Goal: Task Accomplishment & Management: Complete application form

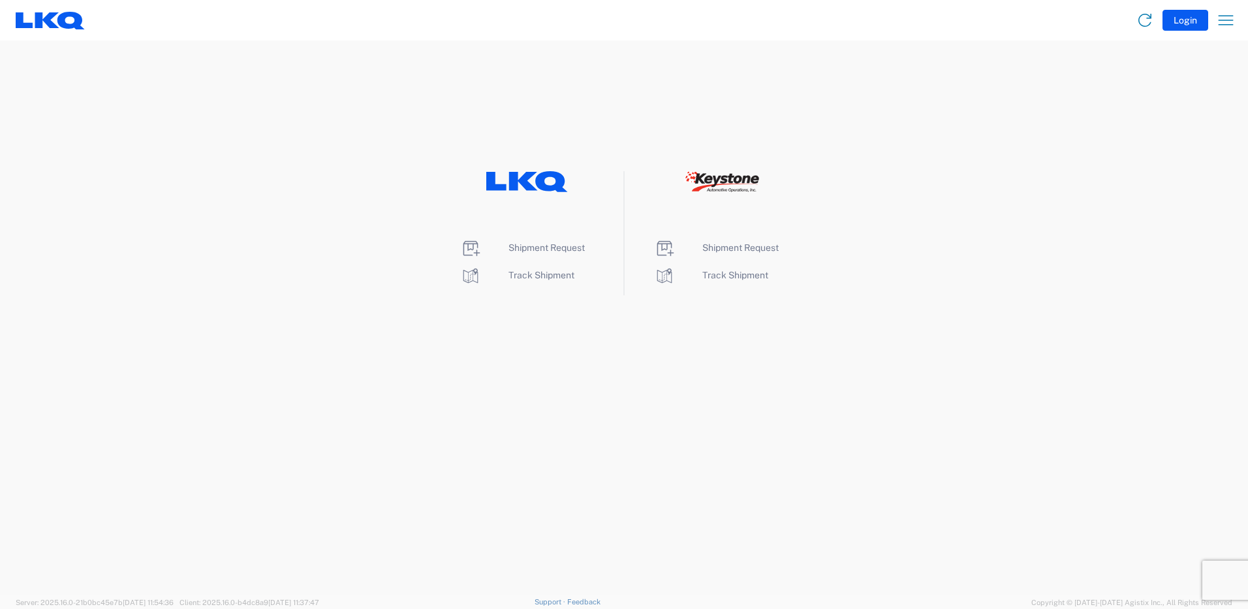
click at [526, 253] on li "Shipment Request" at bounding box center [527, 248] width 134 height 21
click at [526, 251] on span "Shipment Request" at bounding box center [547, 247] width 76 height 10
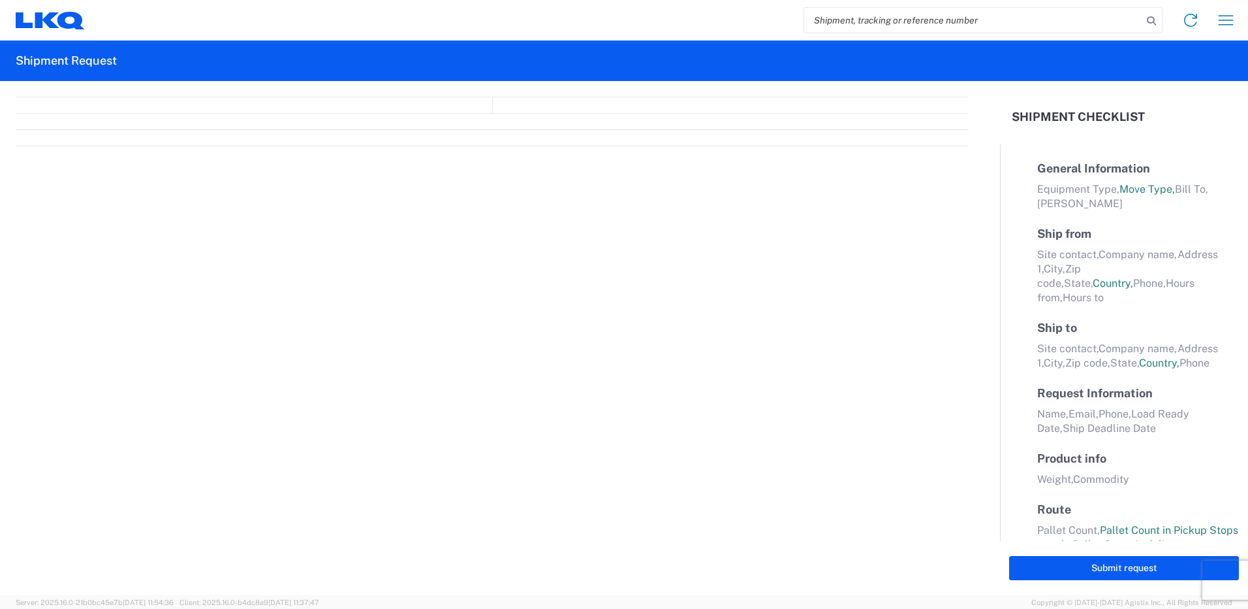
select select "FULL"
select select "LBS"
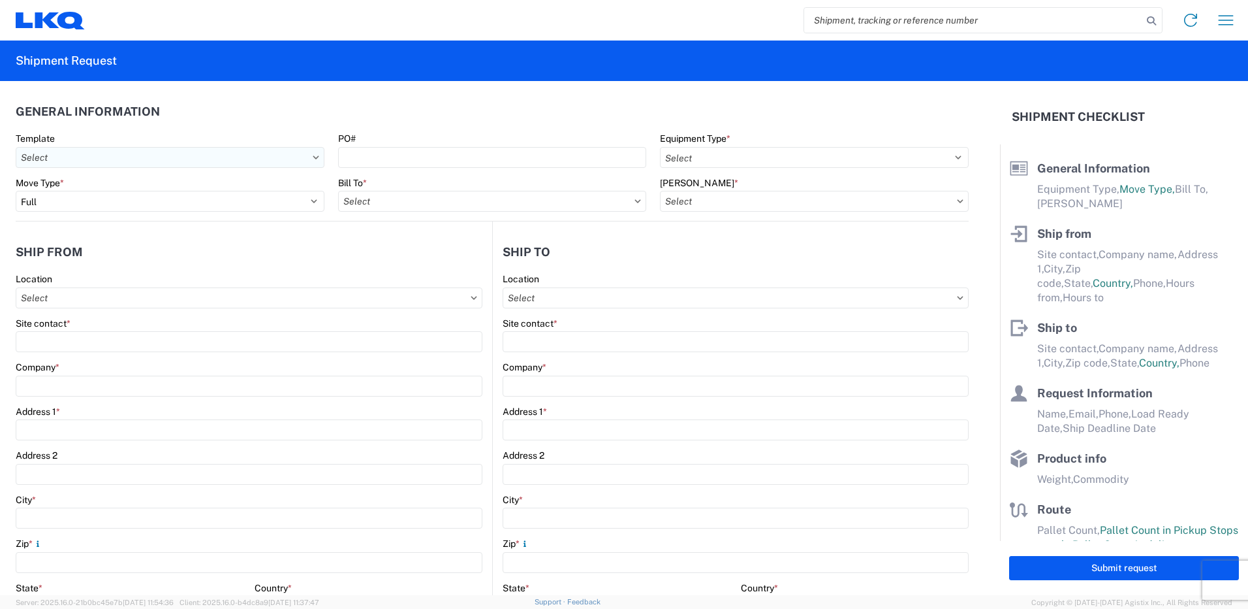
click at [215, 163] on input "Template" at bounding box center [170, 157] width 309 height 21
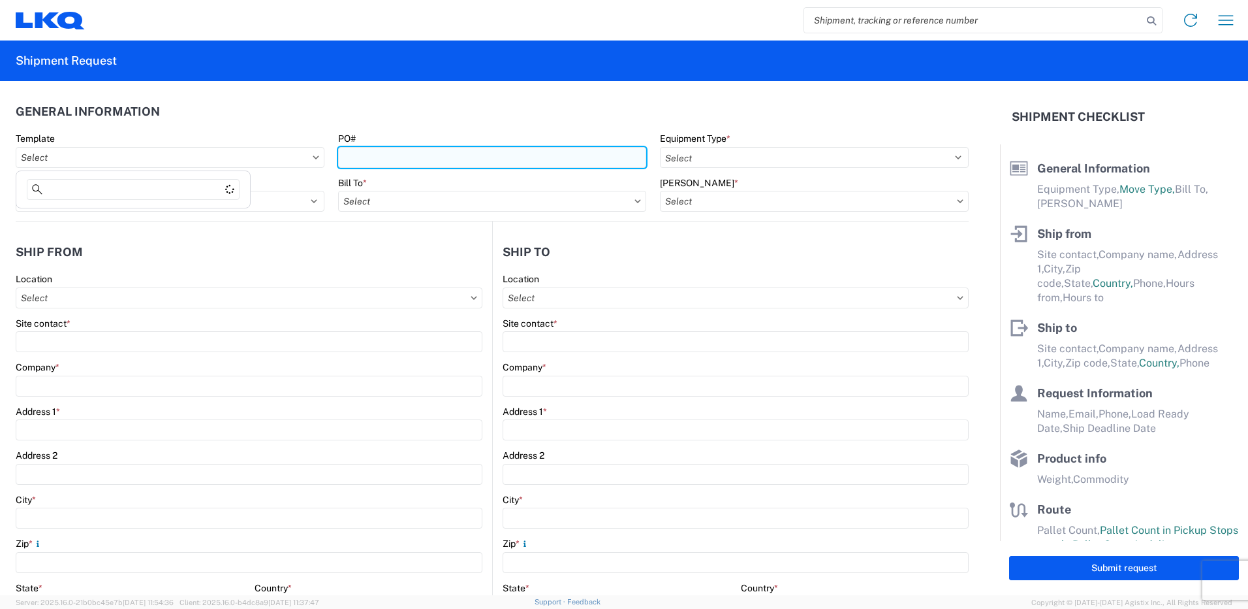
click at [486, 157] on input "PO#" at bounding box center [492, 157] width 309 height 21
paste input "T31156"
type input "T-31156"
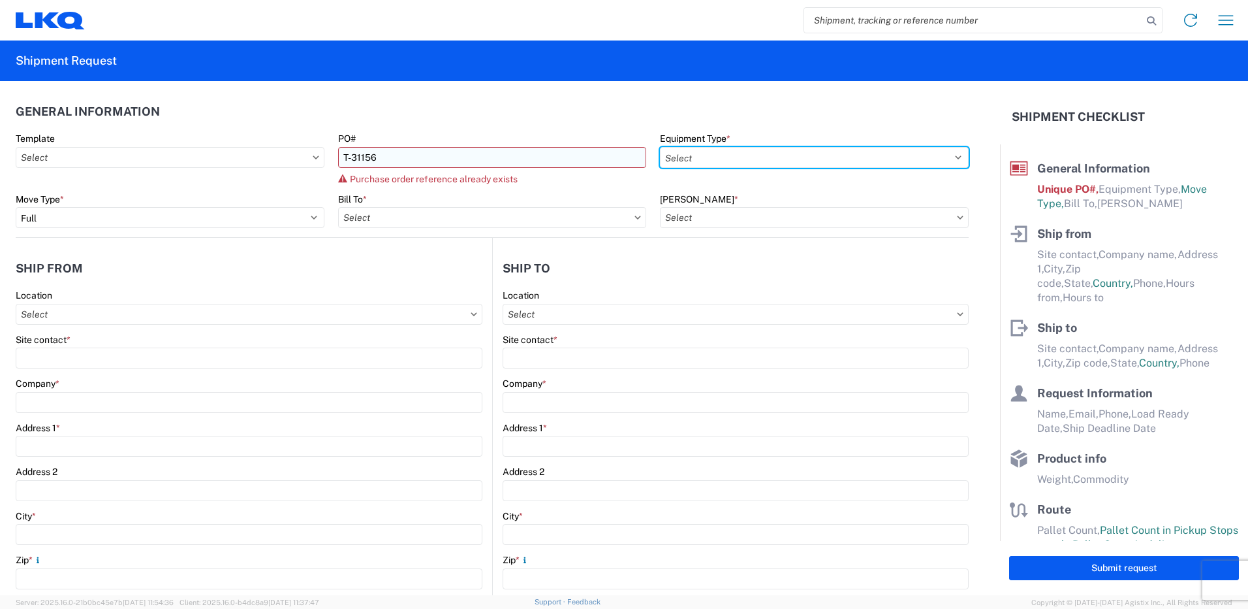
select select "STDV"
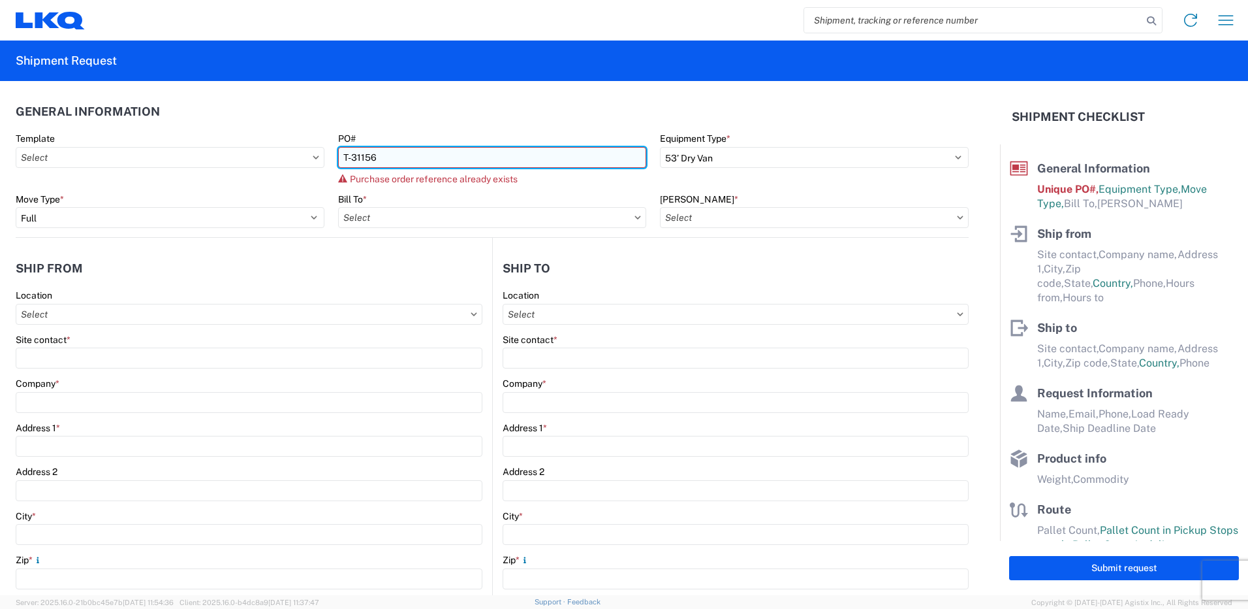
click at [345, 155] on input "T-31156" at bounding box center [492, 157] width 309 height 21
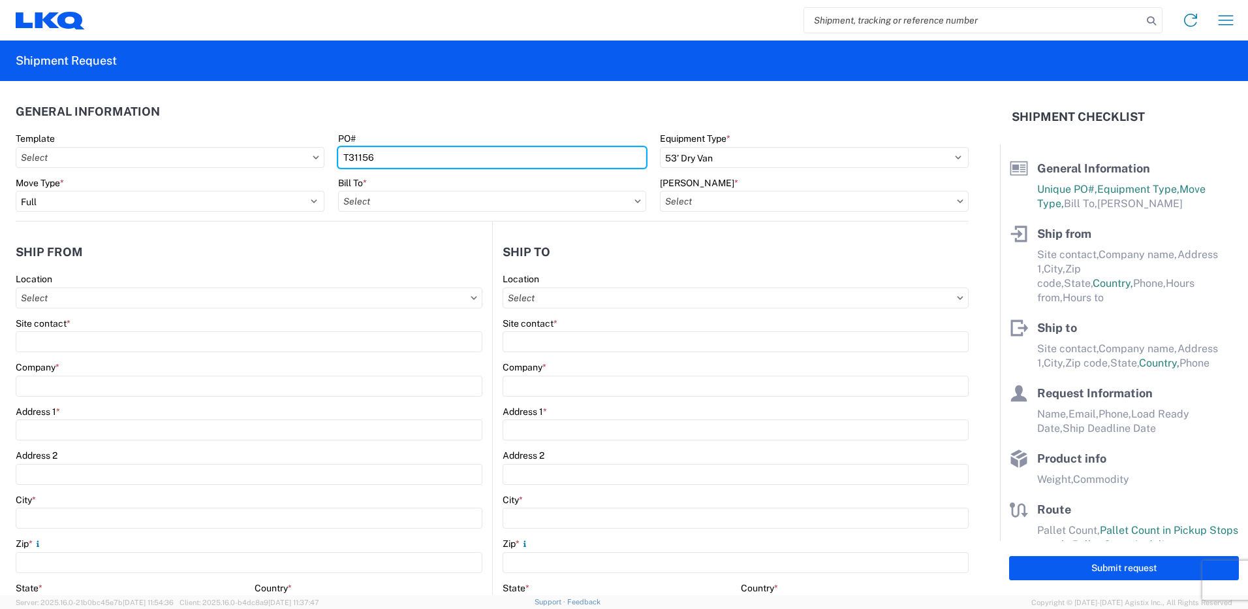
type input "T31156"
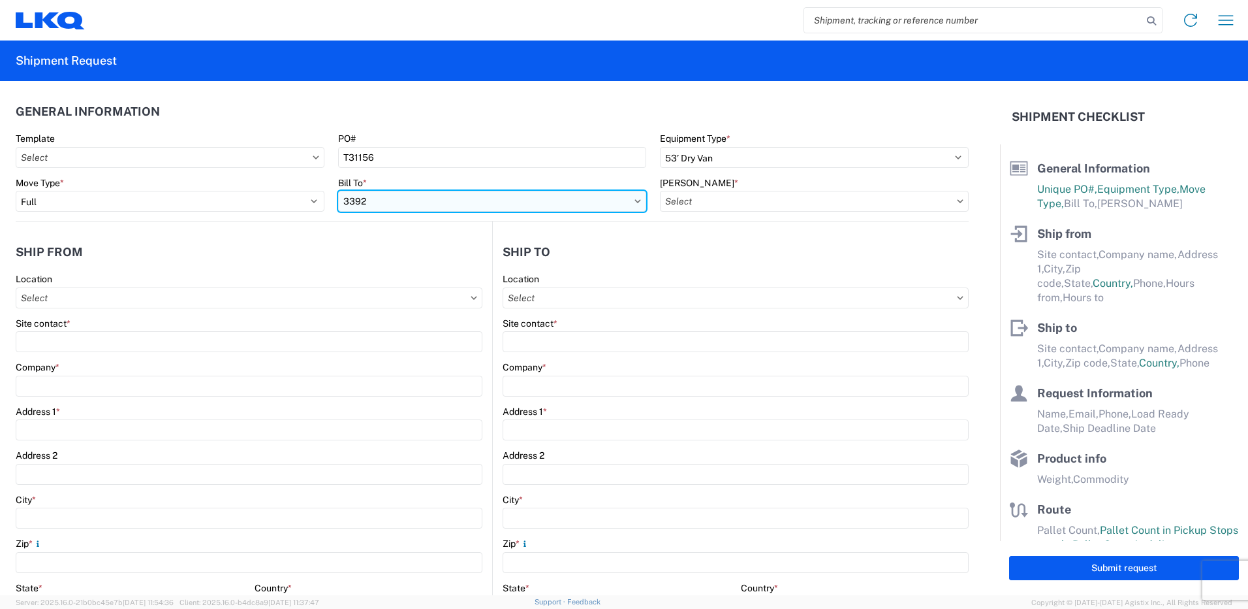
type input "3392"
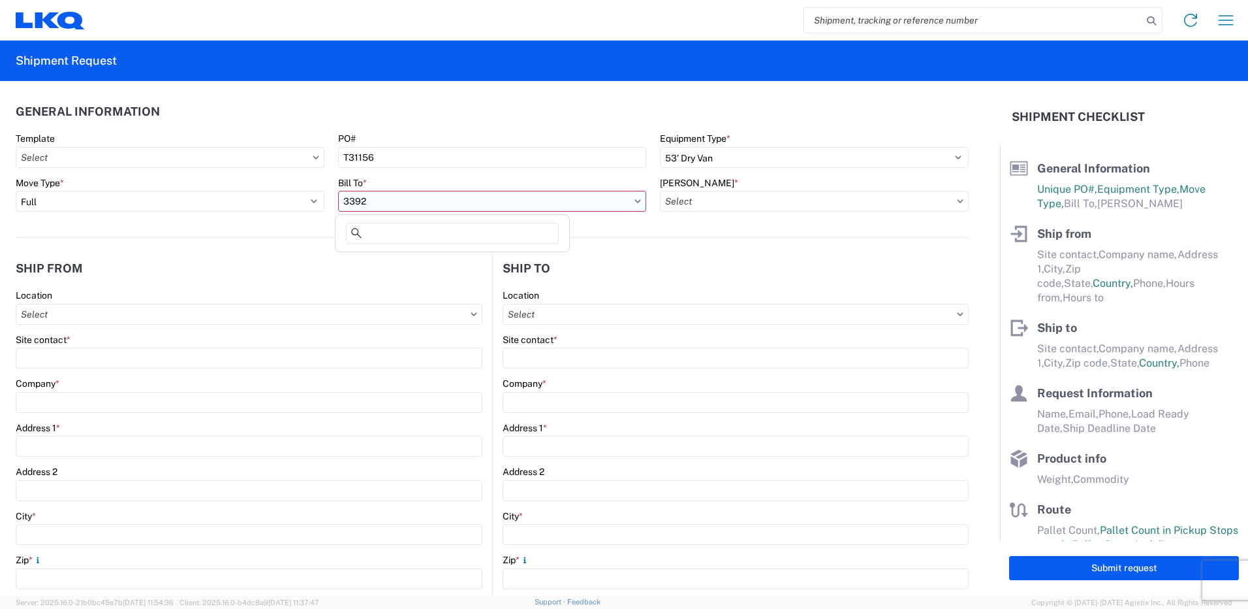
click at [492, 207] on input "3392" at bounding box center [492, 201] width 309 height 21
click at [437, 231] on input at bounding box center [452, 233] width 213 height 21
type input "3392"
click at [426, 255] on div "3392 - Transmetco" at bounding box center [452, 259] width 229 height 21
type input "3392 - Transmetco"
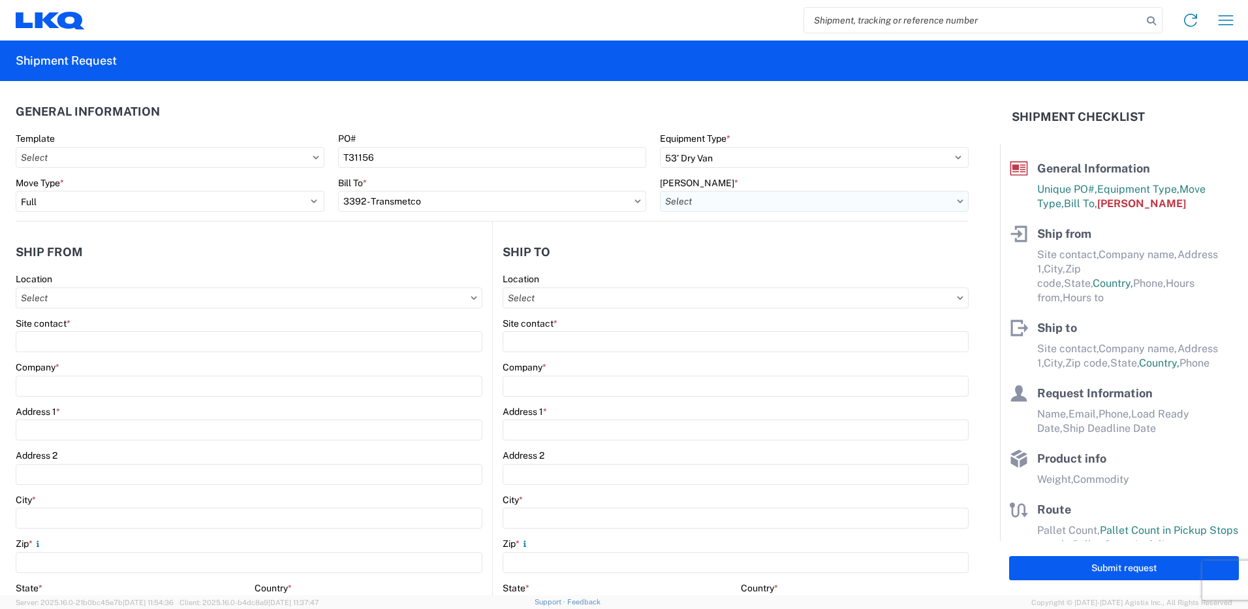
click at [699, 202] on input "[PERSON_NAME] *" at bounding box center [814, 201] width 309 height 21
click at [709, 255] on div "3392-3015-50180-0000 - 3392 Freight In - Wheel Cores" at bounding box center [778, 259] width 243 height 21
type input "3392-3015-50180-0000 - 3392 Freight In - Wheel Cores"
click at [483, 300] on input "Location" at bounding box center [249, 297] width 467 height 21
type input "3392"
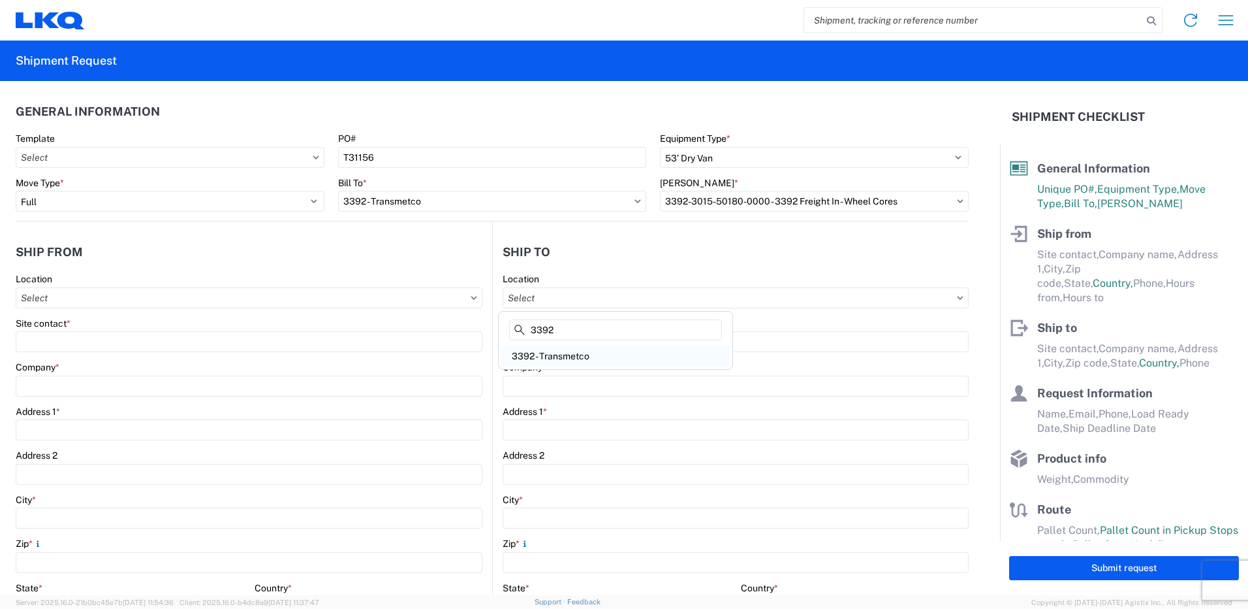
click at [571, 357] on div "3392 - Transmetco" at bounding box center [615, 355] width 229 height 21
type input "3392 - Transmetco"
type input "LKQ Corporation"
type input "[STREET_ADDRESS]"
type input "Huntington"
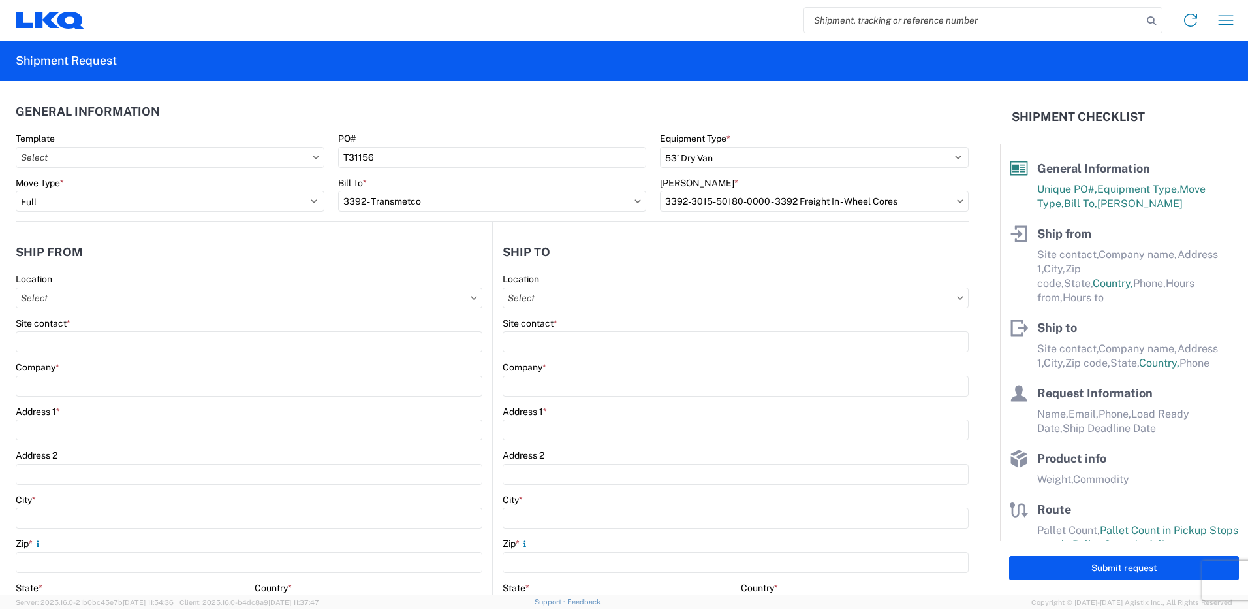
type input "46750"
select select "IN"
select select "US"
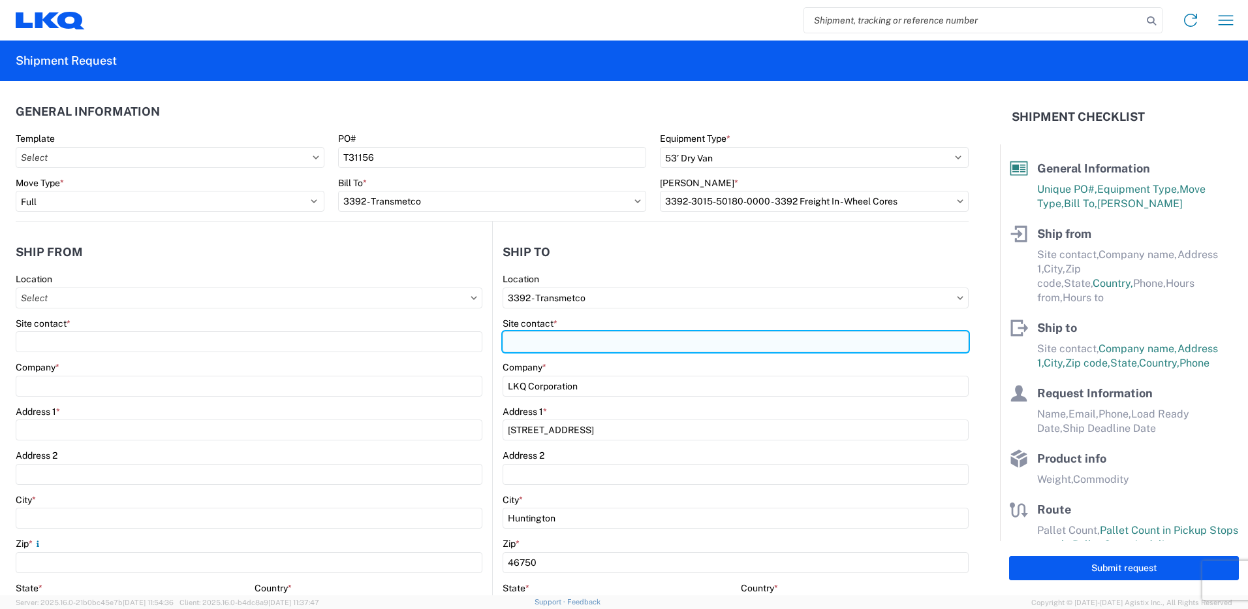
click at [580, 342] on input "Site contact *" at bounding box center [736, 341] width 466 height 21
type input "Dispatch"
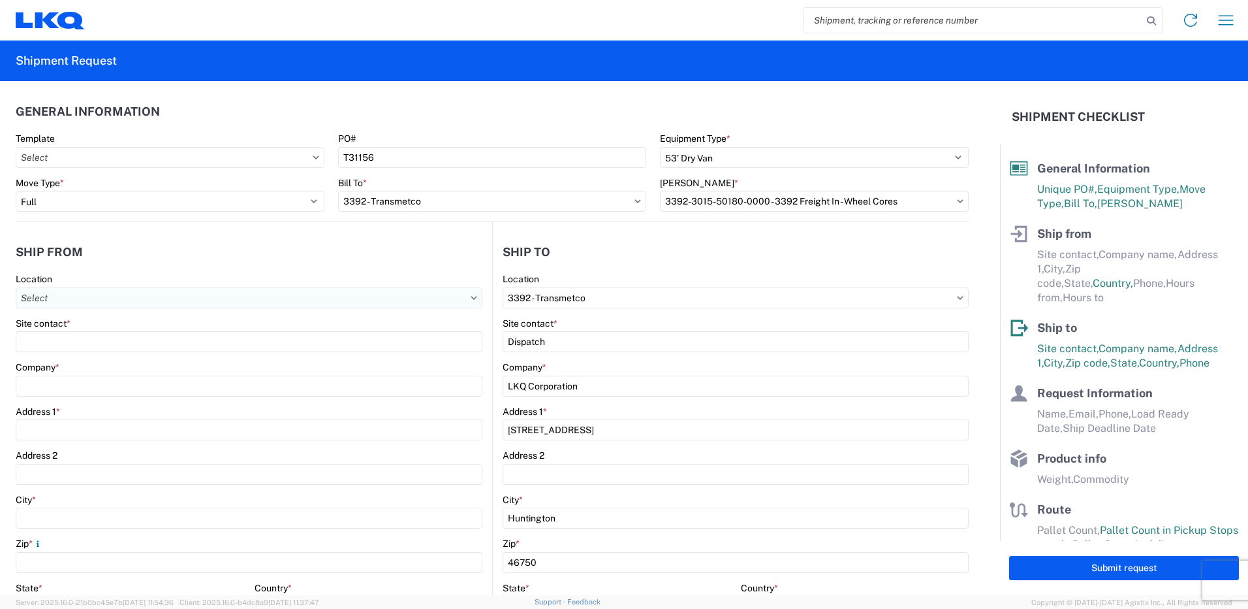
click at [280, 299] on input "Location" at bounding box center [249, 297] width 467 height 21
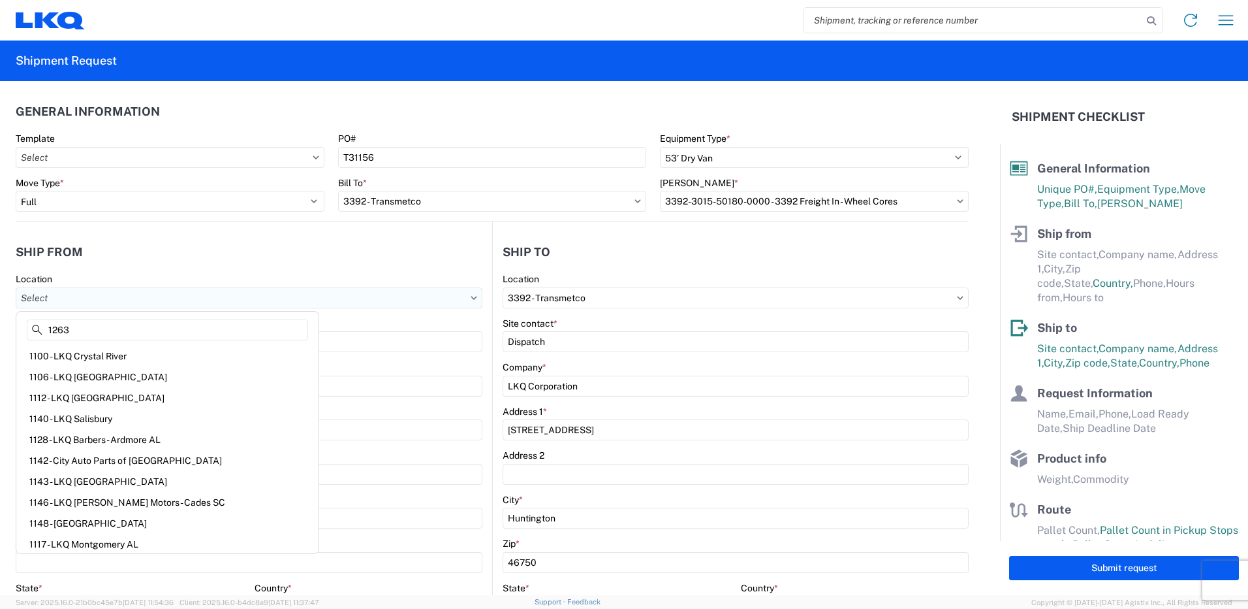
type input "1263"
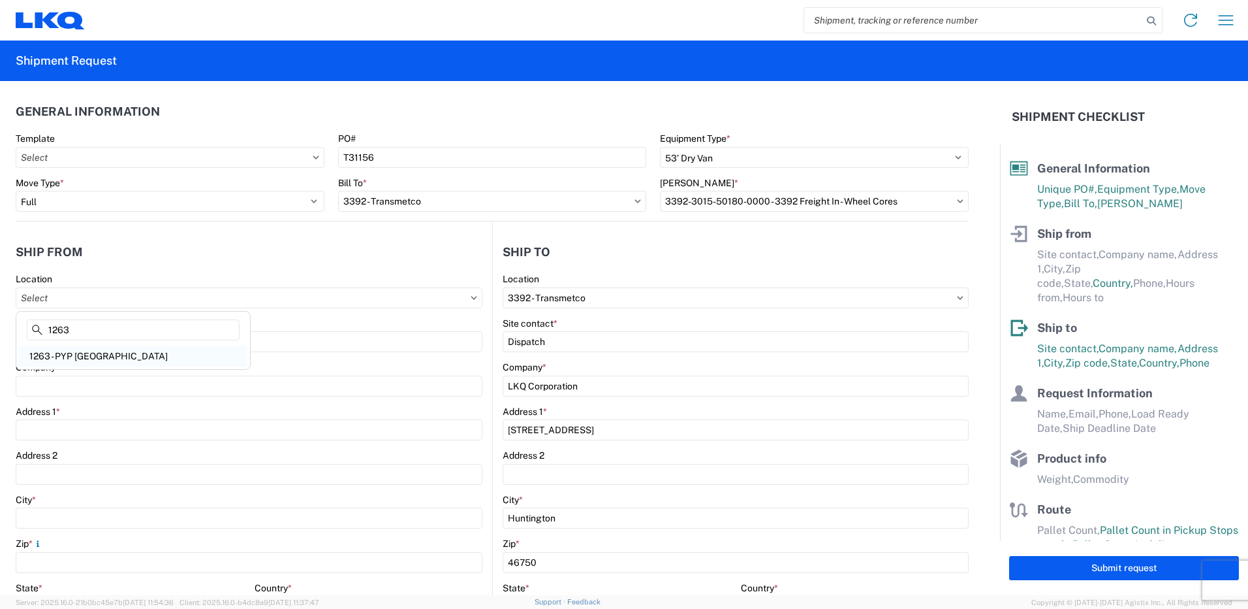
click at [104, 354] on div "1263 - PYP [GEOGRAPHIC_DATA]" at bounding box center [133, 355] width 229 height 21
type input "1263 - PYP [GEOGRAPHIC_DATA]"
type input "LKQ Corporation"
type input "[STREET_ADDRESS]"
type input "[GEOGRAPHIC_DATA]"
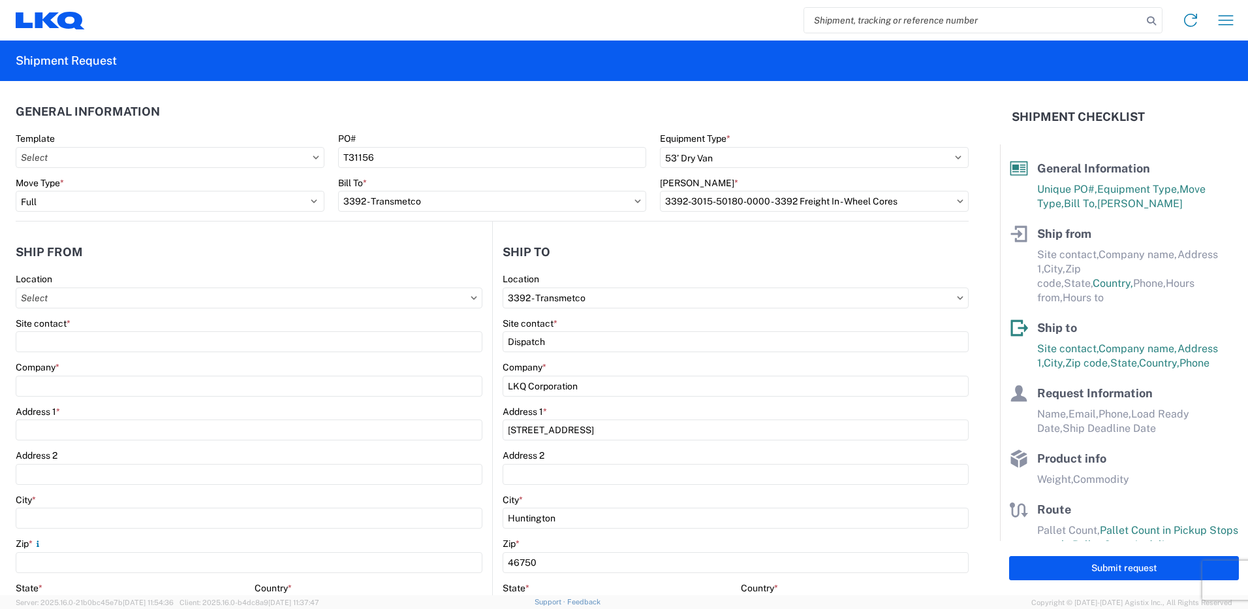
type input "91352"
select select "CA"
select select "US"
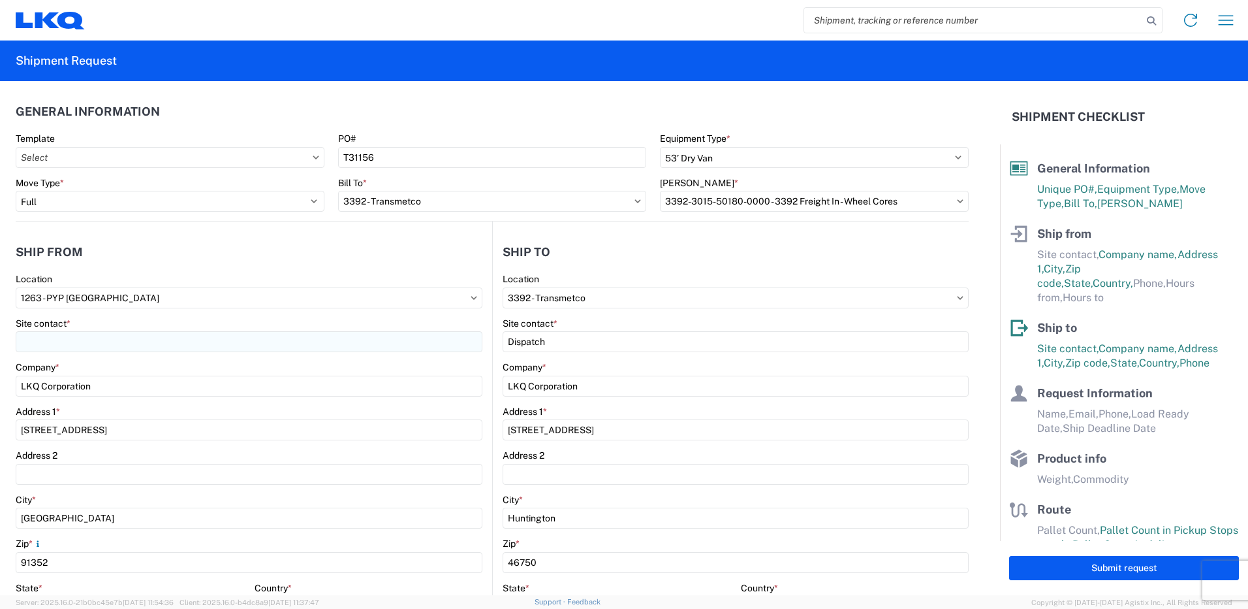
scroll to position [65, 0]
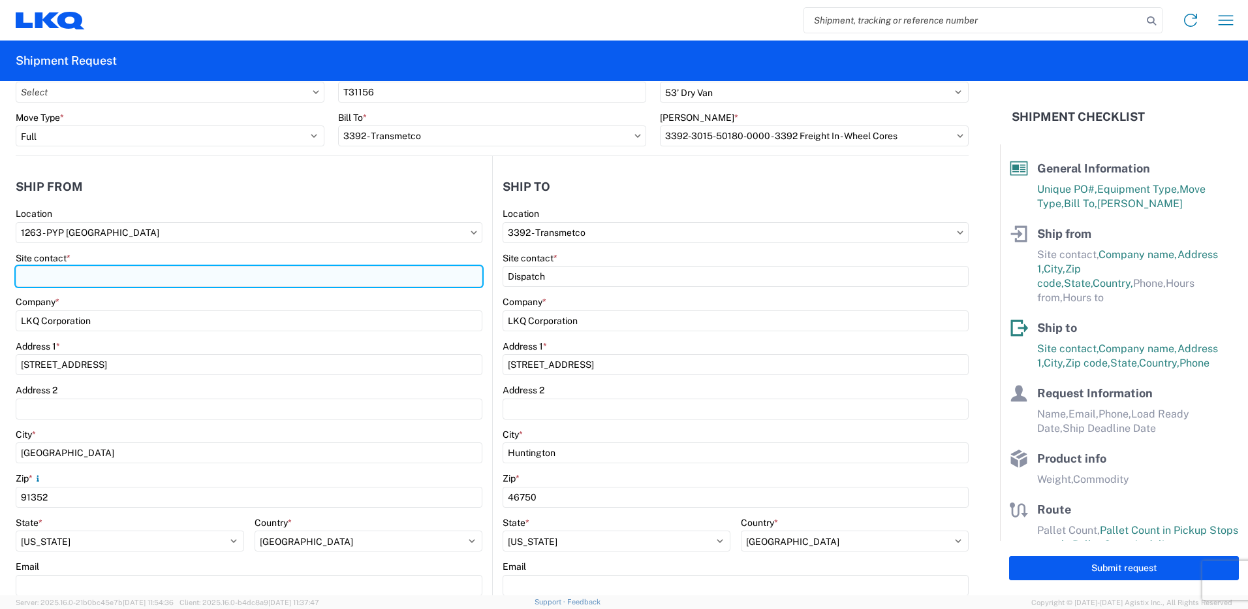
click at [140, 285] on input "Site contact *" at bounding box center [249, 276] width 467 height 21
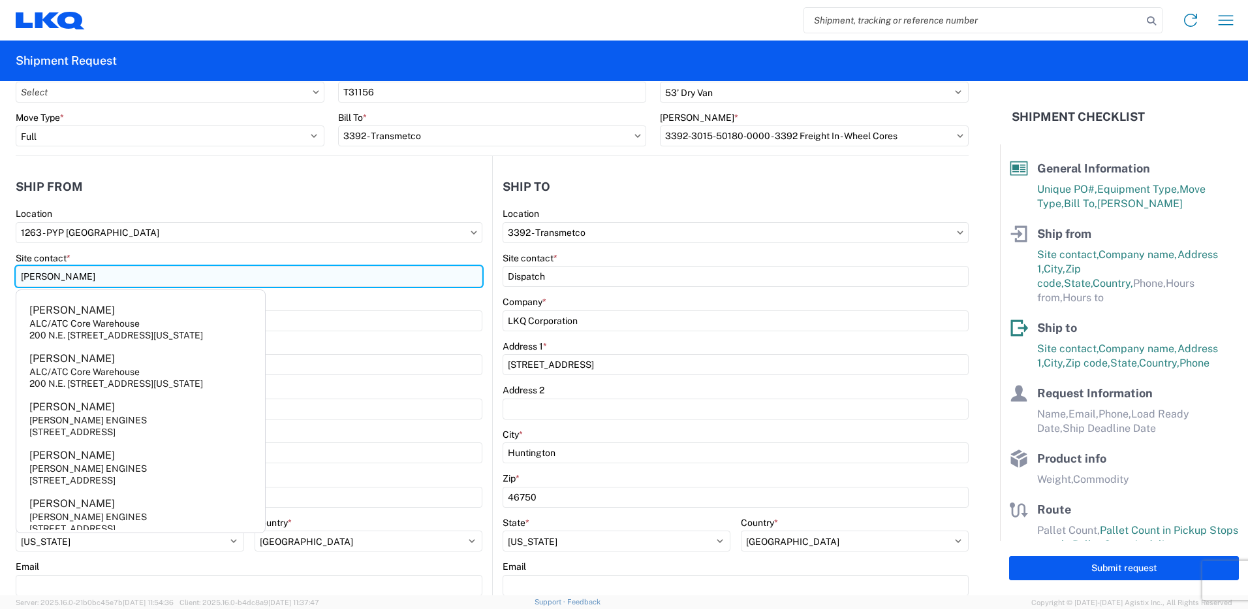
type input "Adian Fernandez"
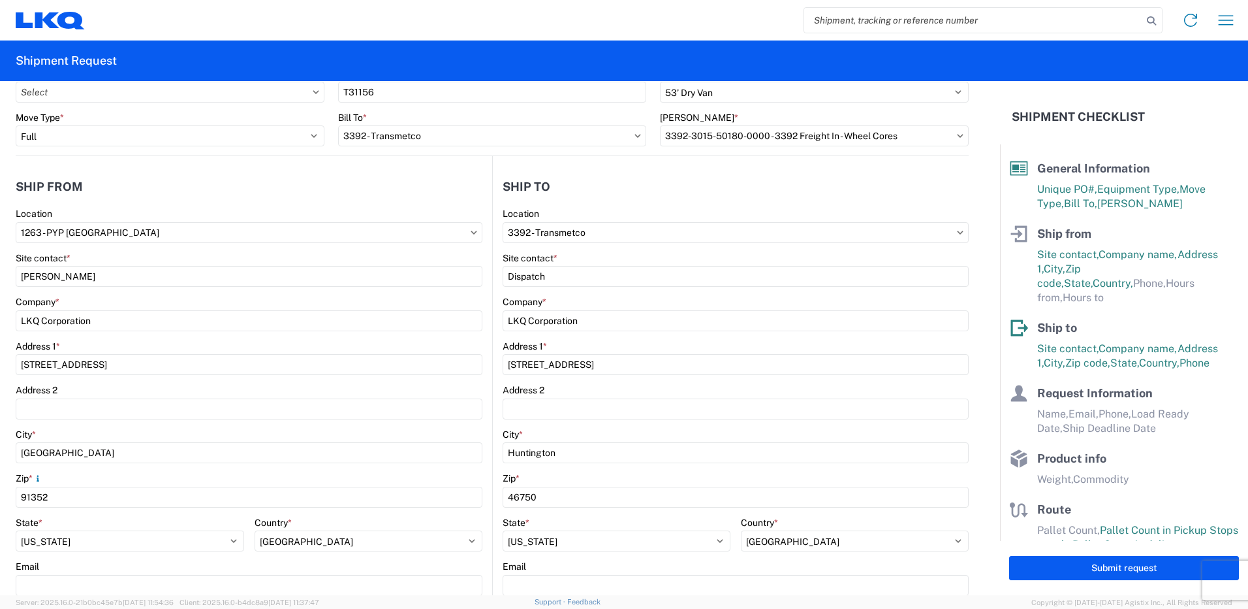
click at [16, 347] on label "Address 1 *" at bounding box center [38, 346] width 44 height 12
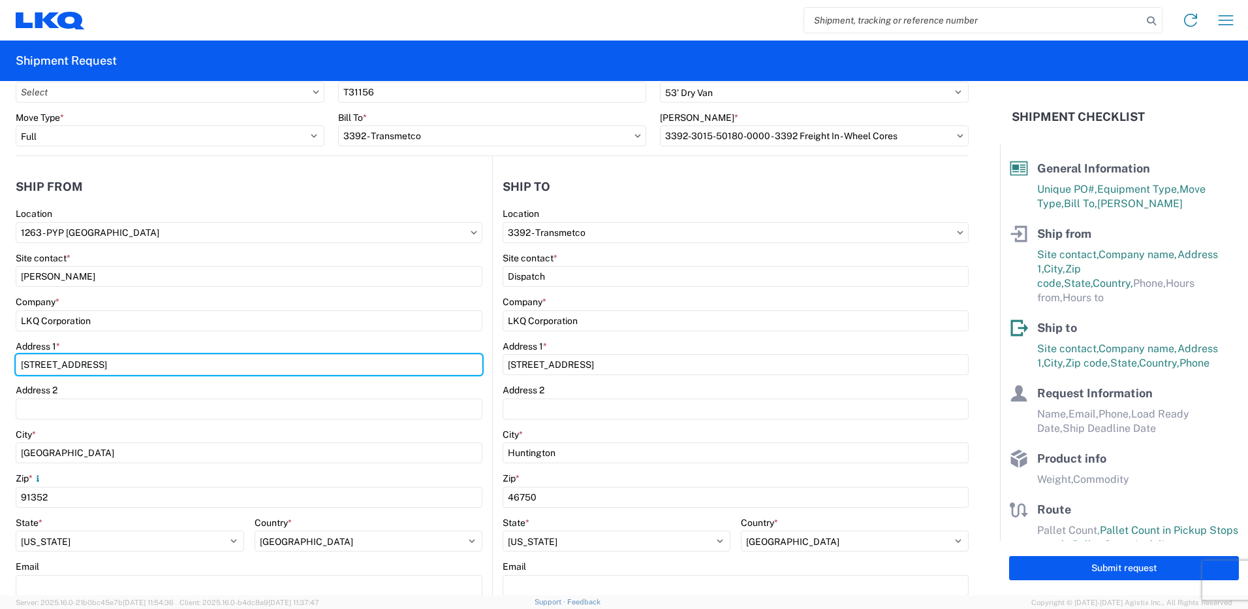
click at [16, 354] on input "[STREET_ADDRESS]" at bounding box center [249, 364] width 467 height 21
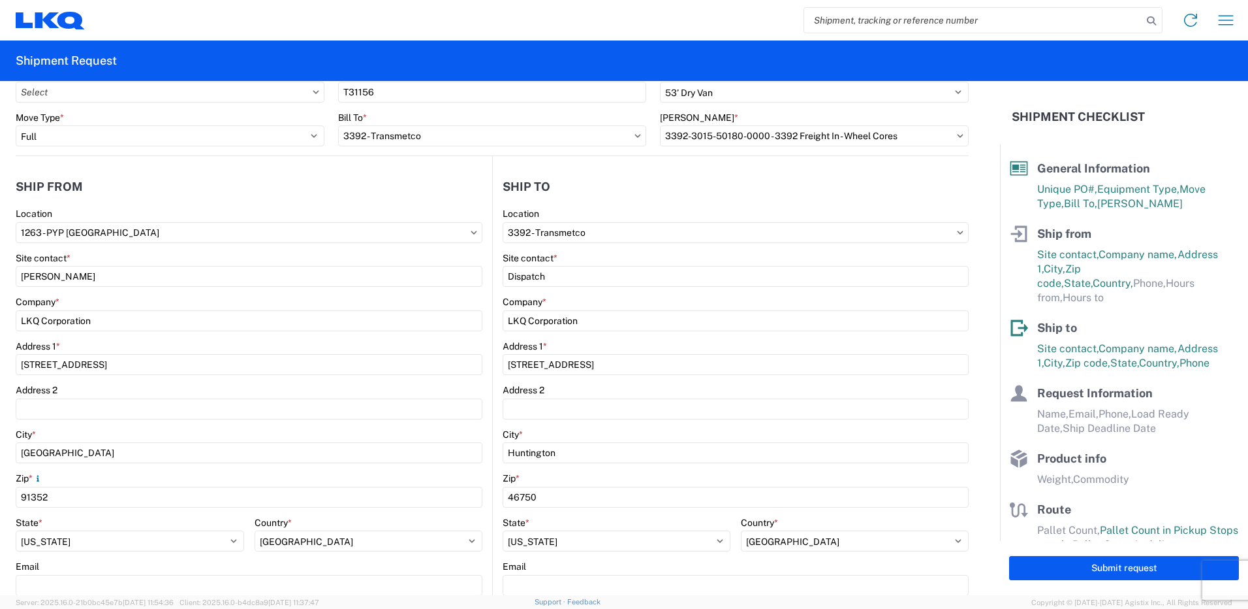
click at [127, 343] on div "Address 1 *" at bounding box center [249, 346] width 467 height 12
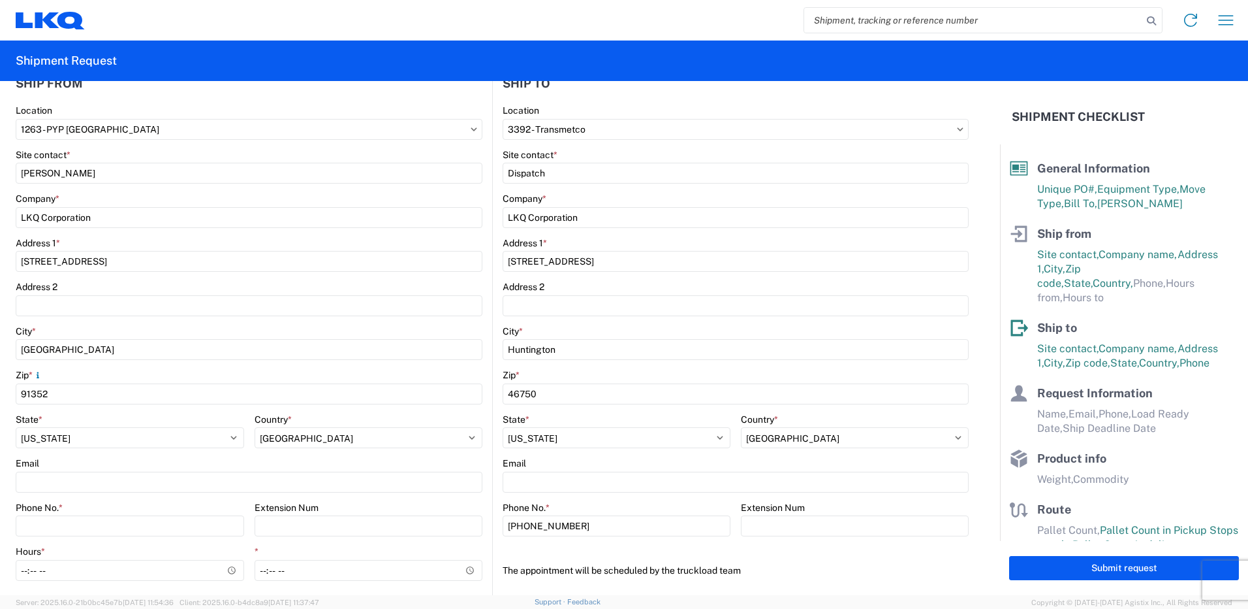
scroll to position [196, 0]
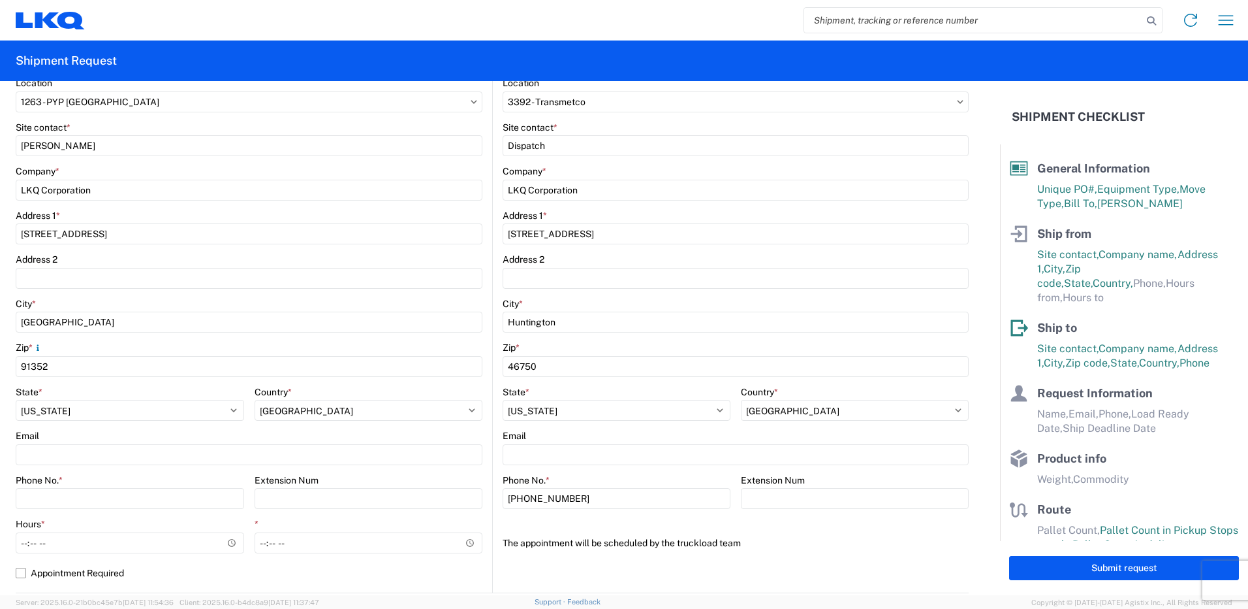
click at [6, 346] on form "General Information Template PO# T31156 Equipment Type * Select 53’ Dry Van Fla…" at bounding box center [500, 338] width 1000 height 514
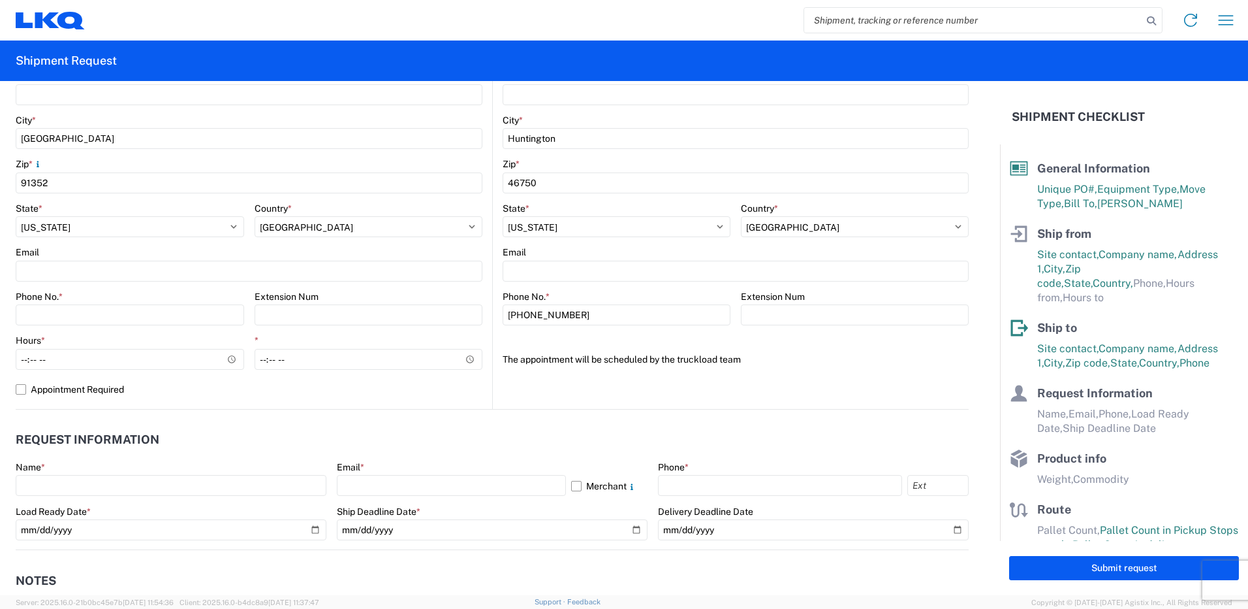
scroll to position [392, 0]
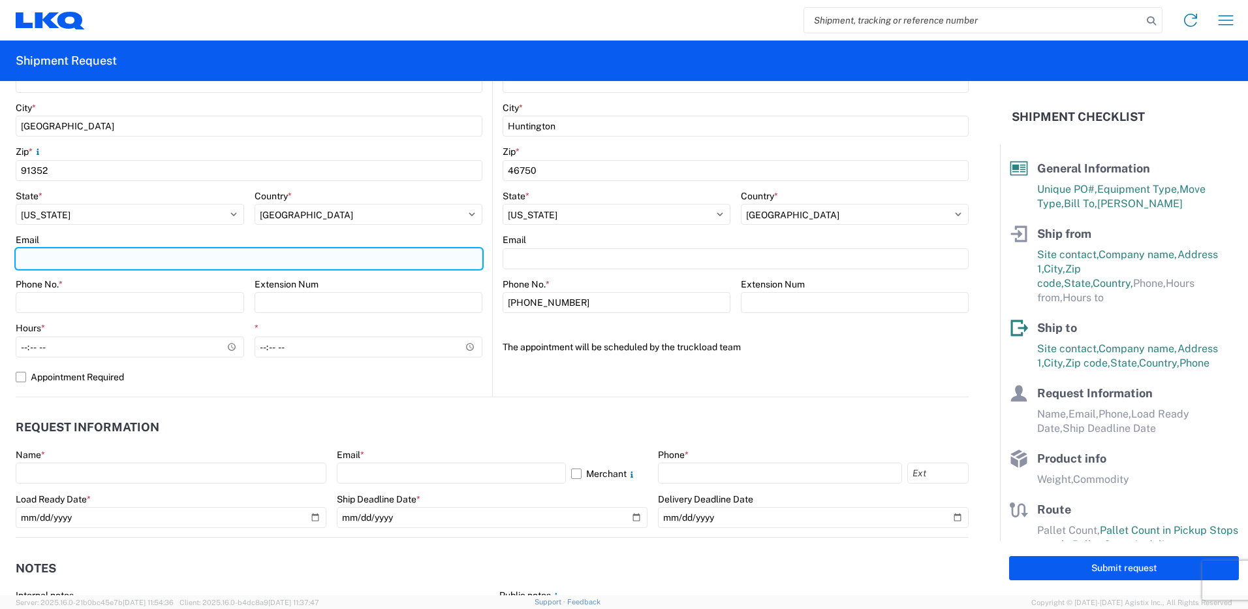
click at [87, 262] on input "Email" at bounding box center [249, 258] width 467 height 21
click at [89, 256] on input "Email" at bounding box center [249, 258] width 467 height 21
type input "[EMAIL_ADDRESS][DOMAIN_NAME]"
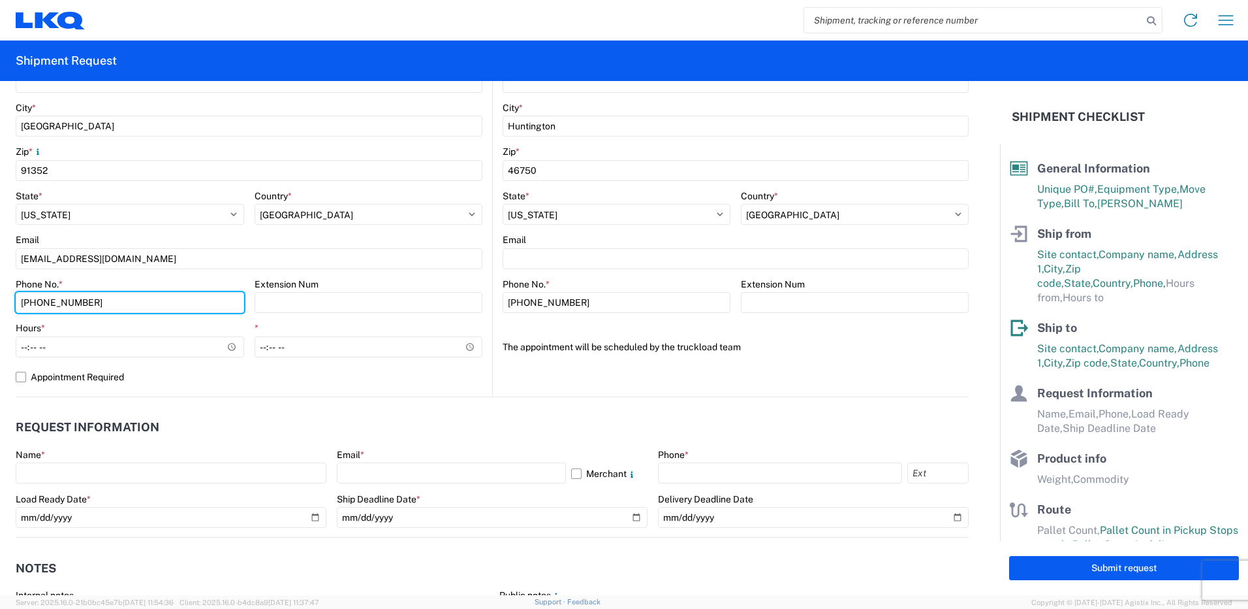
type input "714-231-4601"
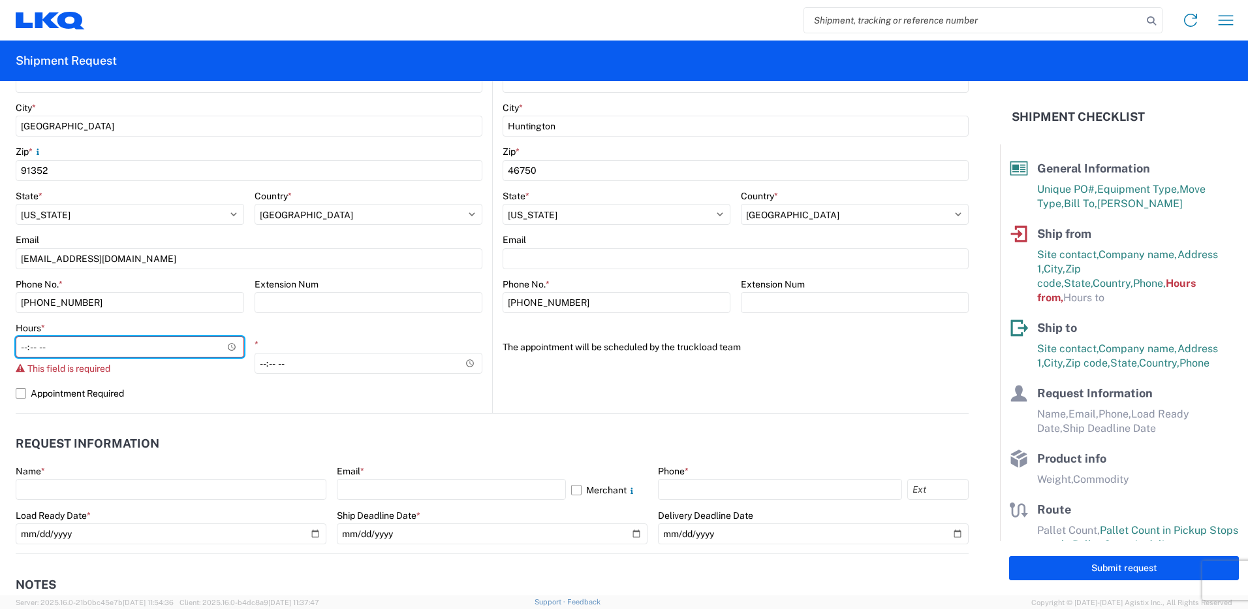
type input "07:00"
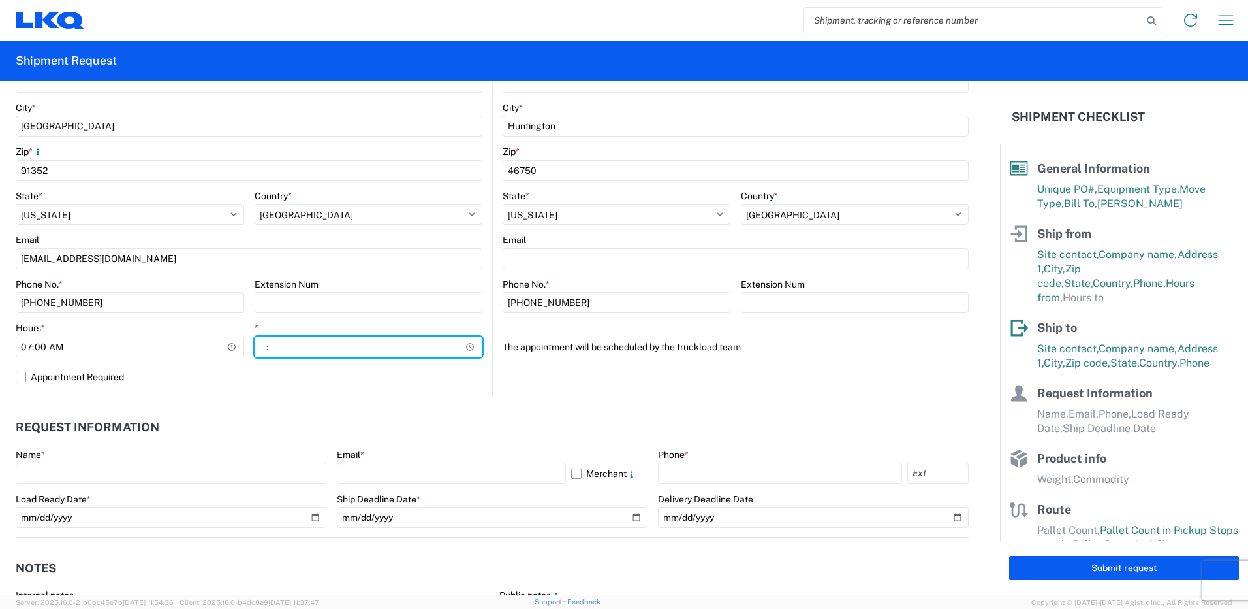
type input "14:30"
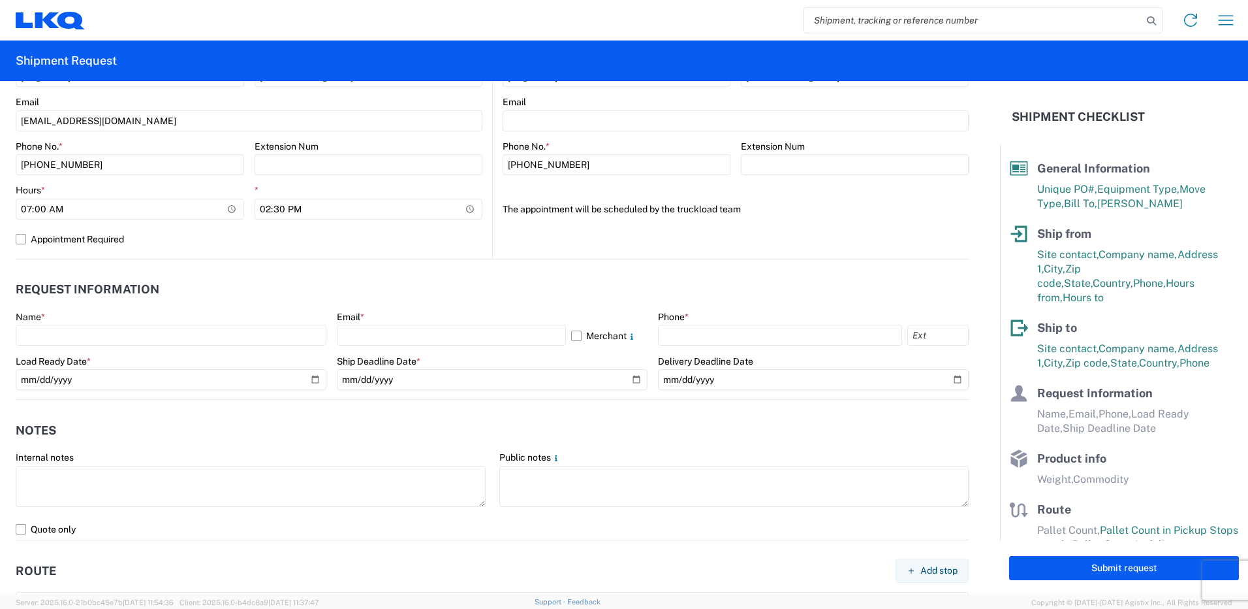
scroll to position [653, 0]
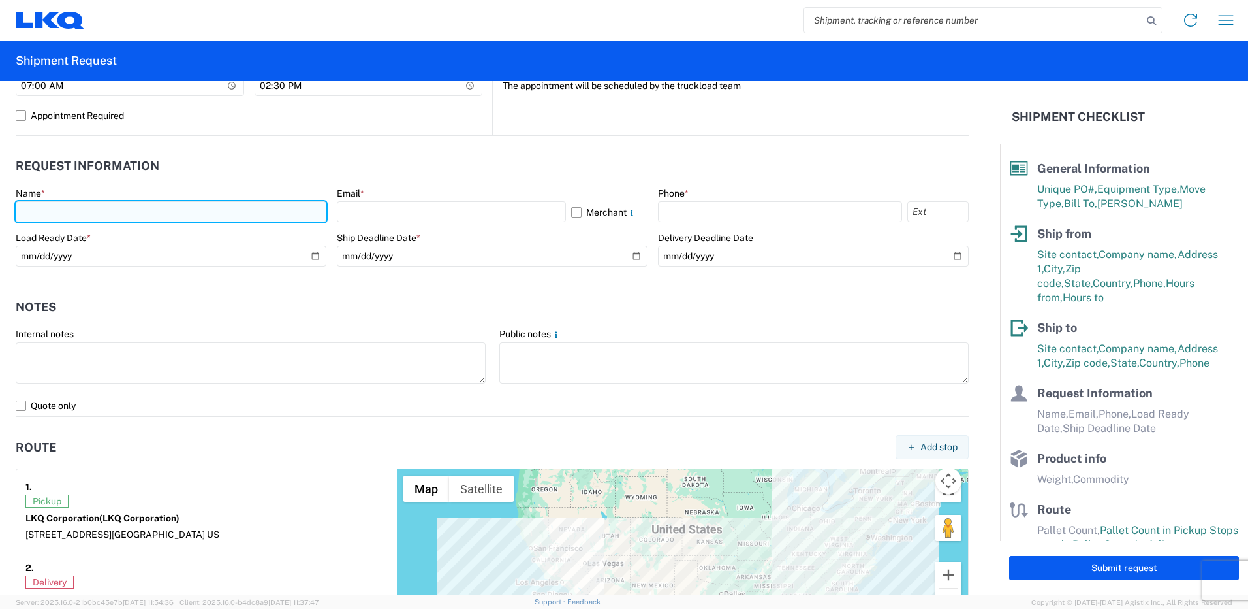
click at [200, 217] on input "text" at bounding box center [171, 211] width 311 height 21
type input "[PERSON_NAME]"
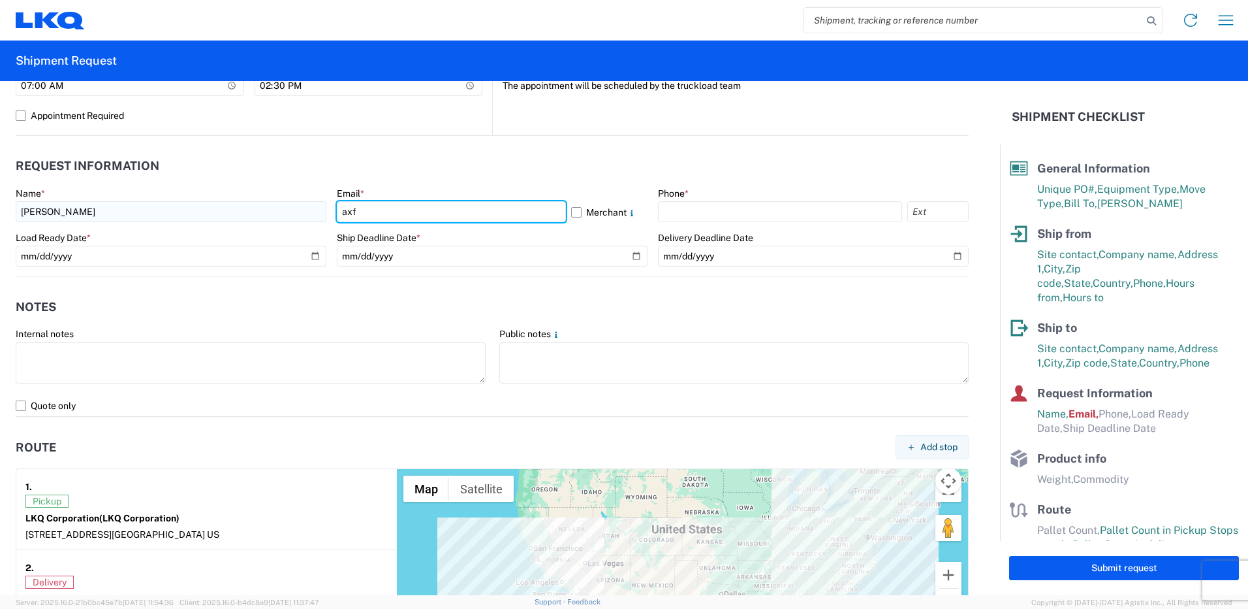
type input "[EMAIL_ADDRESS][DOMAIN_NAME]"
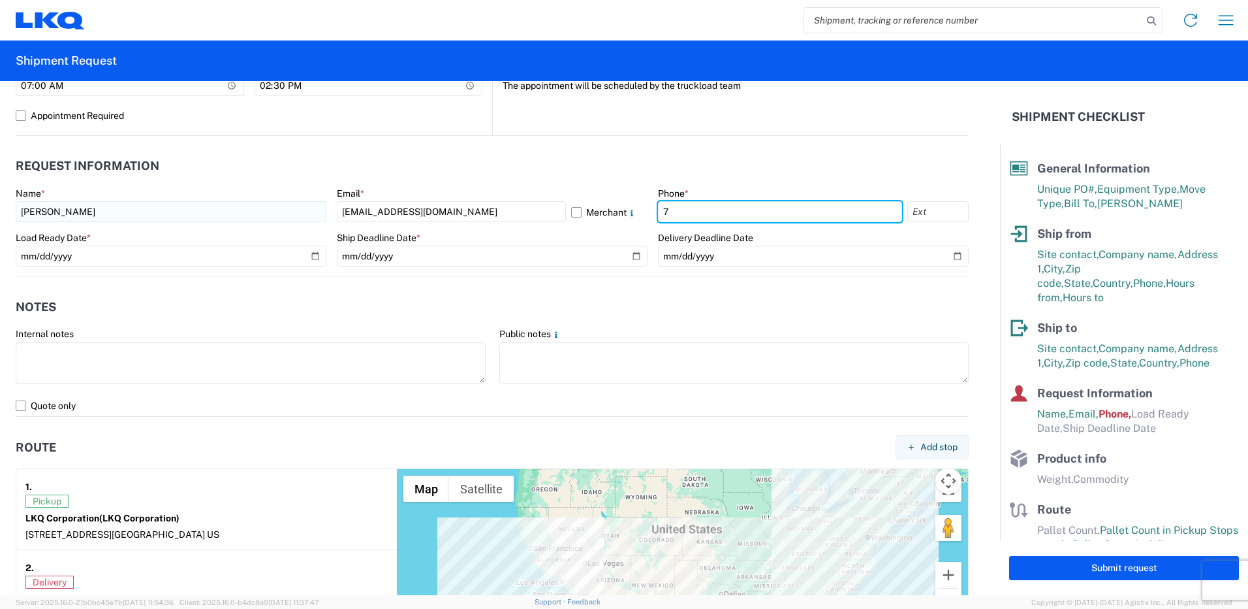
type input "7142314601"
select select "CA"
type input "[EMAIL_ADDRESS][DOMAIN_NAME]"
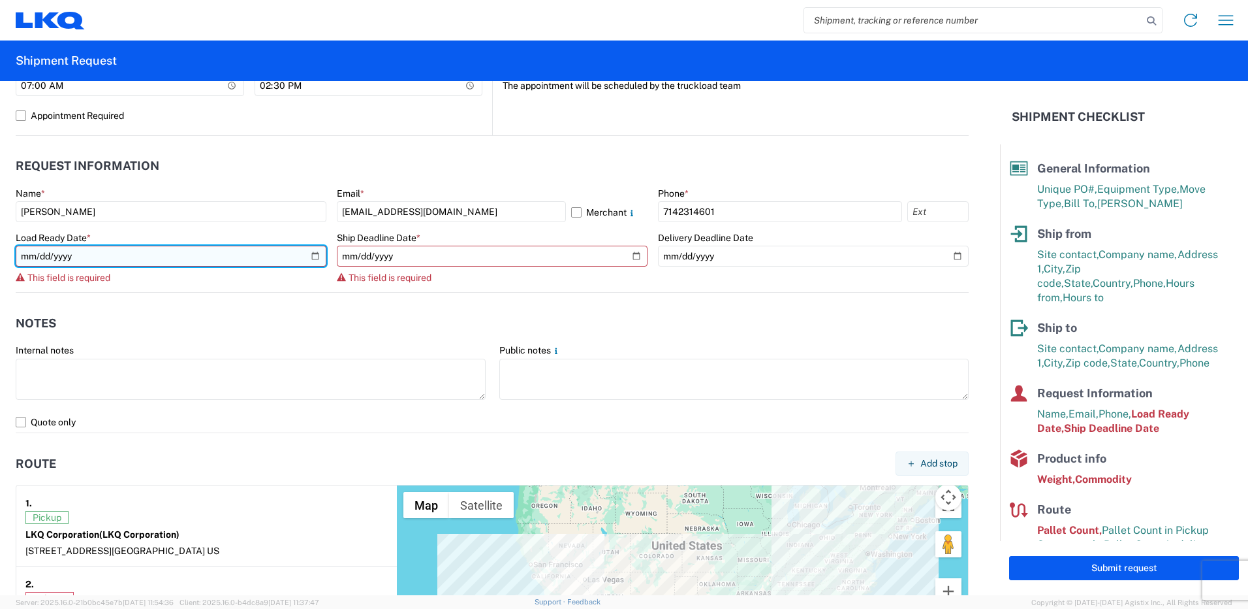
click at [71, 251] on input "date" at bounding box center [171, 256] width 311 height 21
click at [168, 261] on input "date" at bounding box center [171, 256] width 311 height 21
click at [314, 255] on input "date" at bounding box center [171, 256] width 311 height 21
type input "[DATE]"
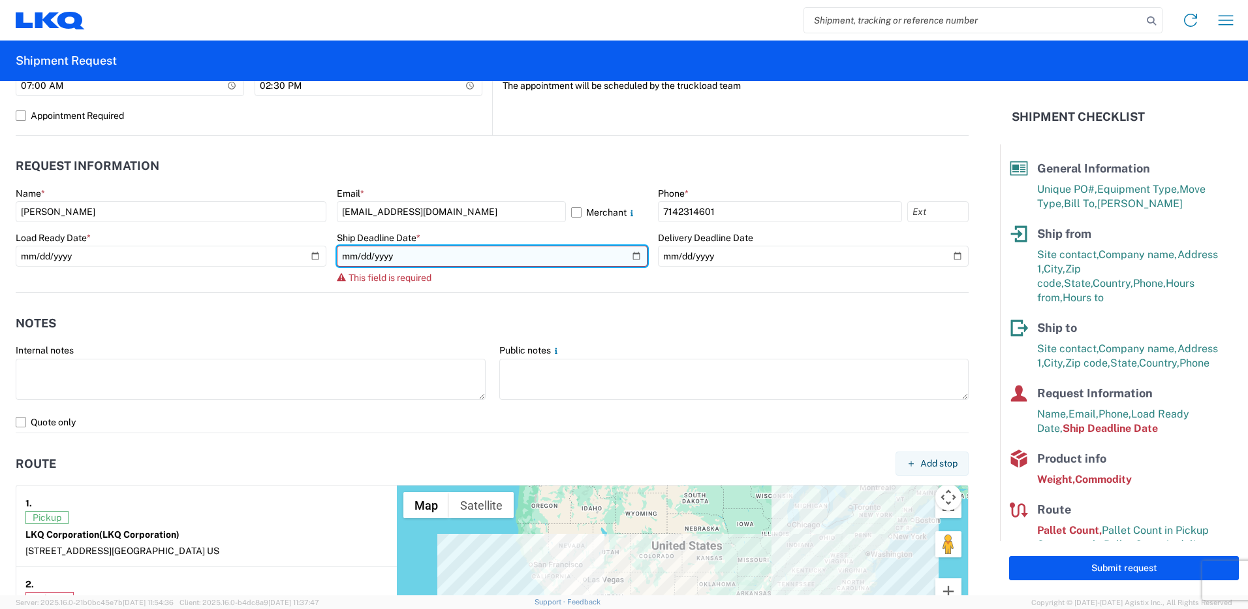
click at [455, 258] on input "date" at bounding box center [492, 256] width 311 height 21
click at [629, 253] on input "date" at bounding box center [492, 256] width 311 height 21
type input "[DATE]"
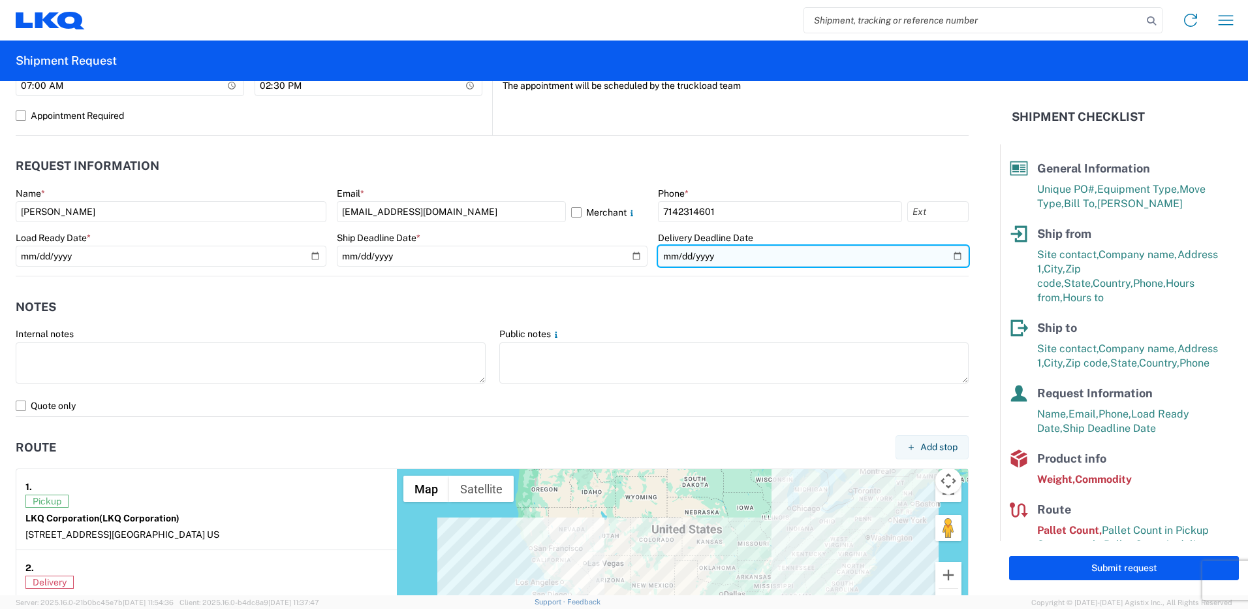
click at [784, 251] on input "date" at bounding box center [813, 256] width 311 height 21
click at [948, 257] on input "date" at bounding box center [813, 256] width 311 height 21
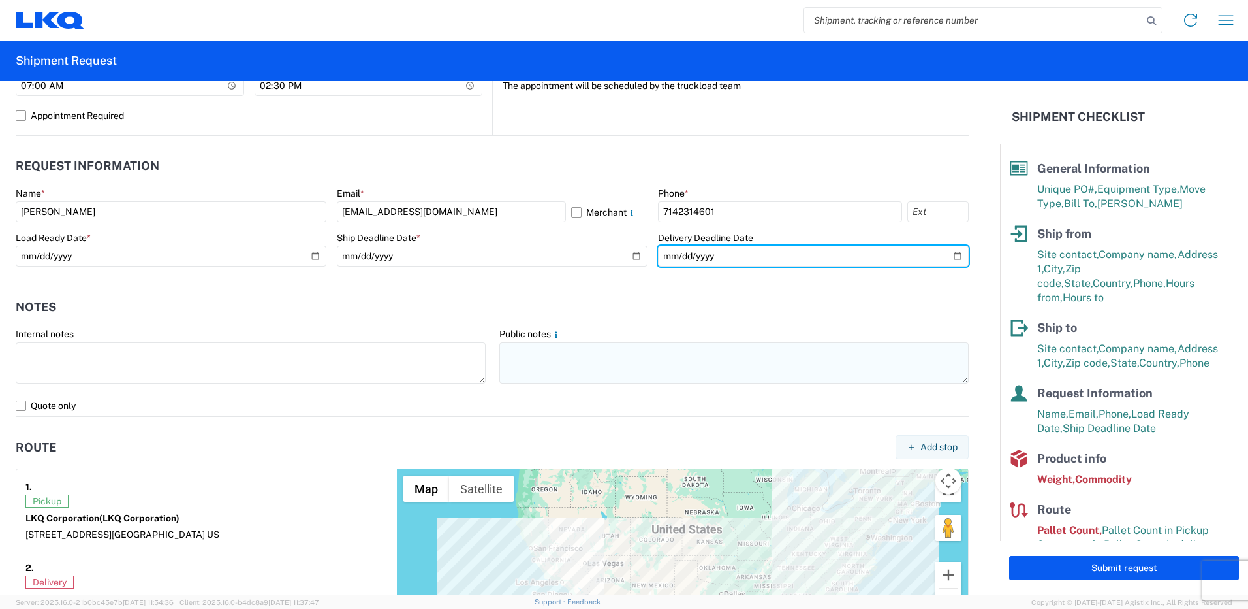
type input "[DATE]"
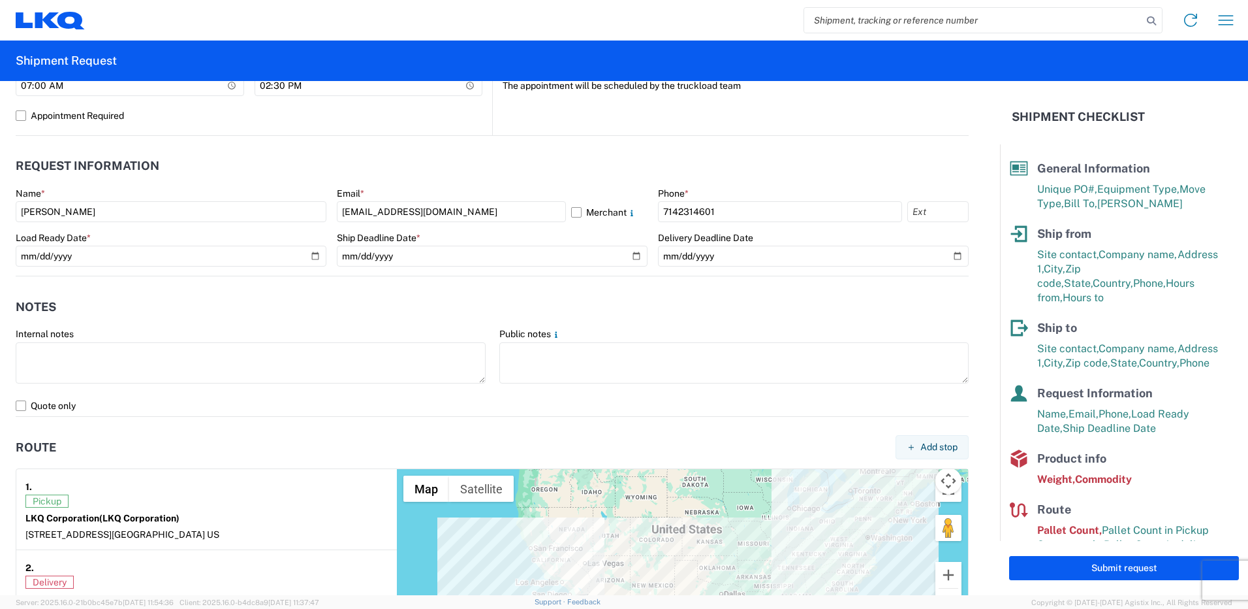
click at [562, 311] on header "Notes" at bounding box center [492, 306] width 953 height 29
click at [533, 303] on header "Notes" at bounding box center [492, 306] width 953 height 29
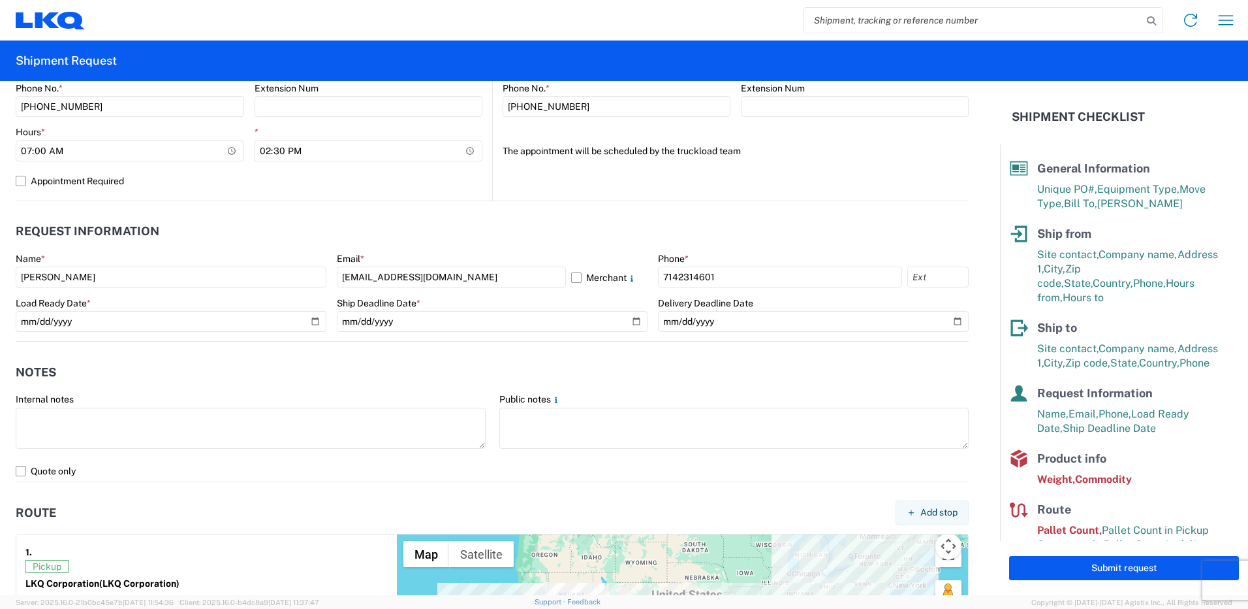
click at [365, 354] on agx-notes "Notes Internal notes Public notes Quote only" at bounding box center [492, 411] width 953 height 140
click at [478, 368] on header "Notes" at bounding box center [492, 371] width 953 height 29
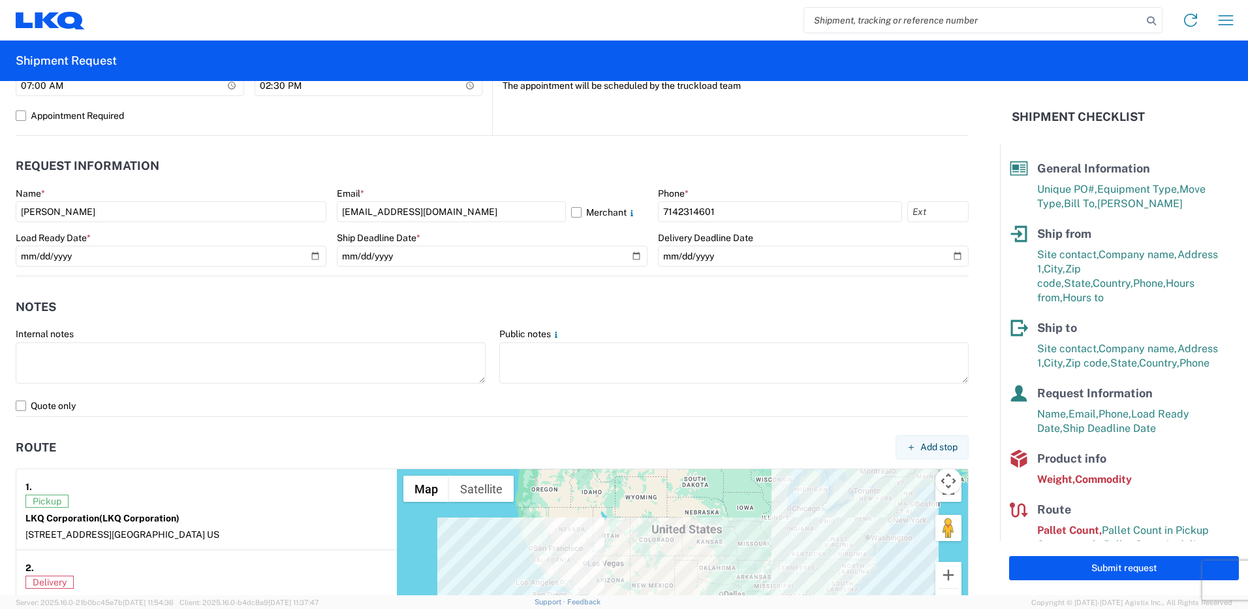
click at [7, 264] on form "General Information Template PO# T31156 Equipment Type * Select 53’ Dry Van Fla…" at bounding box center [500, 338] width 1000 height 514
click at [2, 206] on form "General Information Template PO# T31156 Equipment Type * Select 53’ Dry Van Fla…" at bounding box center [500, 338] width 1000 height 514
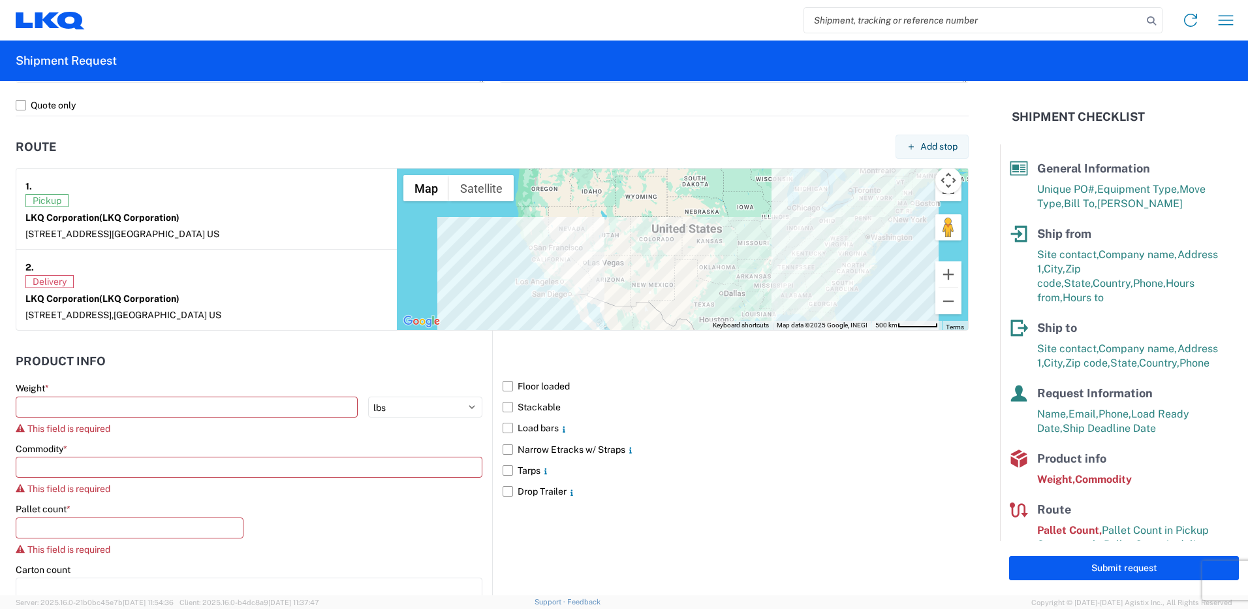
scroll to position [979, 0]
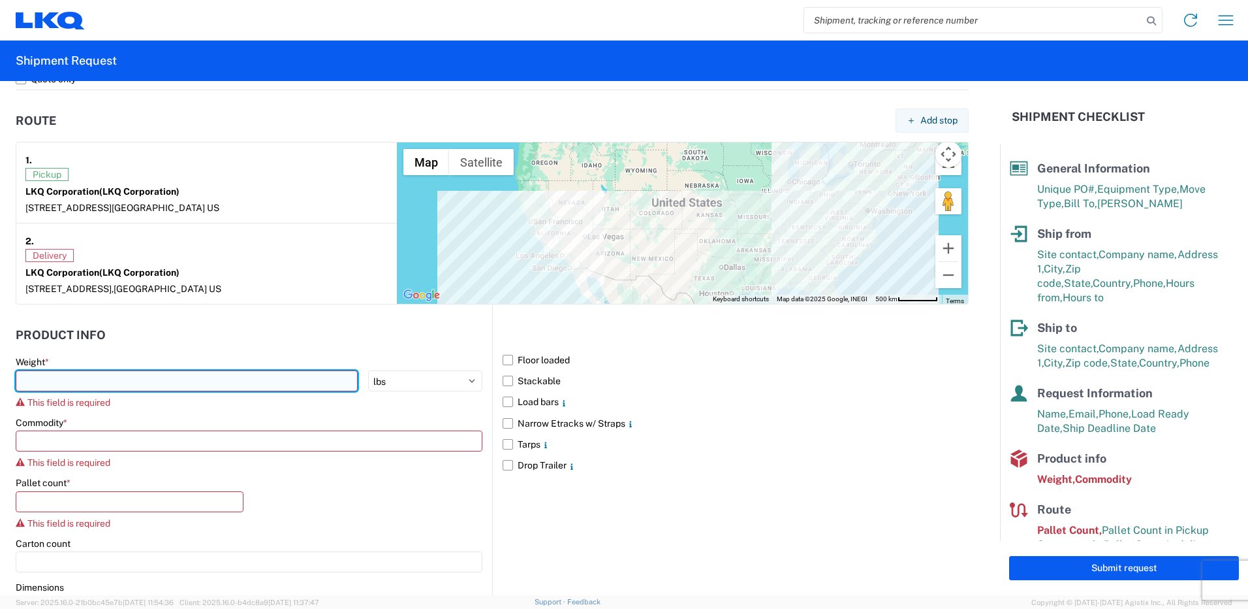
click at [156, 383] on input "number" at bounding box center [187, 380] width 342 height 21
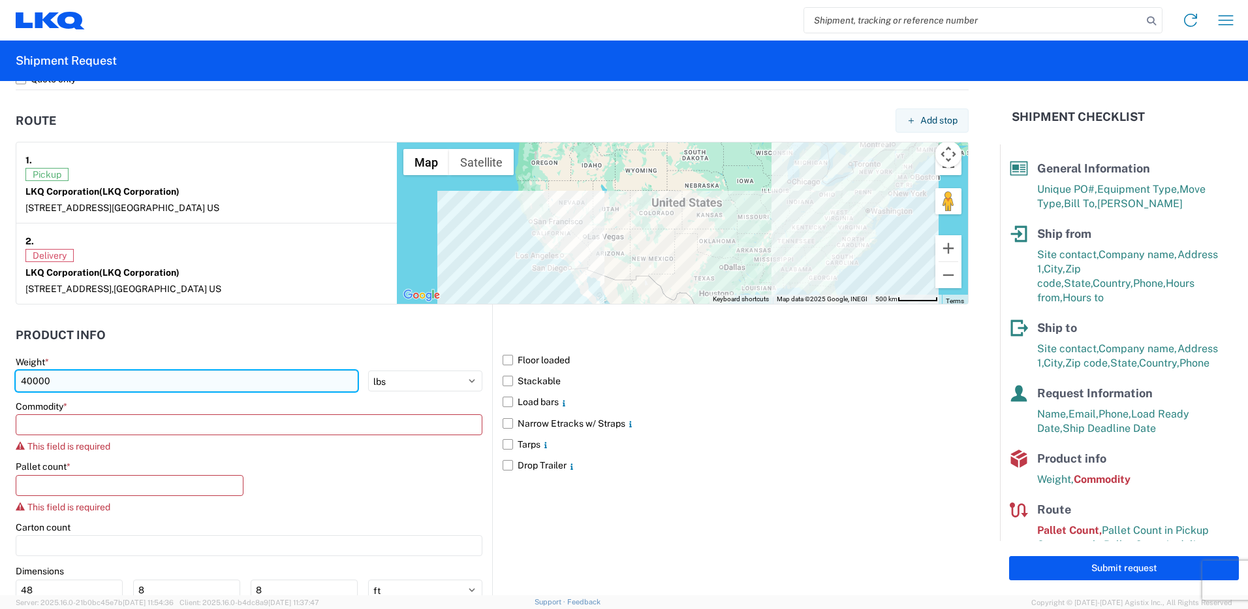
type input "40000"
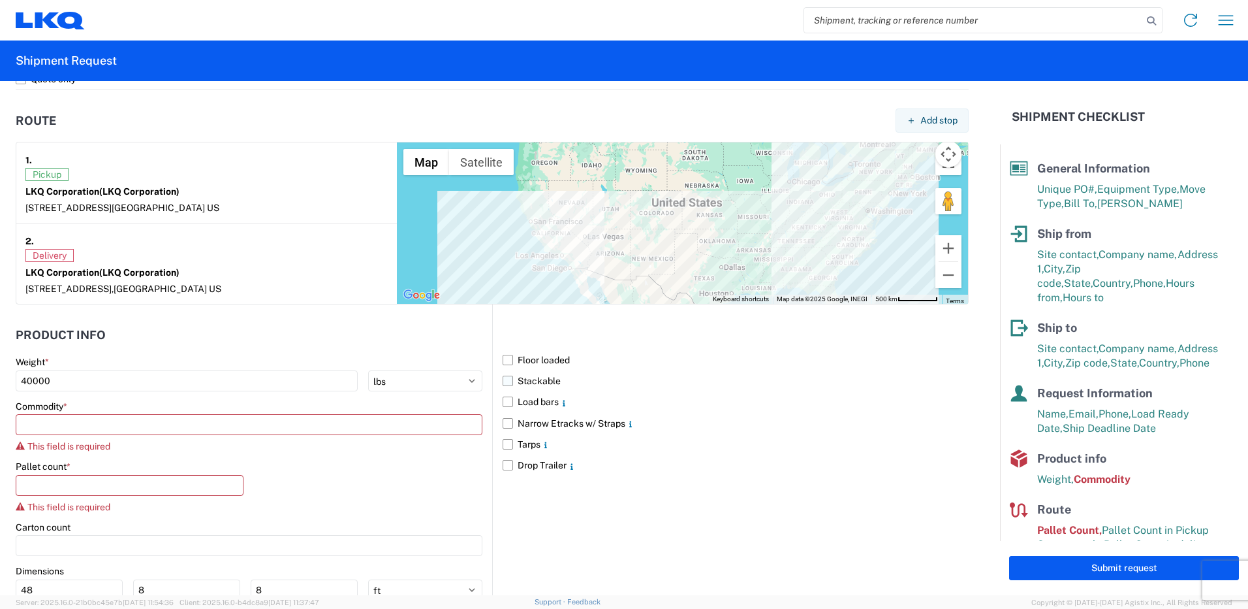
click at [503, 384] on label "Stackable" at bounding box center [736, 380] width 466 height 21
click at [0, 0] on input "Stackable" at bounding box center [0, 0] width 0 height 0
click at [151, 421] on input at bounding box center [249, 424] width 467 height 21
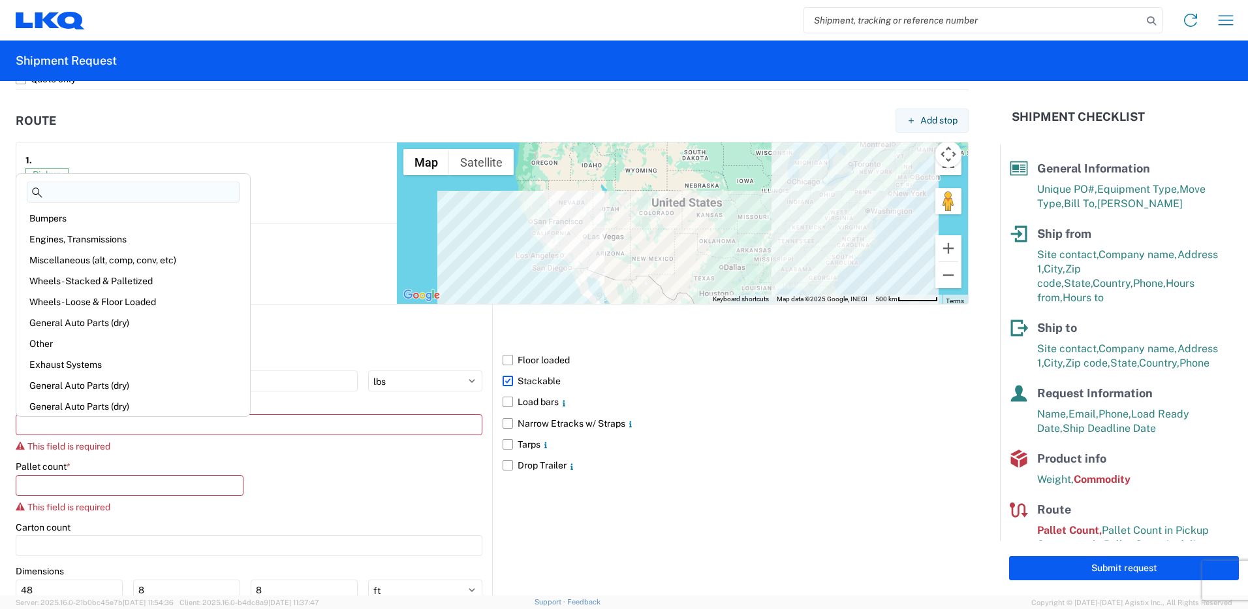
click at [118, 462] on div "Pallet count *" at bounding box center [130, 466] width 228 height 12
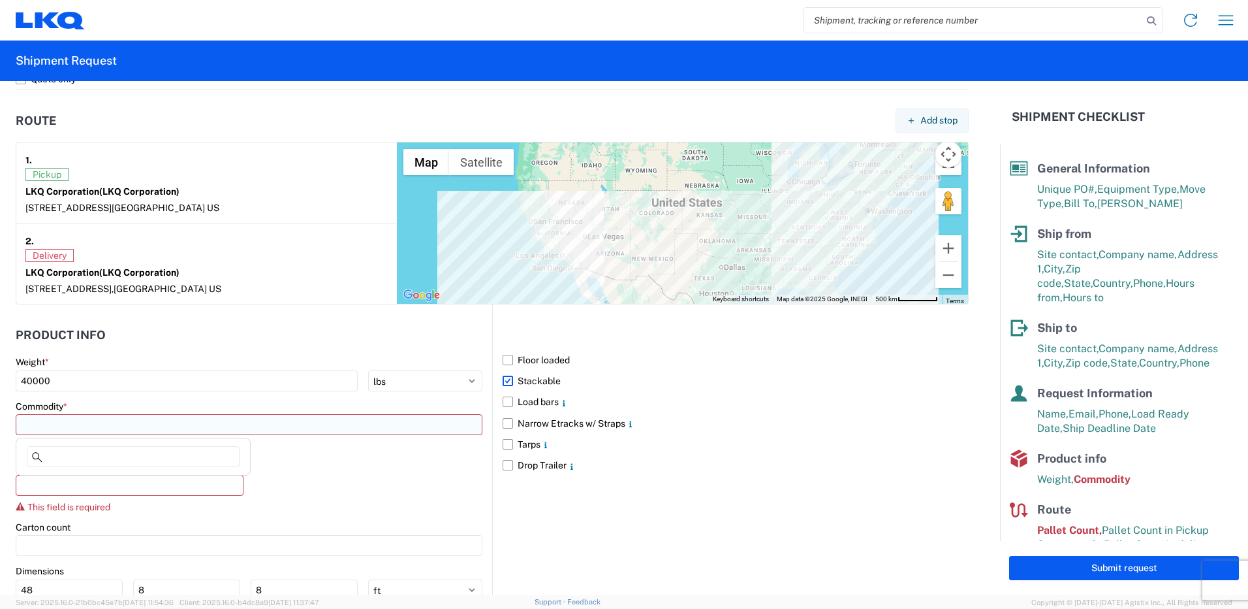
click at [116, 435] on input at bounding box center [249, 424] width 467 height 21
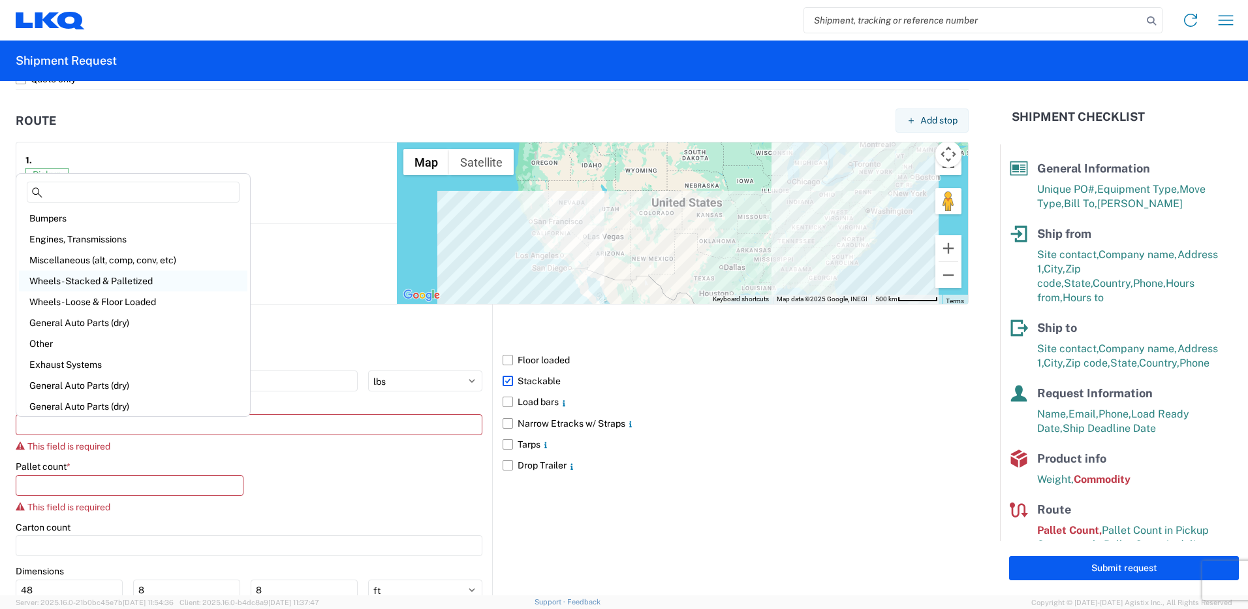
click at [149, 283] on div "Wheels - Stacked & Palletized" at bounding box center [133, 280] width 229 height 21
type input "Wheels - Stacked & Palletized"
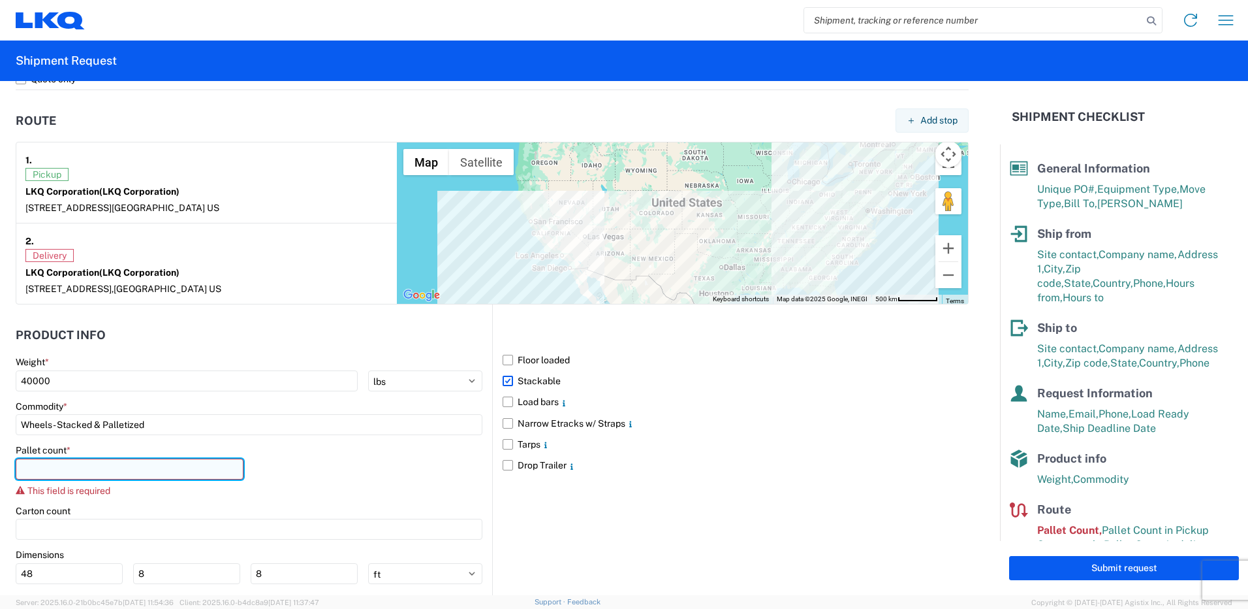
click at [93, 462] on input "number" at bounding box center [130, 468] width 228 height 21
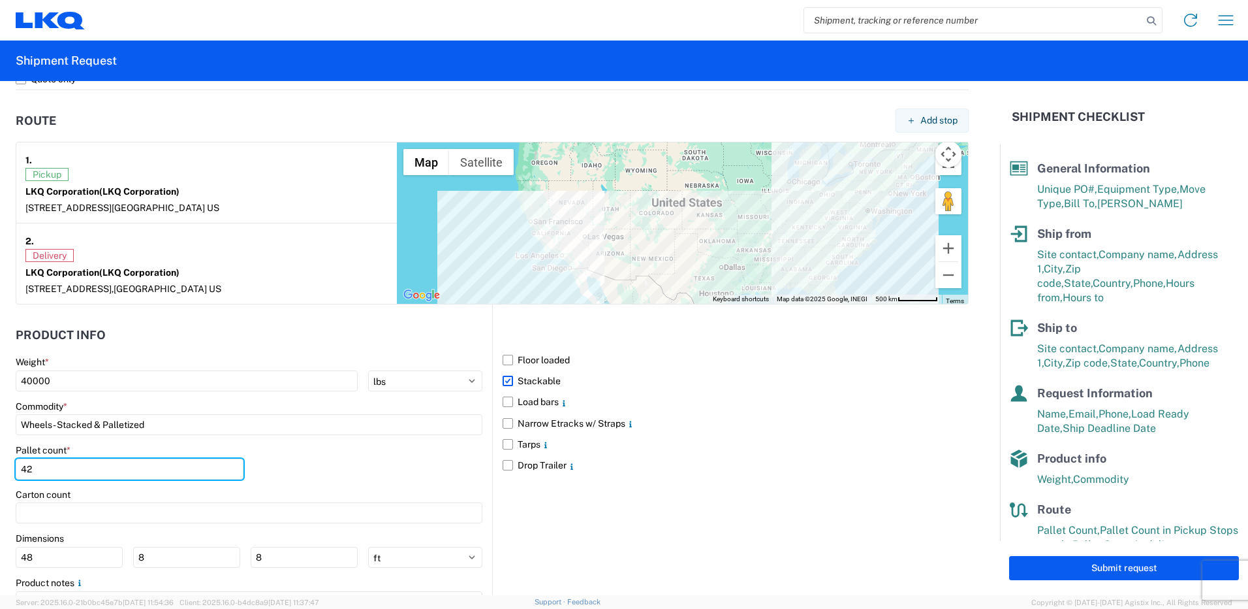
type input "42"
click at [278, 446] on div "Pallet count * 42" at bounding box center [249, 466] width 467 height 44
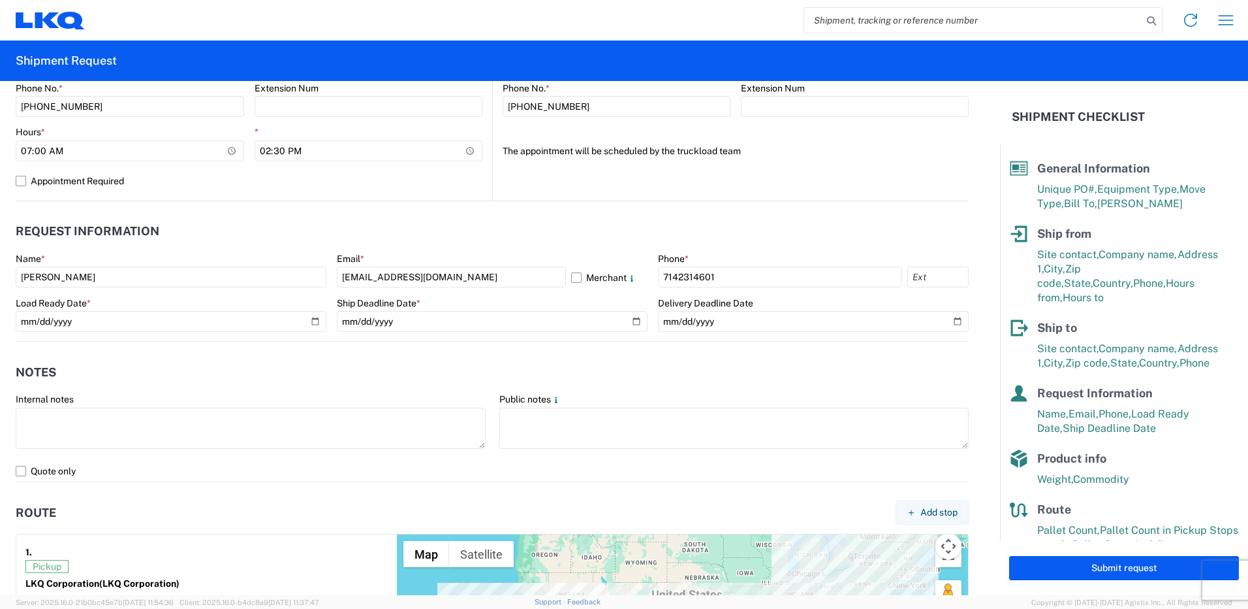
scroll to position [1053, 0]
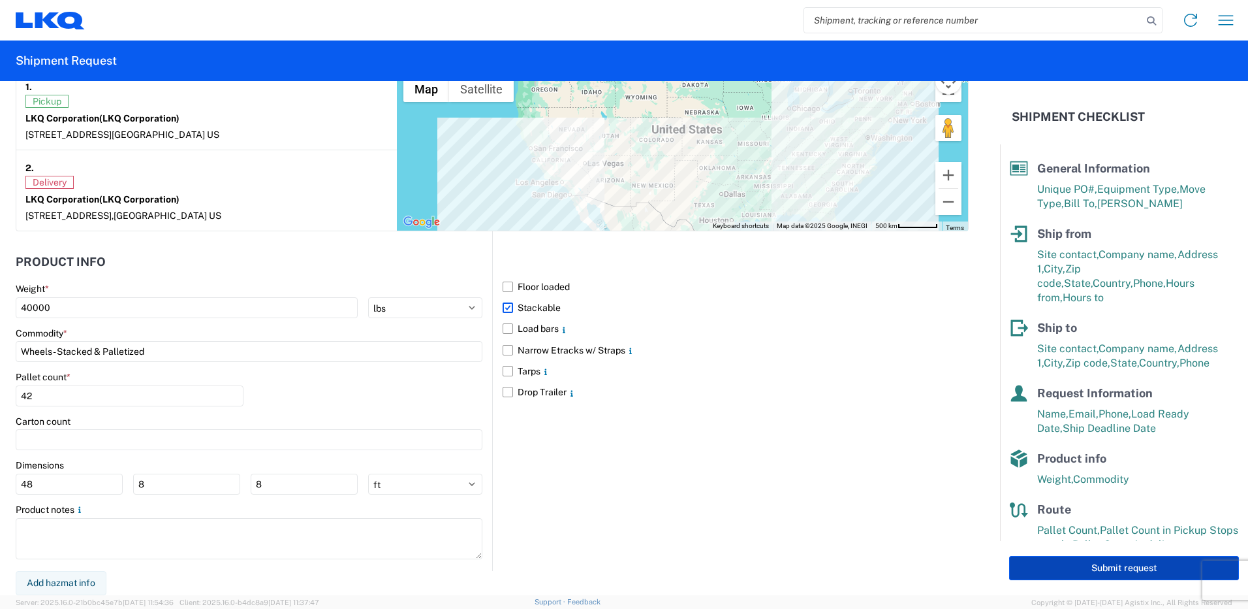
click at [1132, 563] on button "Submit request" at bounding box center [1124, 568] width 230 height 24
select select "US"
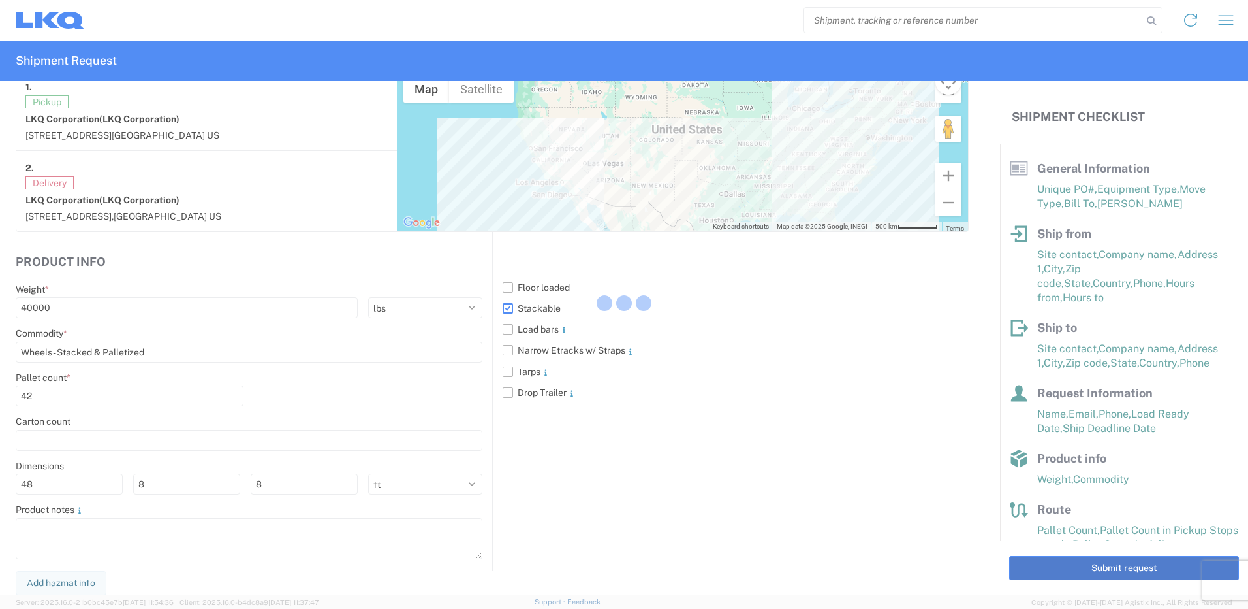
scroll to position [1052, 0]
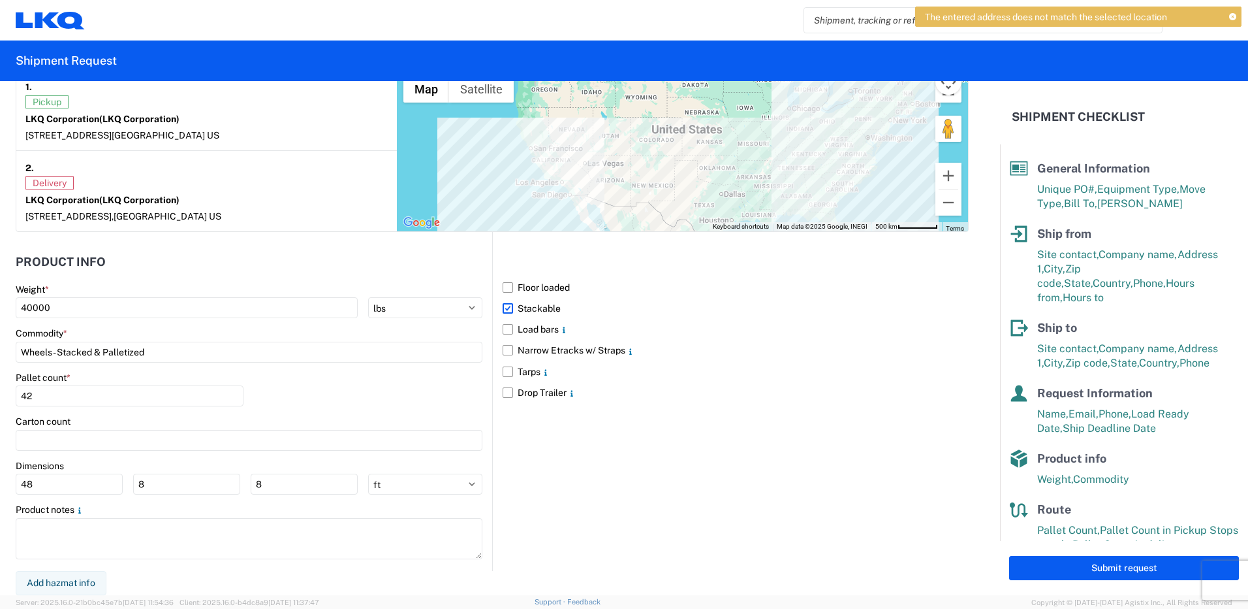
click at [638, 466] on div "Floor loaded Stackable Load bars Narrow Etracks w/ Straps Tarps Drop Trailer" at bounding box center [730, 401] width 477 height 339
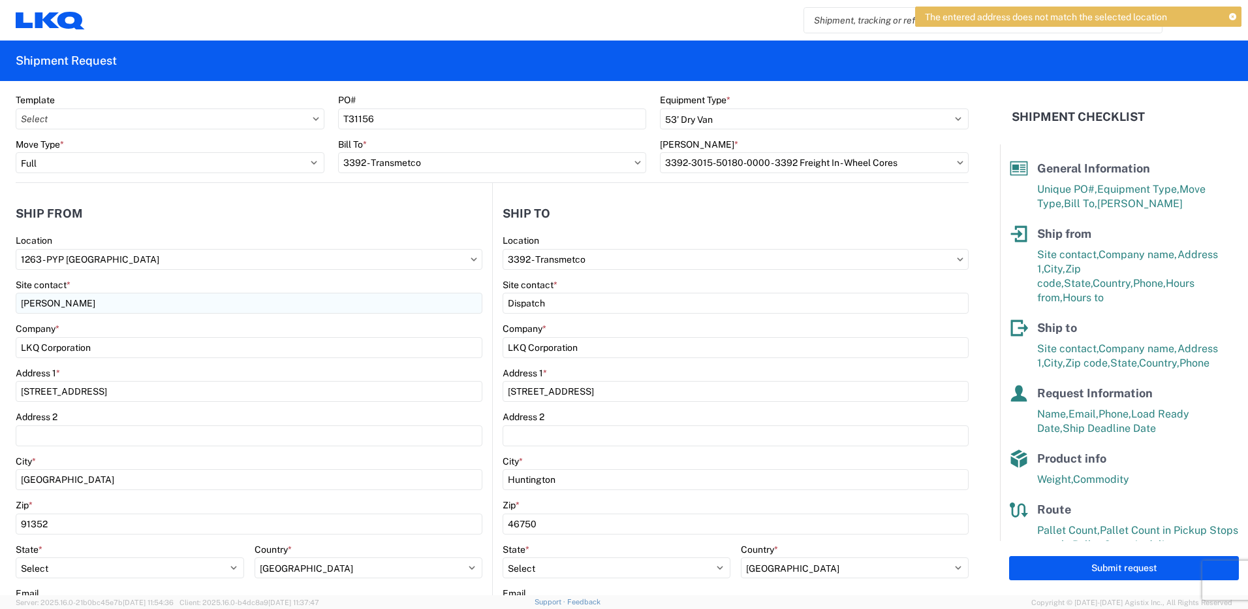
scroll to position [0, 0]
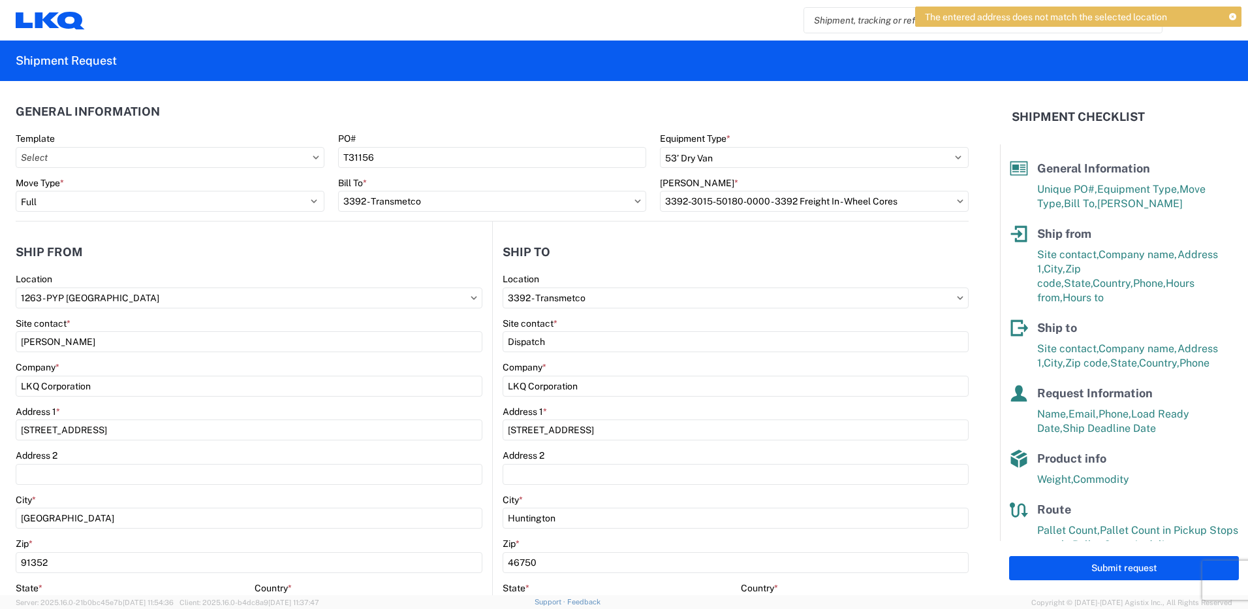
click at [545, 223] on agx-shipment-stop-widget-v2 "Ship to 3392 Location 3392 - Transmetco Site contact * Dispatch Company * LKQ C…" at bounding box center [730, 504] width 477 height 567
click at [1234, 16] on icon at bounding box center [1233, 17] width 7 height 7
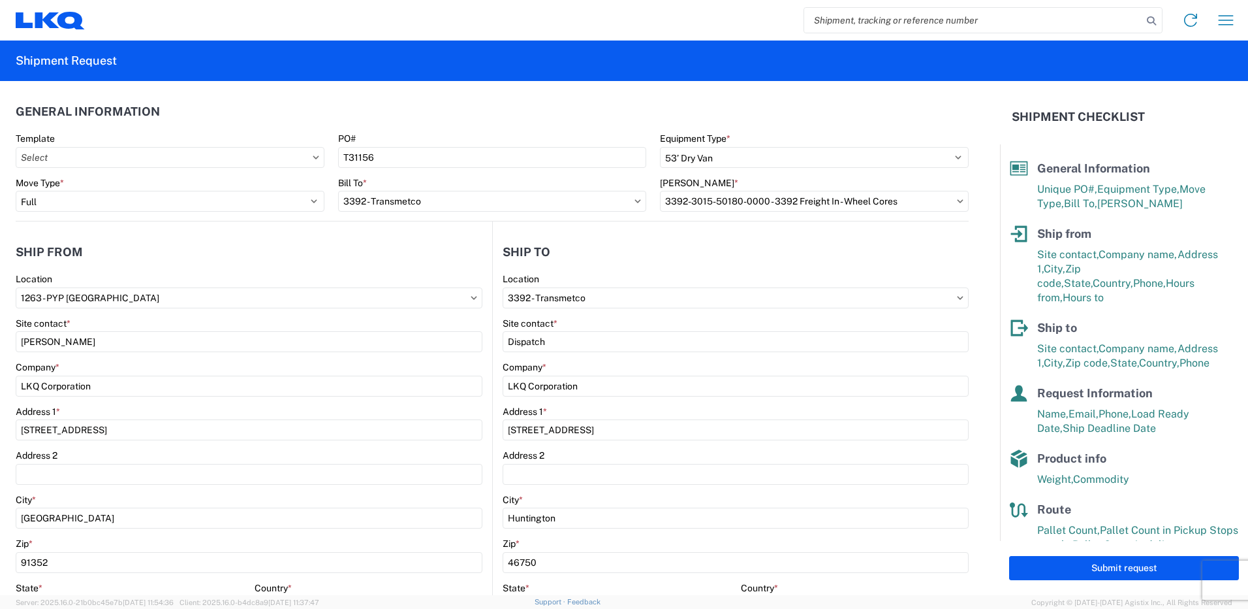
click at [492, 221] on agx-general-info "General Information Template PO# T31156 Equipment Type * Select 53’ Dry Van Fla…" at bounding box center [492, 151] width 953 height 140
click at [57, 300] on input "1263 - PYP [GEOGRAPHIC_DATA]" at bounding box center [249, 297] width 467 height 21
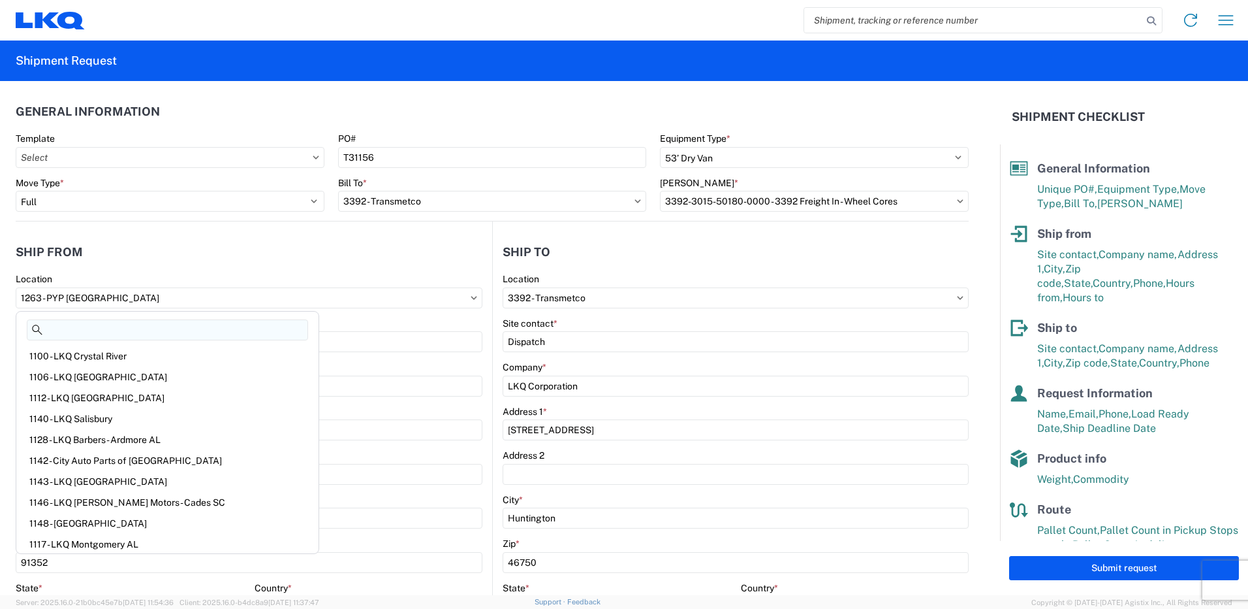
click at [72, 334] on input at bounding box center [167, 329] width 281 height 21
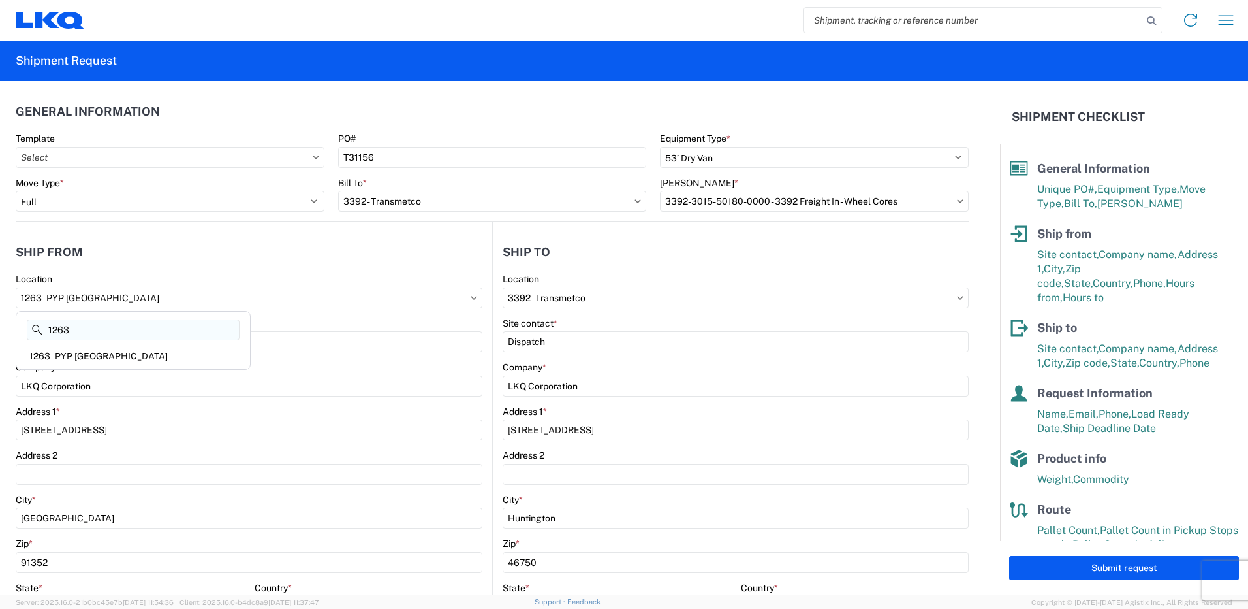
type input "1263"
click at [949, 113] on header "General Information" at bounding box center [492, 111] width 953 height 29
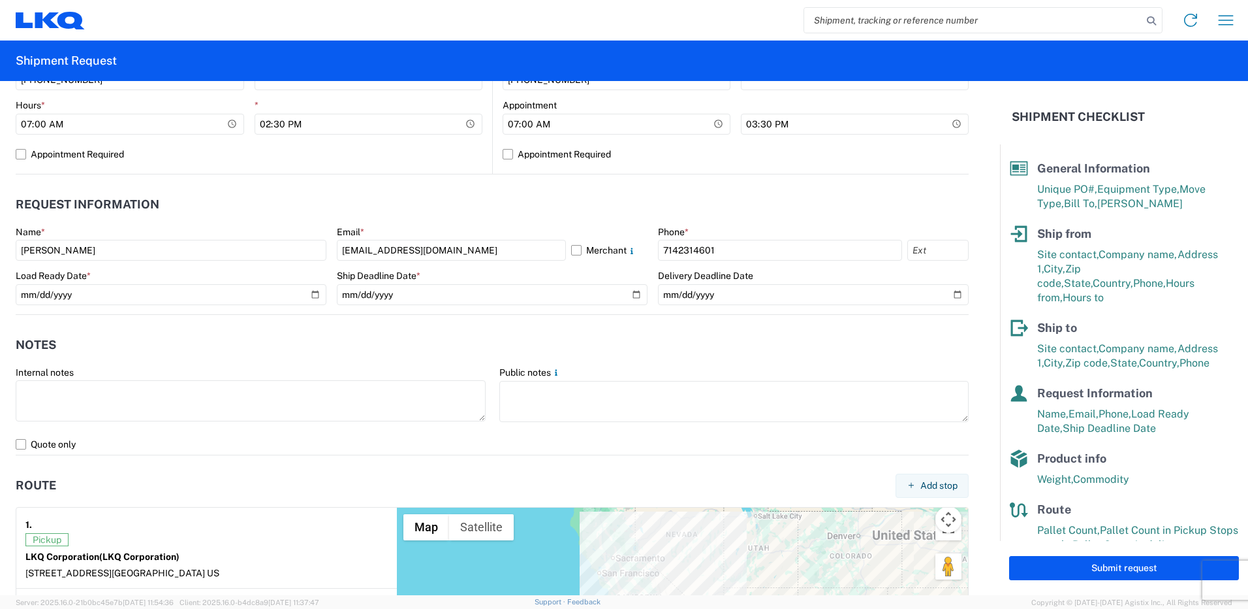
scroll to position [784, 0]
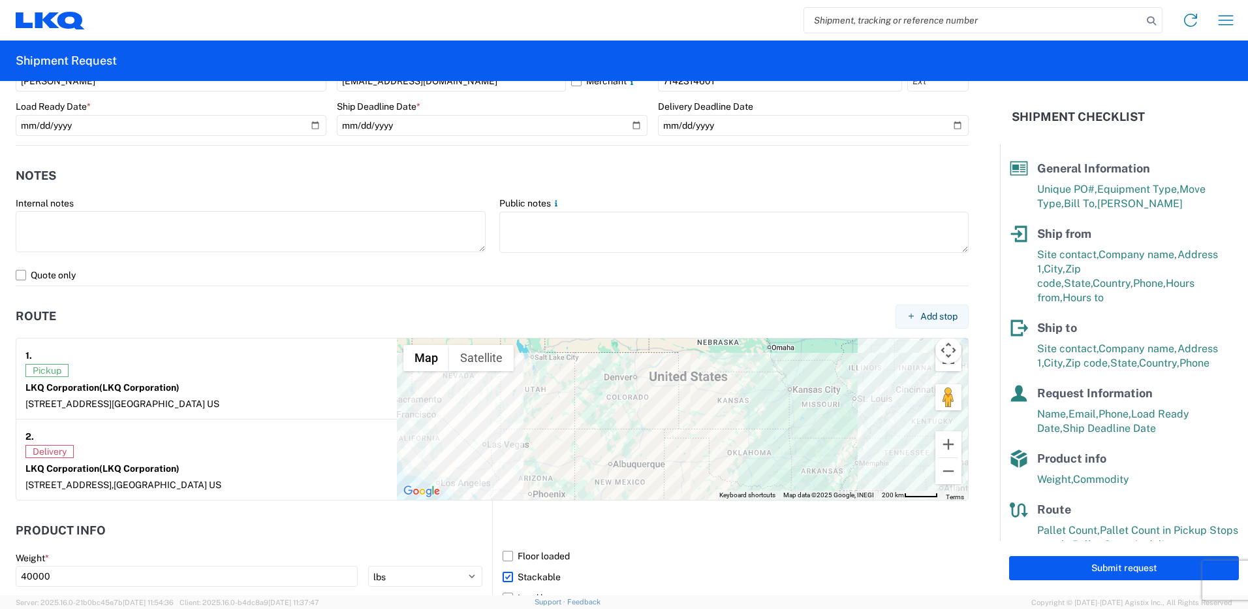
drag, startPoint x: 791, startPoint y: 415, endPoint x: 669, endPoint y: 443, distance: 125.1
click at [669, 443] on div "To navigate, press the arrow keys." at bounding box center [682, 418] width 571 height 161
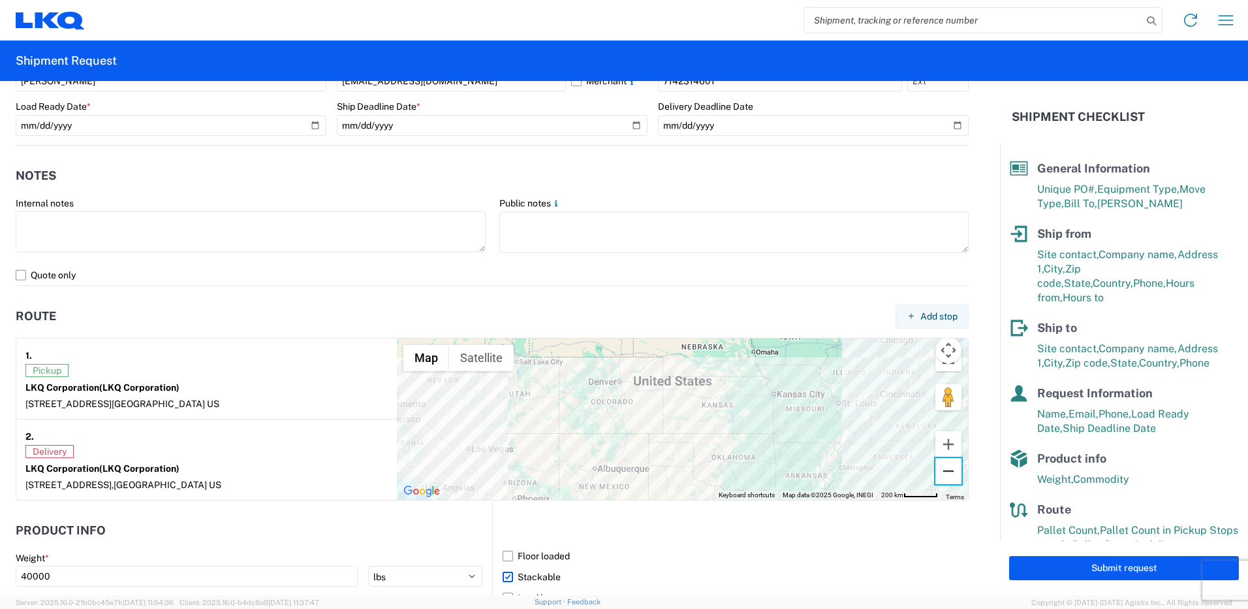
click at [936, 483] on button "Zoom out" at bounding box center [949, 471] width 26 height 26
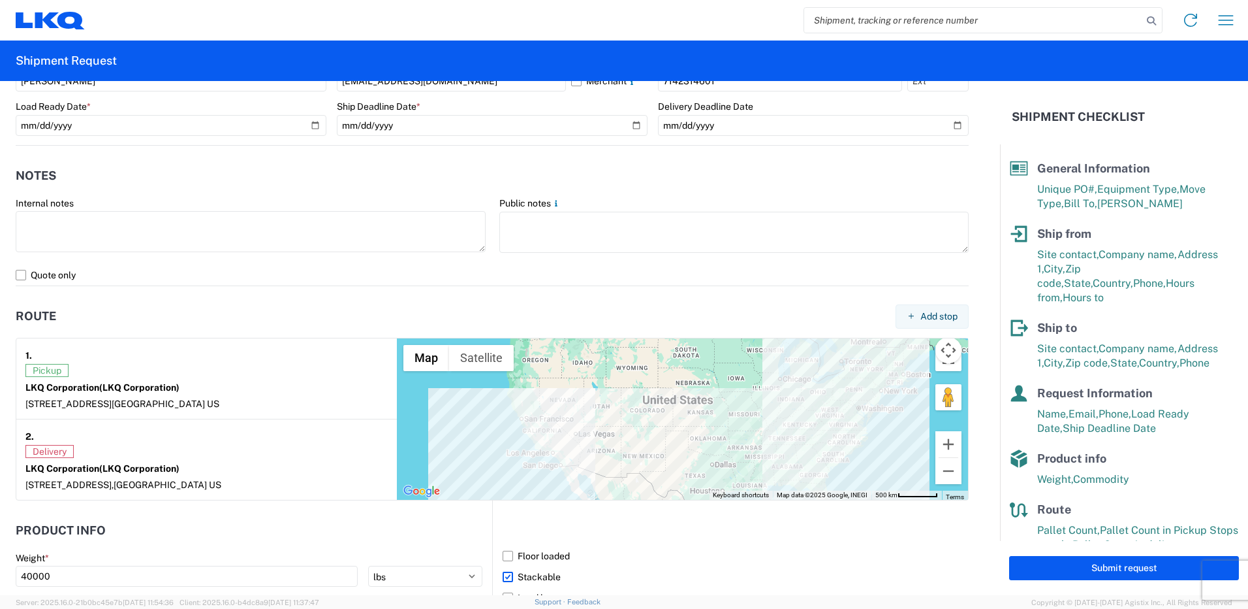
click at [978, 436] on form "General Information Template PO# T31156 Equipment Type * Select 53’ Dry Van Fla…" at bounding box center [500, 338] width 1000 height 514
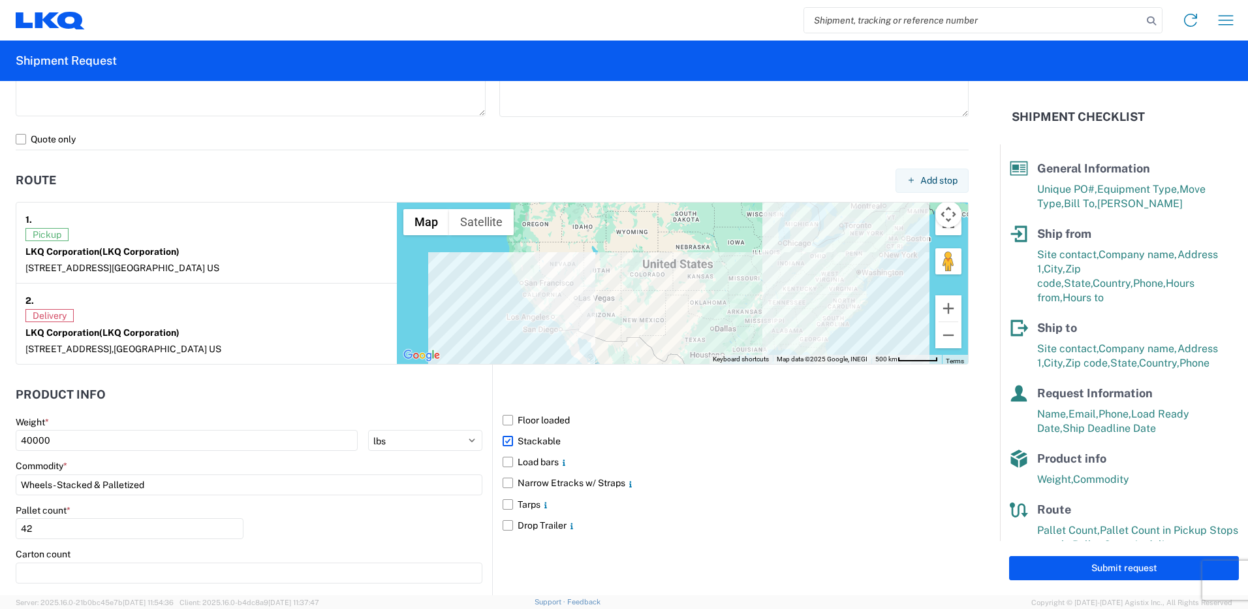
scroll to position [1052, 0]
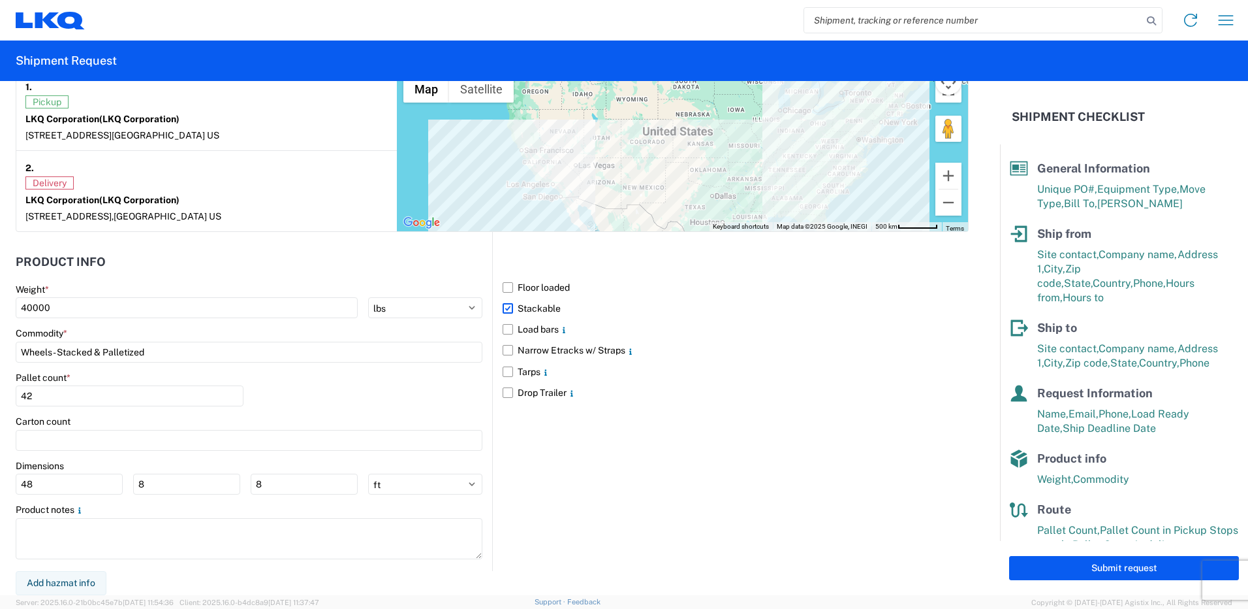
drag, startPoint x: 1128, startPoint y: 568, endPoint x: 909, endPoint y: 594, distance: 220.2
click at [909, 594] on div "General Information Template PO# T31156 Equipment Type * Select 53’ Dry Van Fla…" at bounding box center [624, 338] width 1248 height 514
click at [1098, 566] on button "Submit request" at bounding box center [1124, 568] width 230 height 24
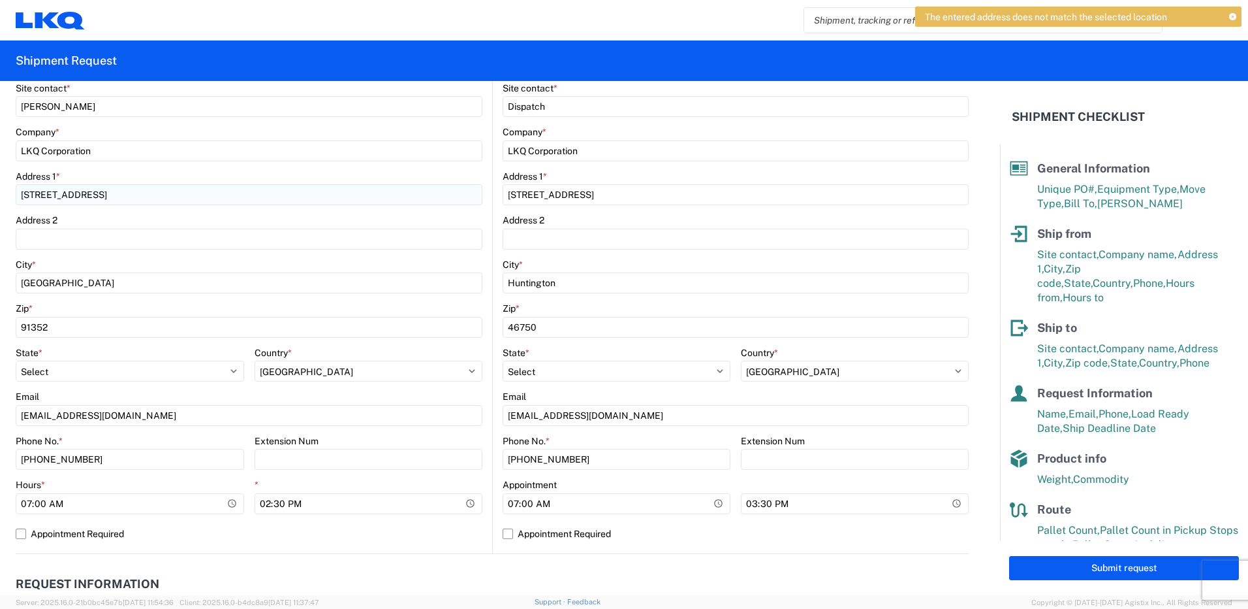
scroll to position [0, 0]
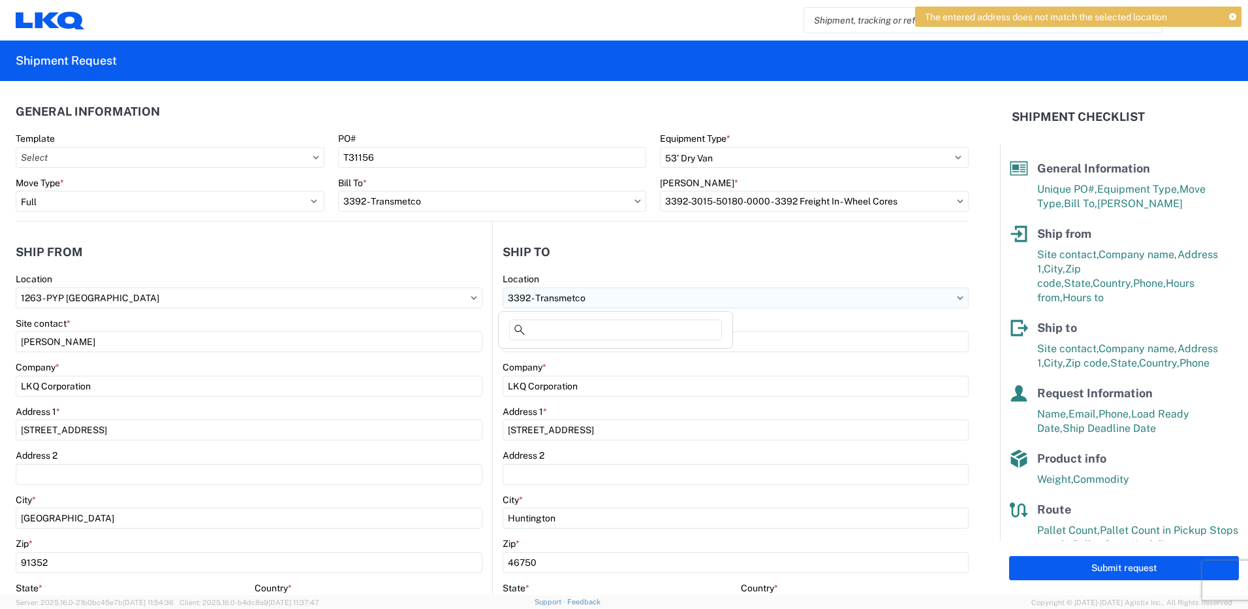
click at [483, 298] on input "3392 - Transmetco" at bounding box center [249, 297] width 467 height 21
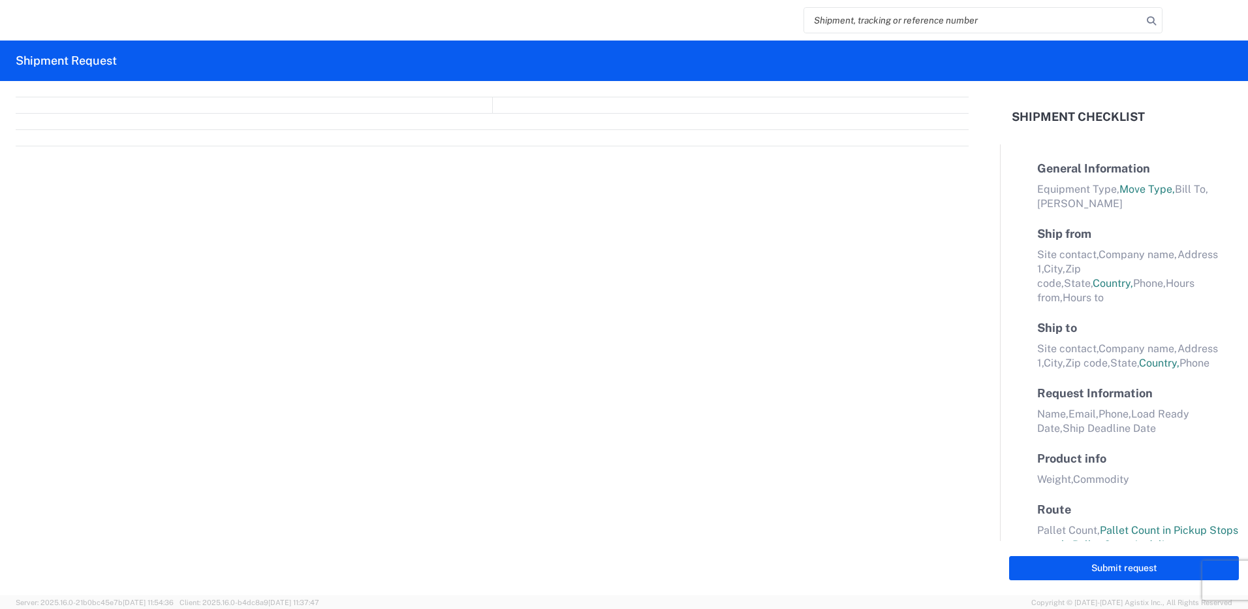
select select "FULL"
select select "LBS"
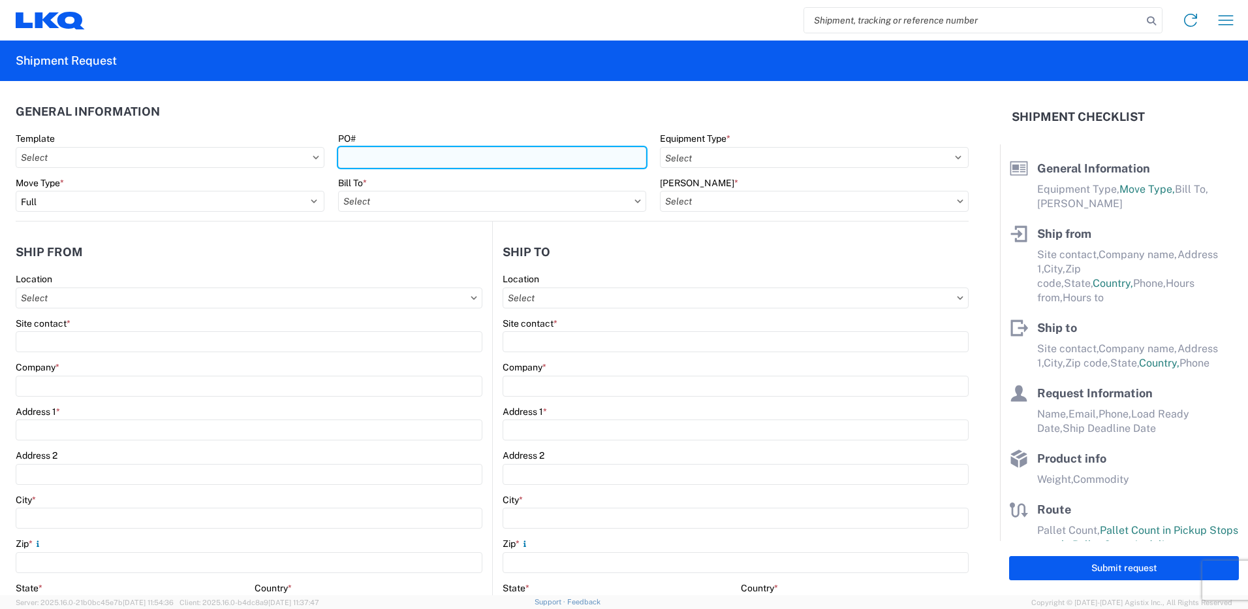
click at [387, 161] on input "PO#" at bounding box center [492, 157] width 309 height 21
paste input "[PERSON_NAME] Plant Manager | LKQ-PYP [GEOGRAPHIC_DATA]-1263 [STREET_ADDRESS] O…"
type input "A"
type input "T31156"
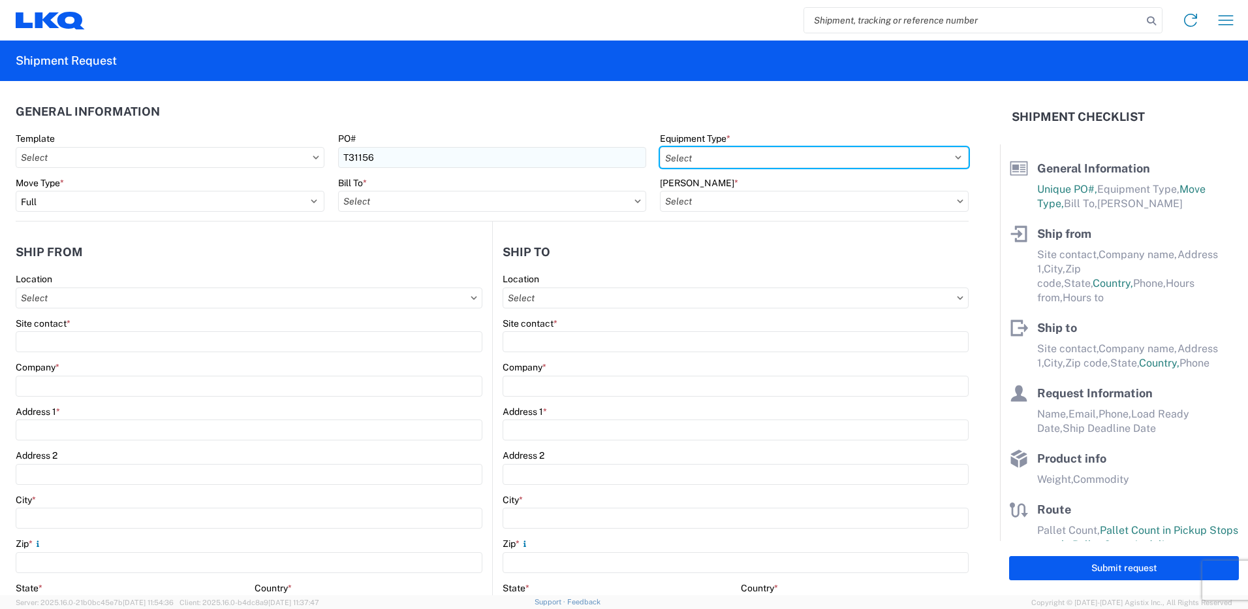
select select "STDV"
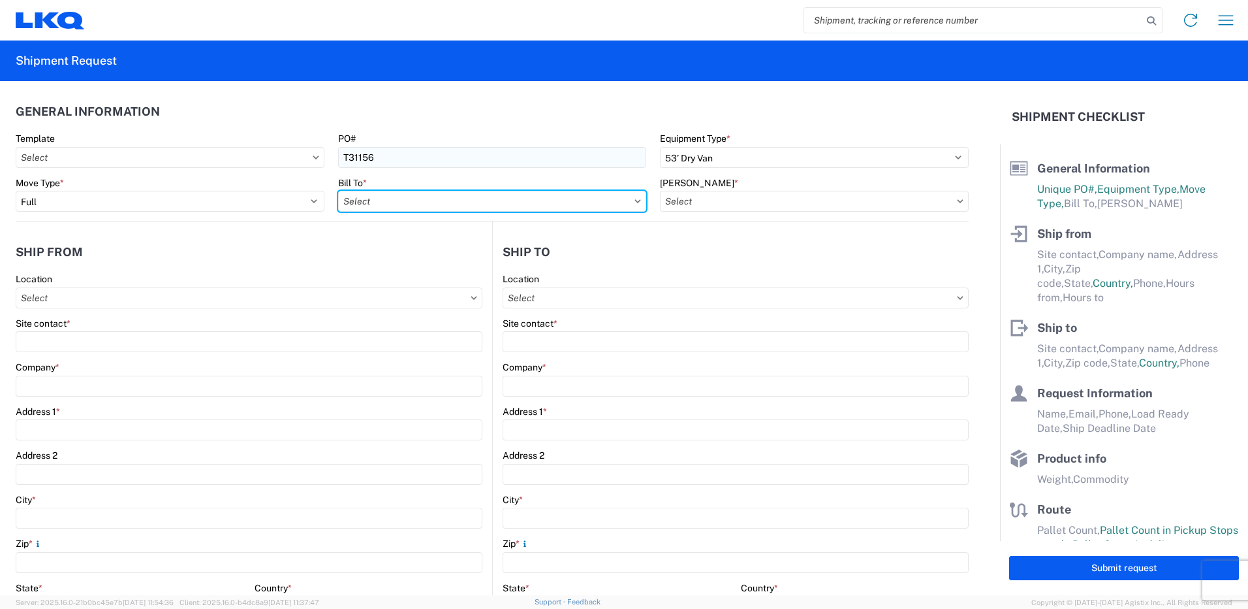
type input "3"
click at [403, 178] on div "Bill To *" at bounding box center [492, 183] width 309 height 12
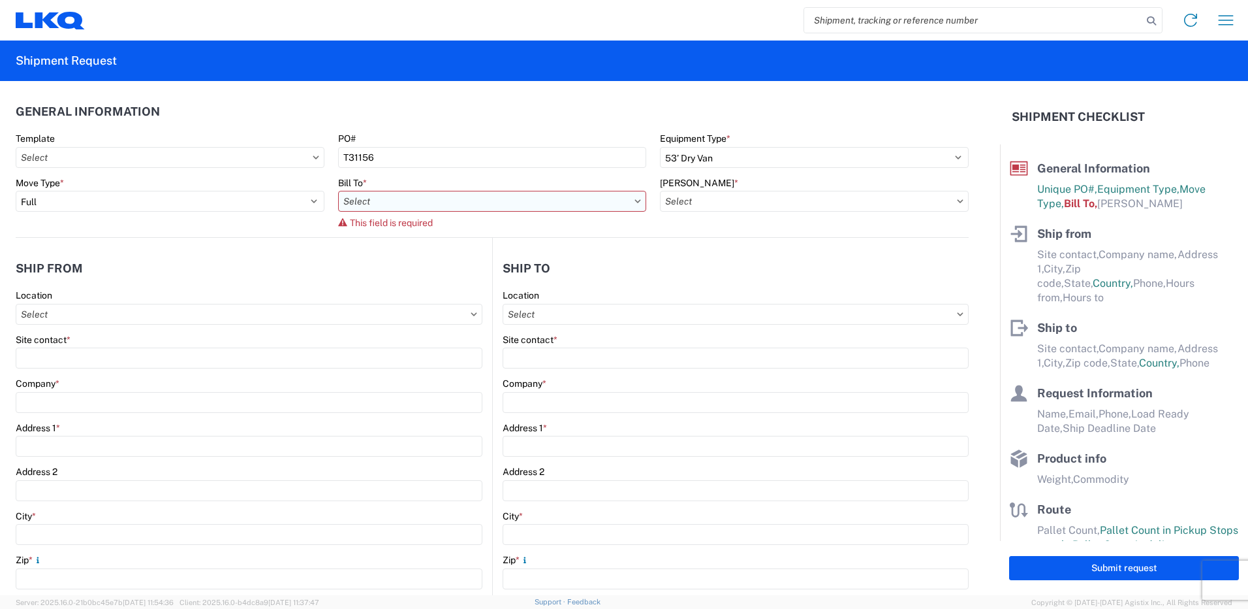
click at [414, 208] on input "Bill To *" at bounding box center [492, 201] width 309 height 21
click at [415, 248] on div at bounding box center [452, 236] width 229 height 26
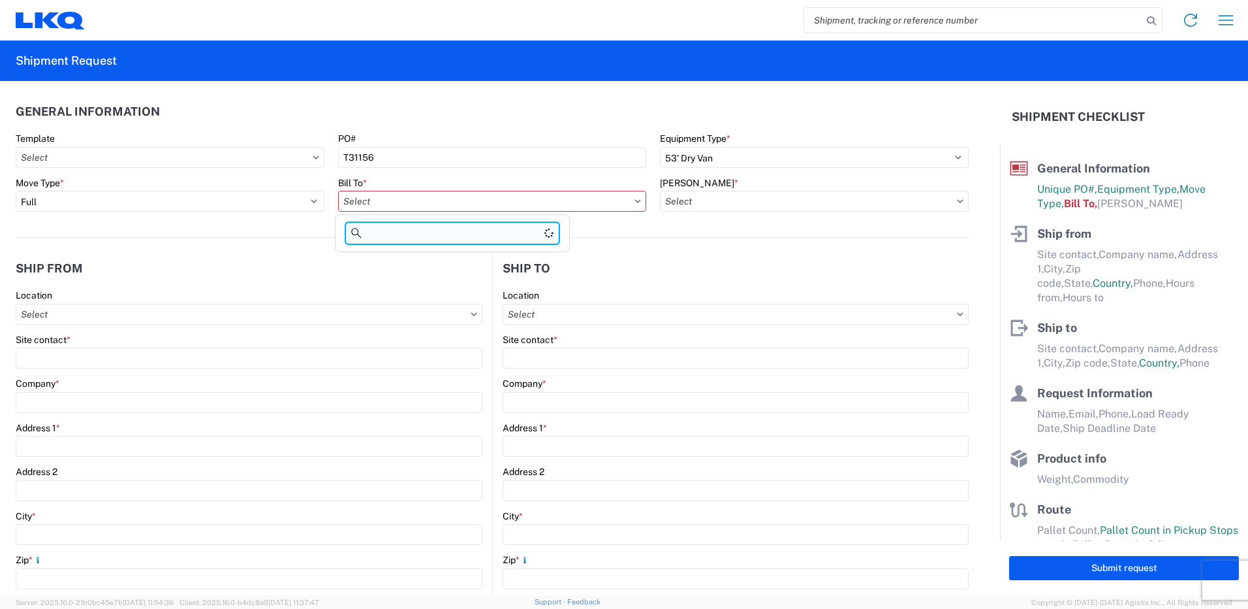
click at [417, 240] on input at bounding box center [452, 233] width 213 height 21
type input "3392"
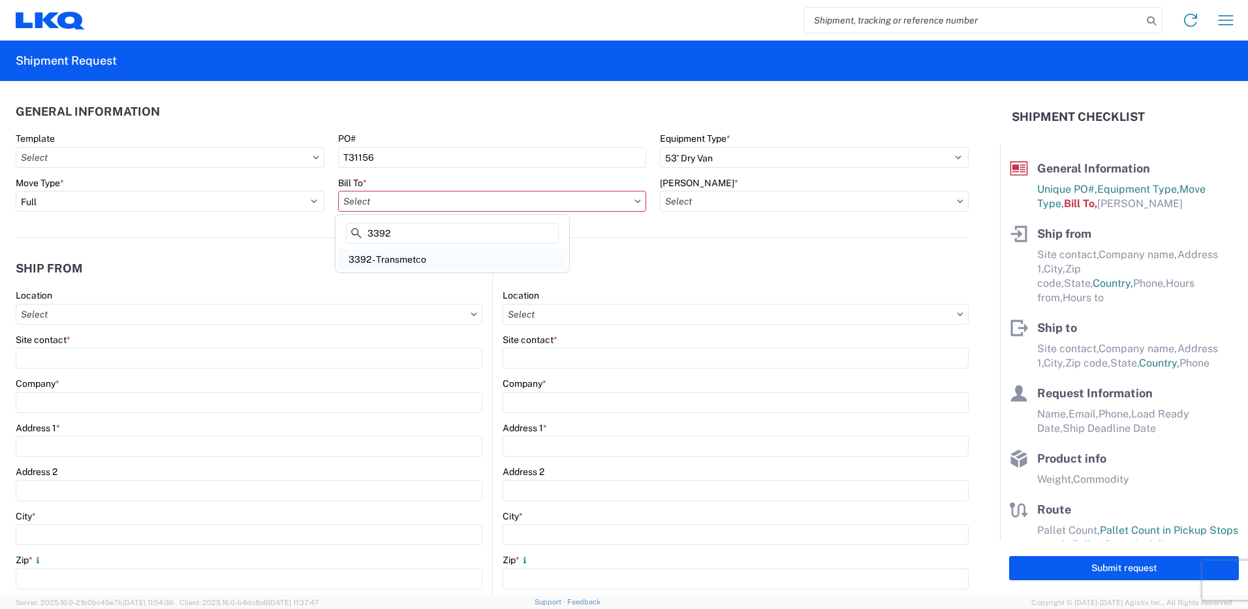
click at [420, 262] on div "3392 - Transmetco" at bounding box center [452, 259] width 229 height 21
type input "3392 - Transmetco"
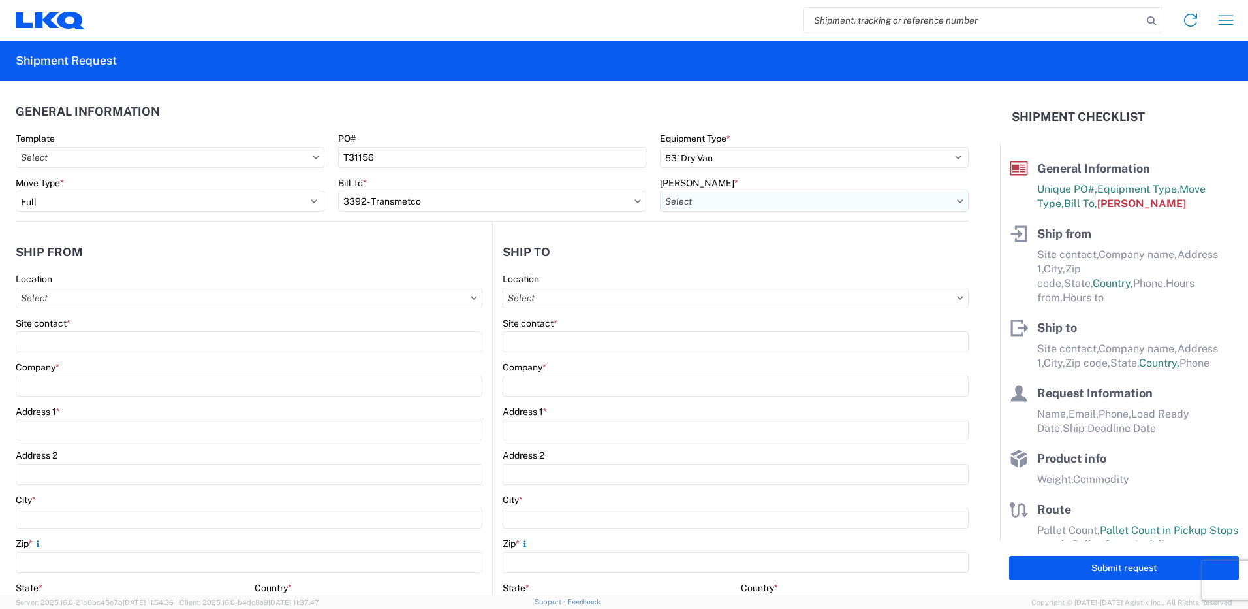
click at [757, 202] on input "[PERSON_NAME] *" at bounding box center [814, 201] width 309 height 21
type input "3392"
click at [767, 255] on div "3392-3015-50180-0000 - 3392 Freight In - Wheel Cores" at bounding box center [778, 259] width 243 height 21
type input "3392-3015-50180-0000 - 3392 Freight In - Wheel Cores"
click at [483, 294] on input "Location" at bounding box center [249, 297] width 467 height 21
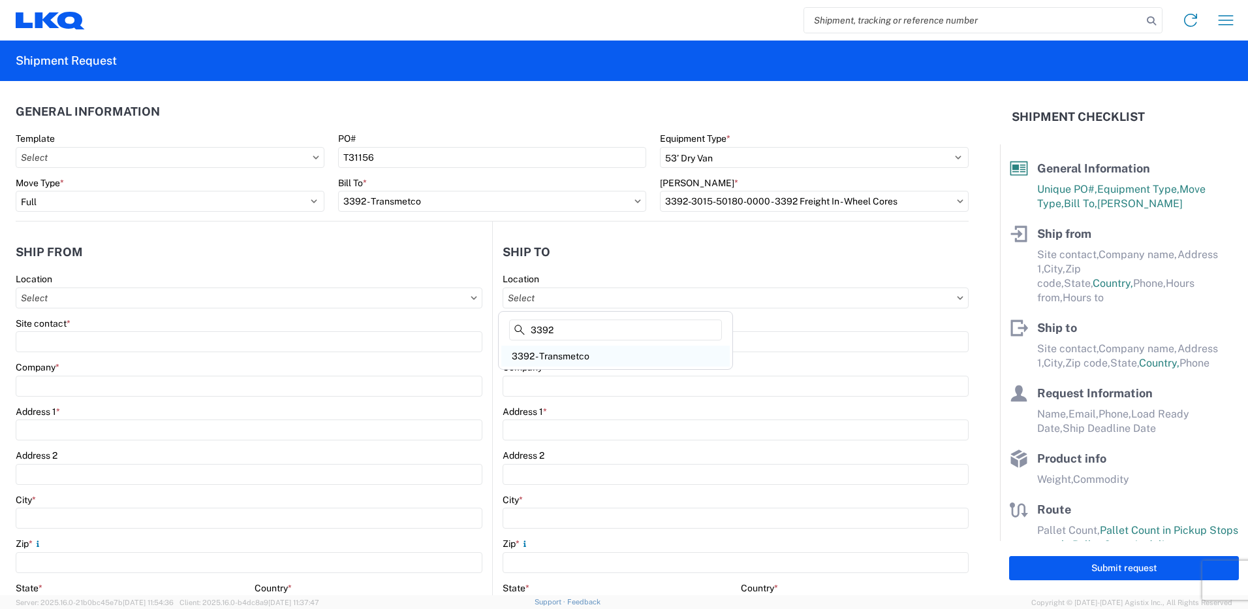
type input "3392"
click at [596, 357] on div "3392 - Transmetco" at bounding box center [615, 355] width 229 height 21
type input "3392 - Transmetco"
type input "LKQ Corporation"
type input "[STREET_ADDRESS]"
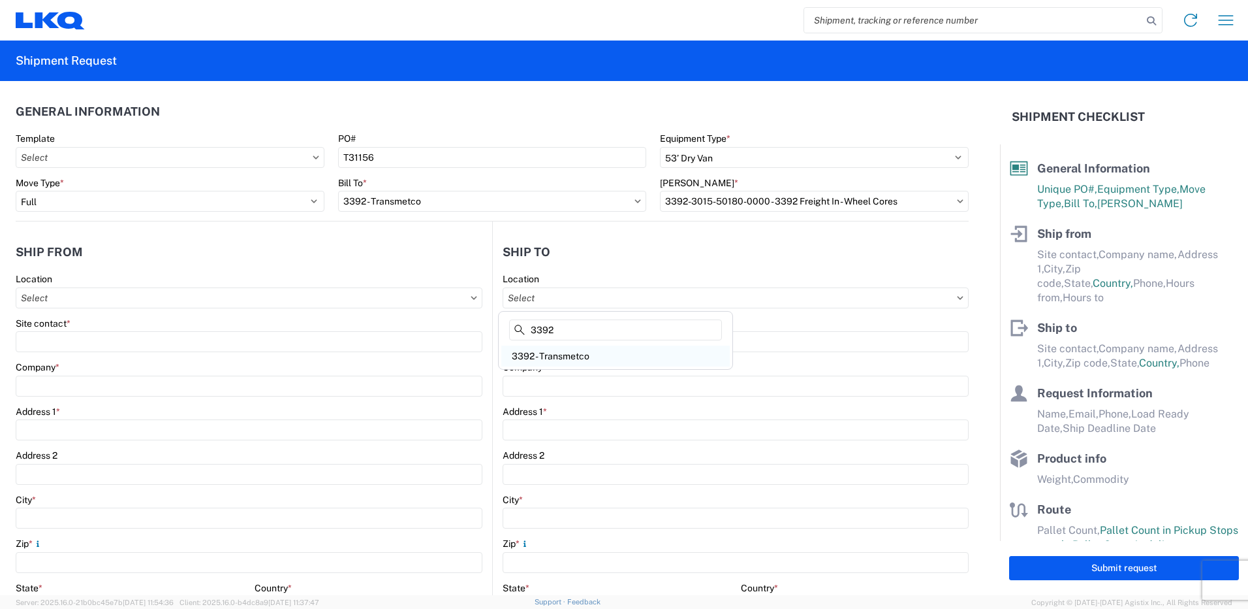
type input "Huntington"
type input "46750"
select select "US"
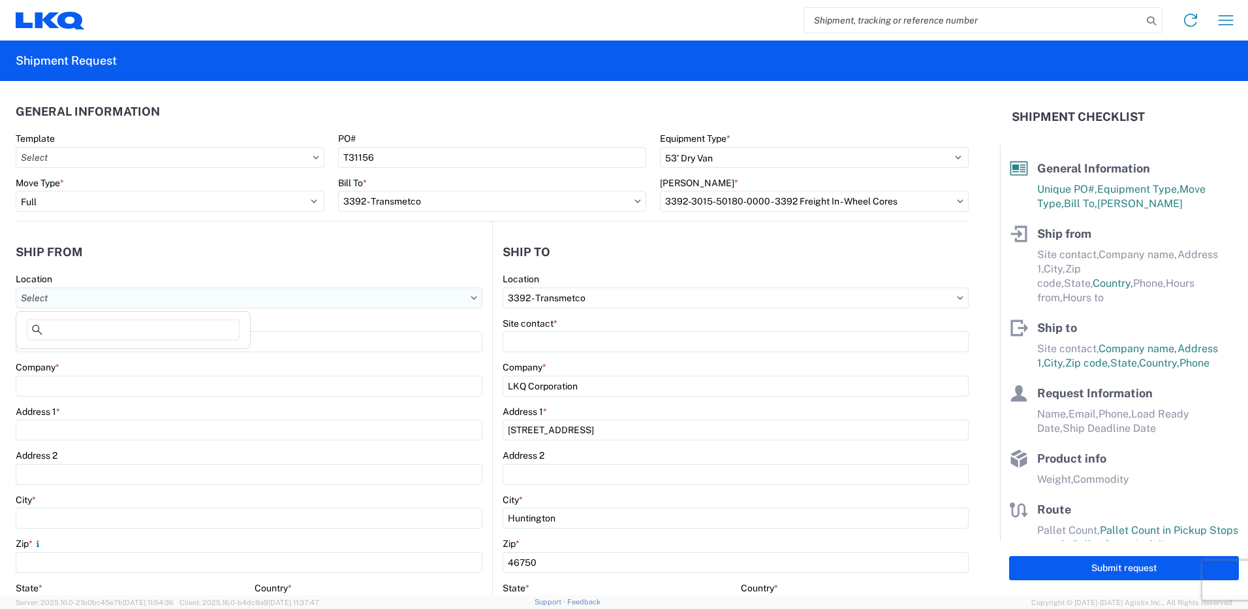
click at [219, 297] on input "Location" at bounding box center [249, 297] width 467 height 21
type input "1263"
click at [97, 355] on div "1263 - PYP [GEOGRAPHIC_DATA]" at bounding box center [133, 355] width 229 height 21
type input "1263 - PYP [GEOGRAPHIC_DATA]"
type input "LKQ Corporation"
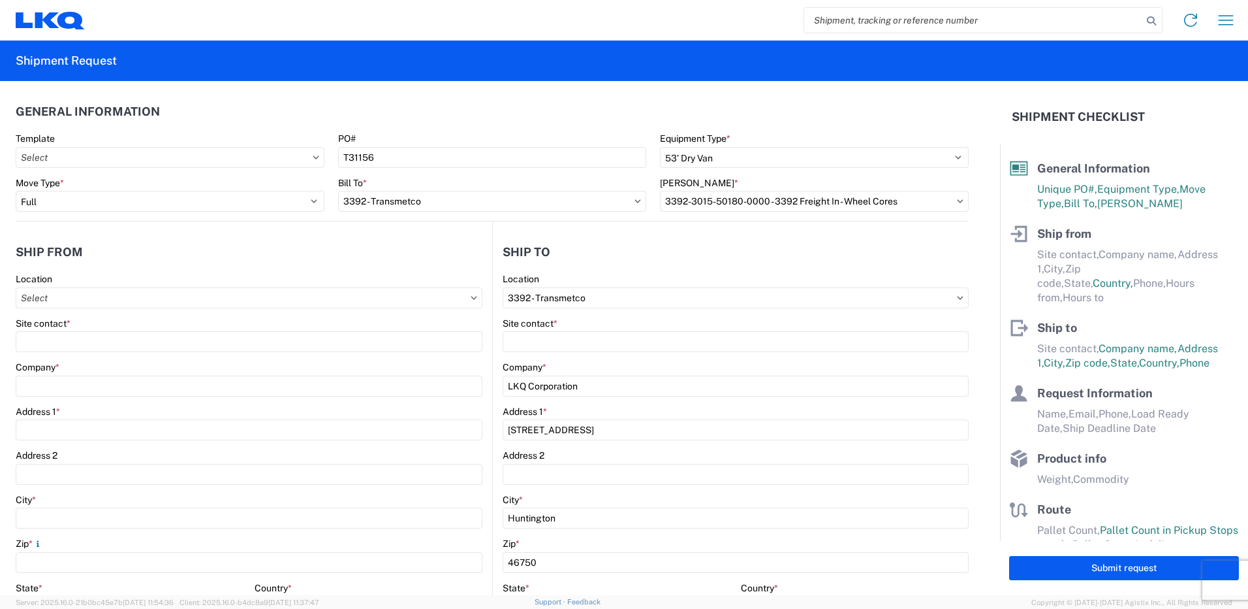
type input "[STREET_ADDRESS]"
type input "[GEOGRAPHIC_DATA]"
type input "91352"
select select "CA"
select select "US"
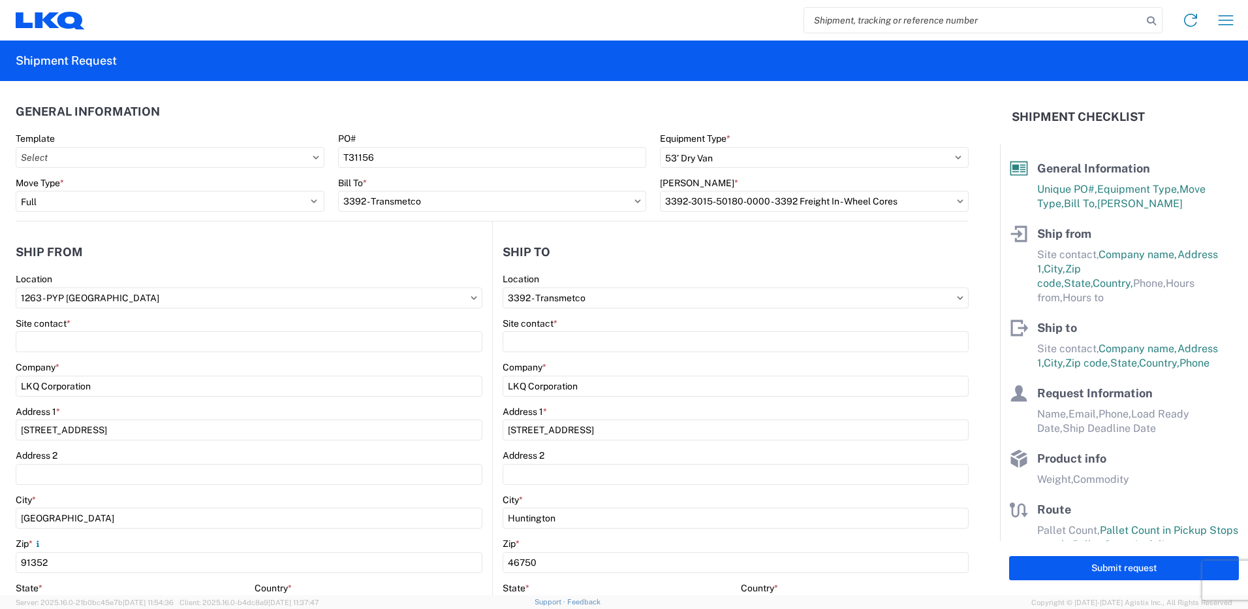
click at [481, 321] on main "1263 Location 1263 - PYP [GEOGRAPHIC_DATA] Site contact * Company * LKQ Corpora…" at bounding box center [254, 530] width 477 height 515
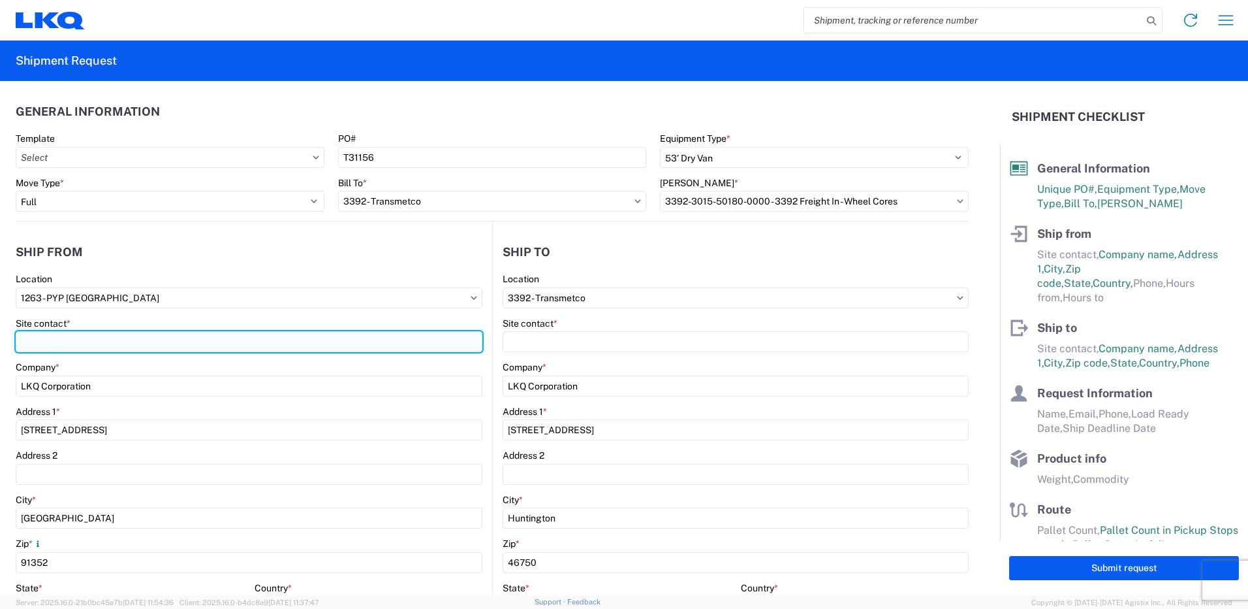
click at [277, 348] on input "Site contact *" at bounding box center [249, 341] width 467 height 21
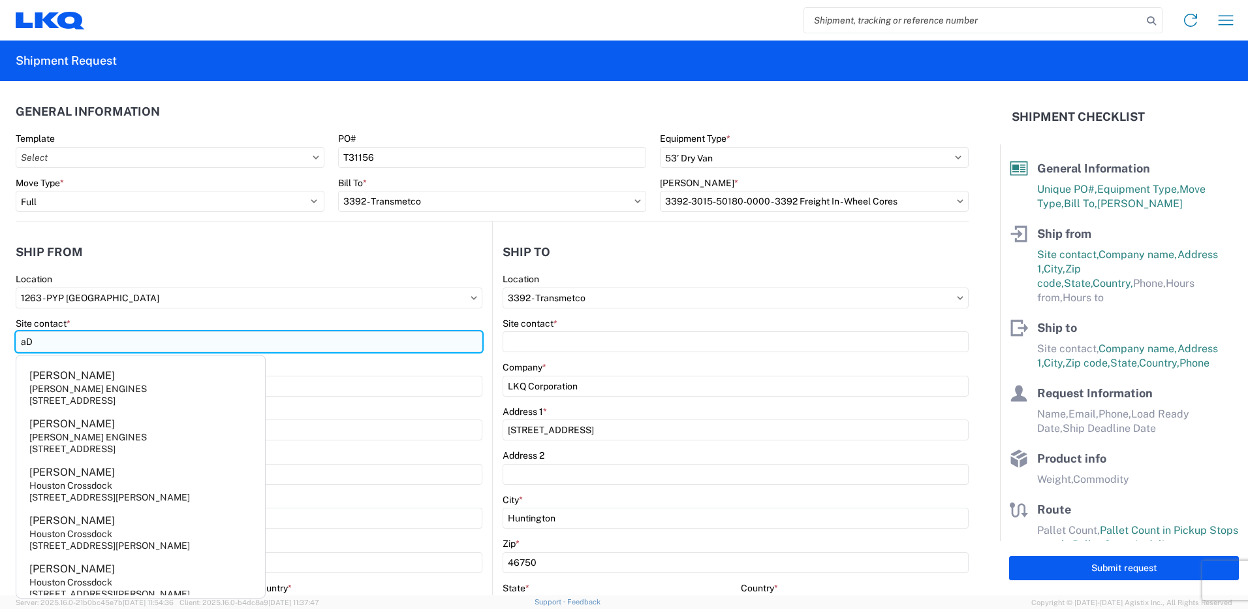
type input "a"
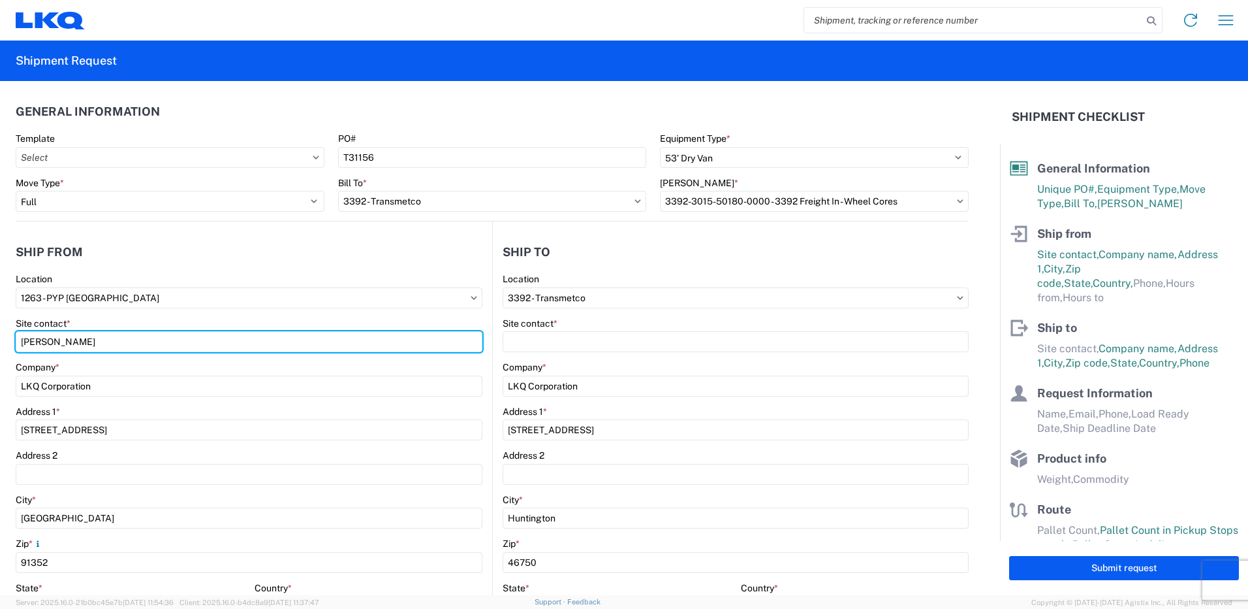
type input "[PERSON_NAME]"
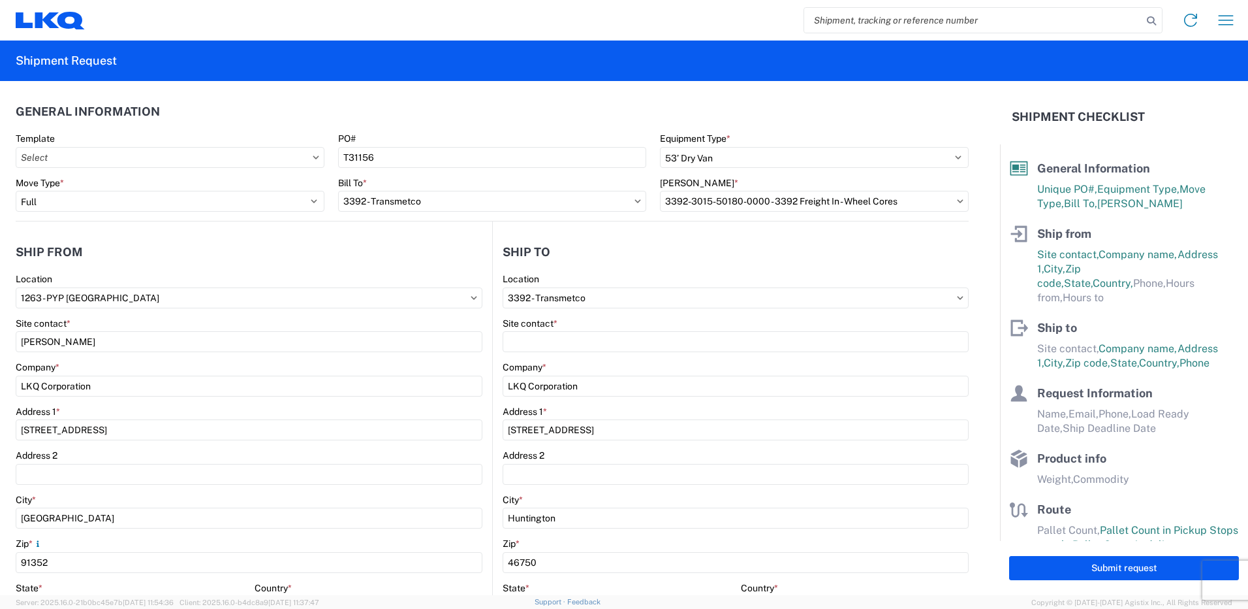
click at [1, 326] on form "General Information Template PO# T31156 Equipment Type * Select 53’ Dry Van Fla…" at bounding box center [500, 338] width 1000 height 514
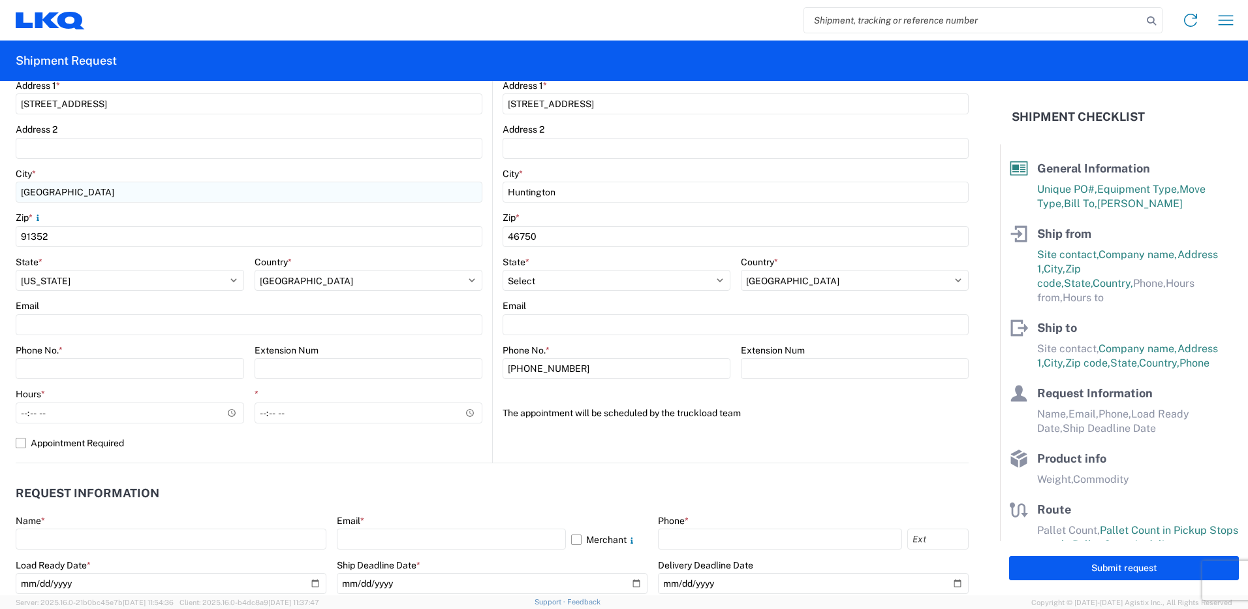
scroll to position [326, 0]
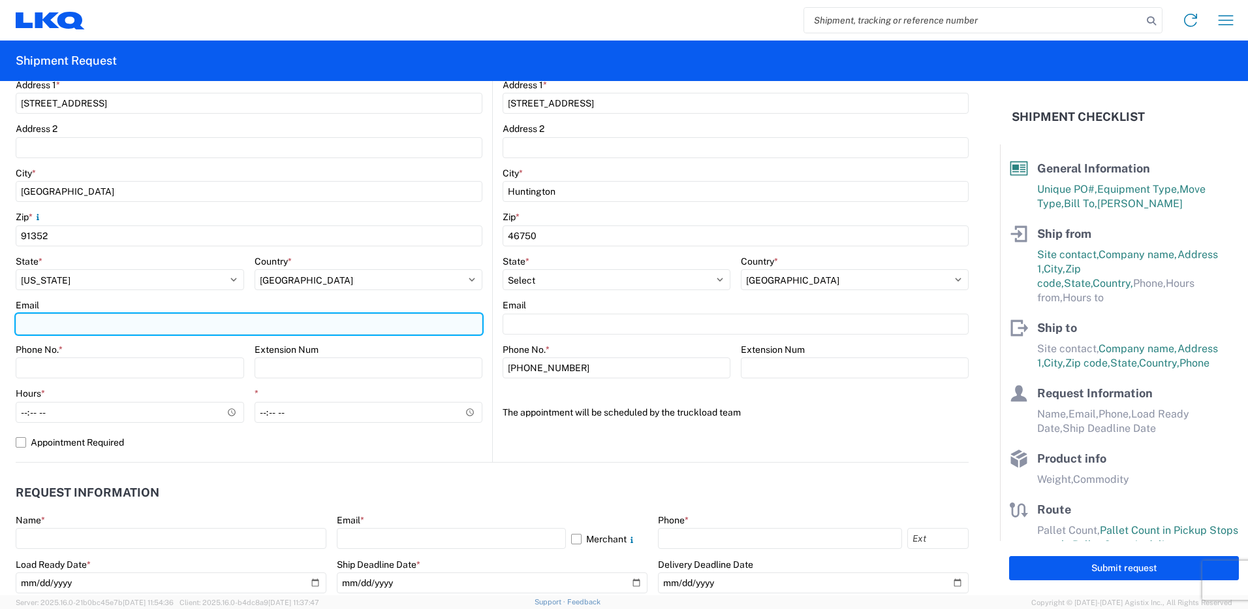
click at [135, 321] on input "Email" at bounding box center [249, 323] width 467 height 21
type input "[EMAIL_ADDRESS][DOMAIN_NAME]"
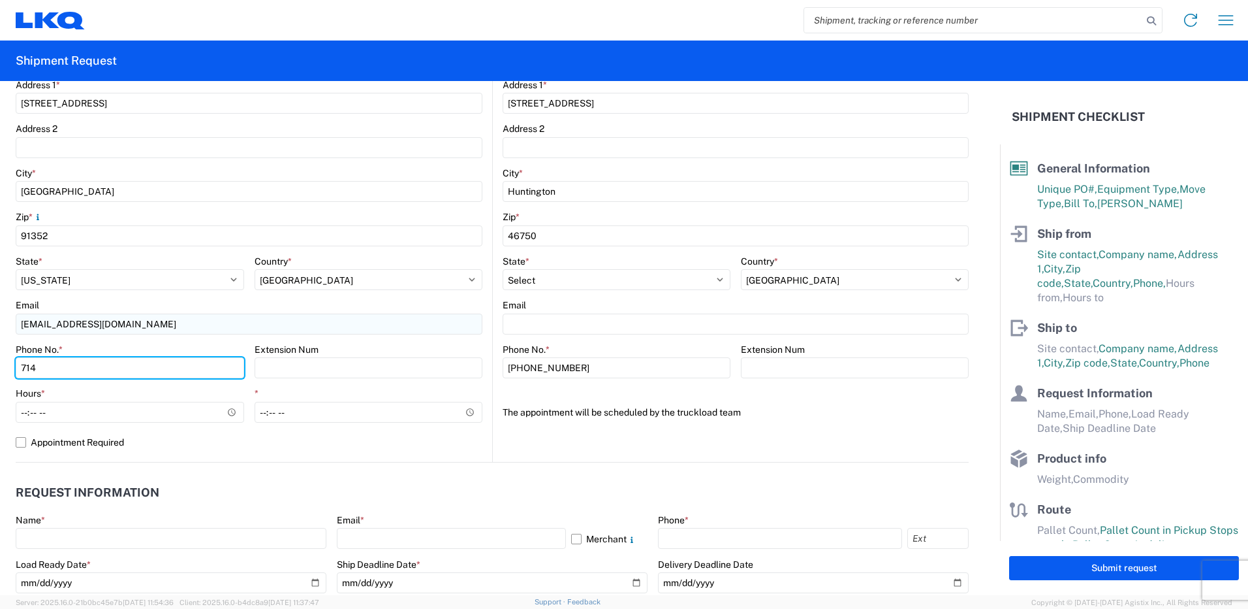
type input "7142314601"
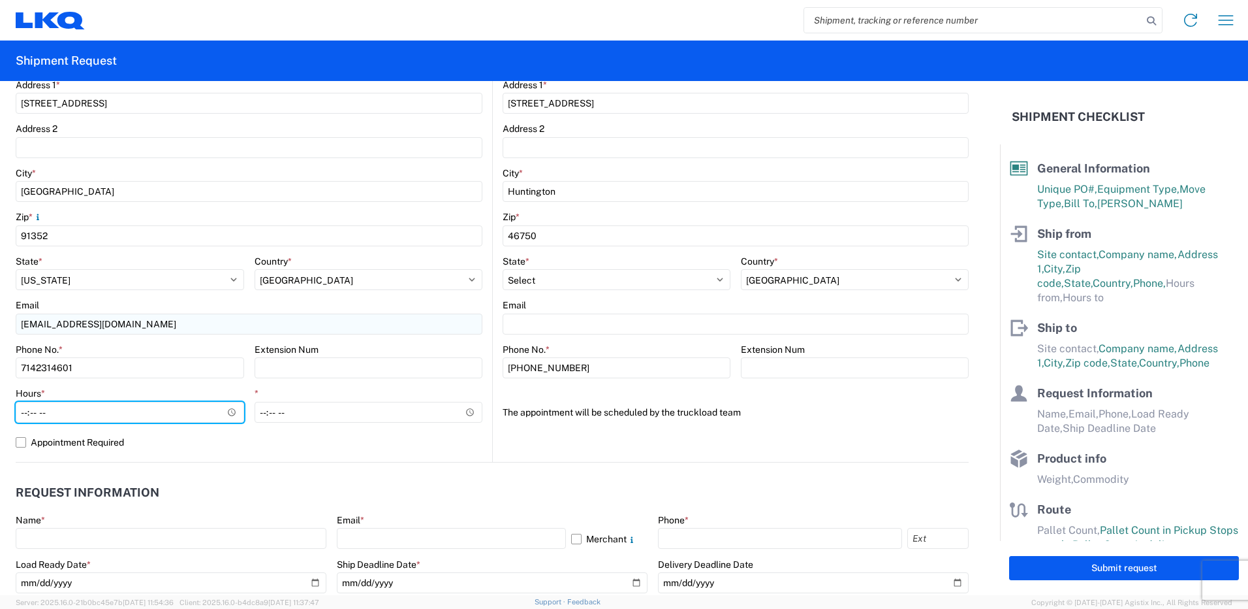
type input "07:00"
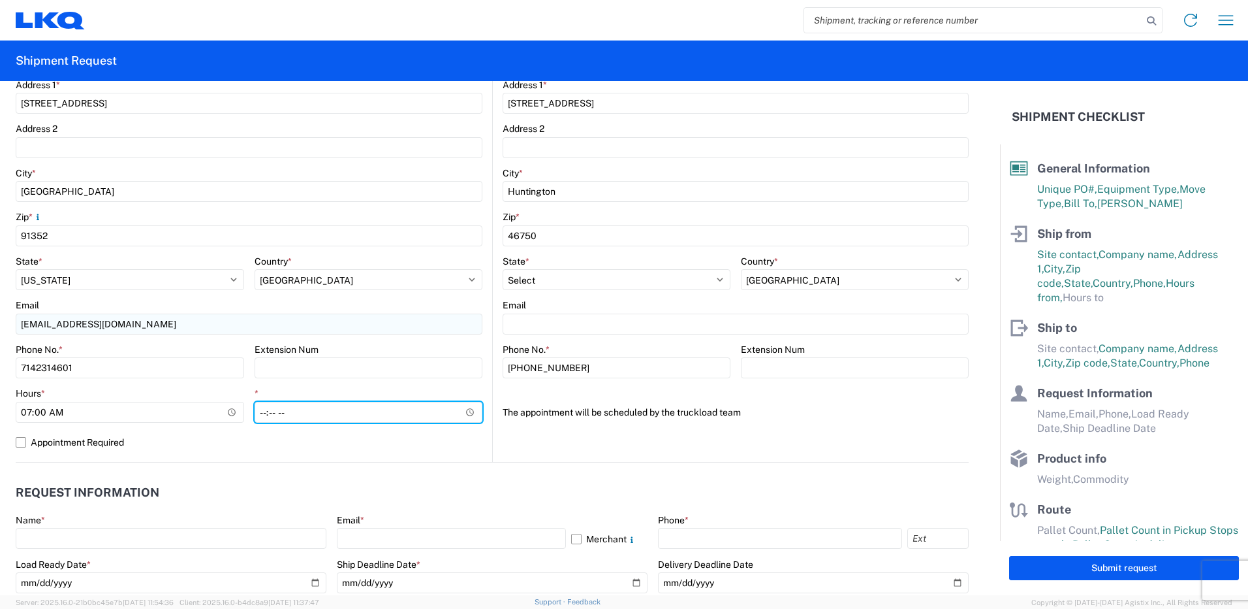
type input "14:30"
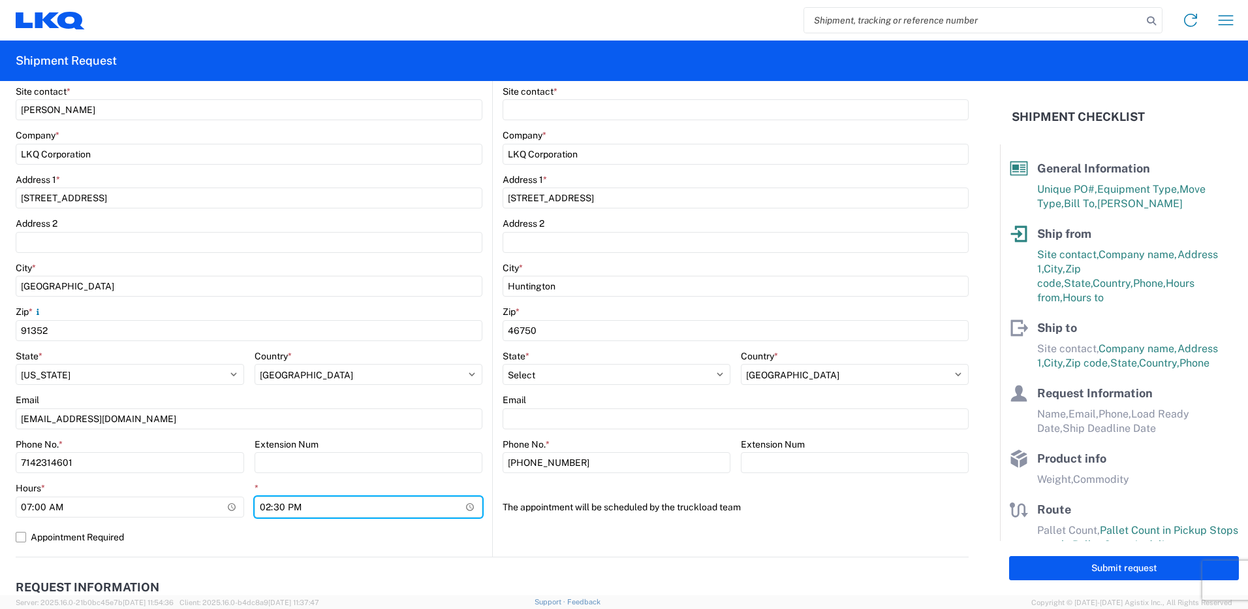
scroll to position [196, 0]
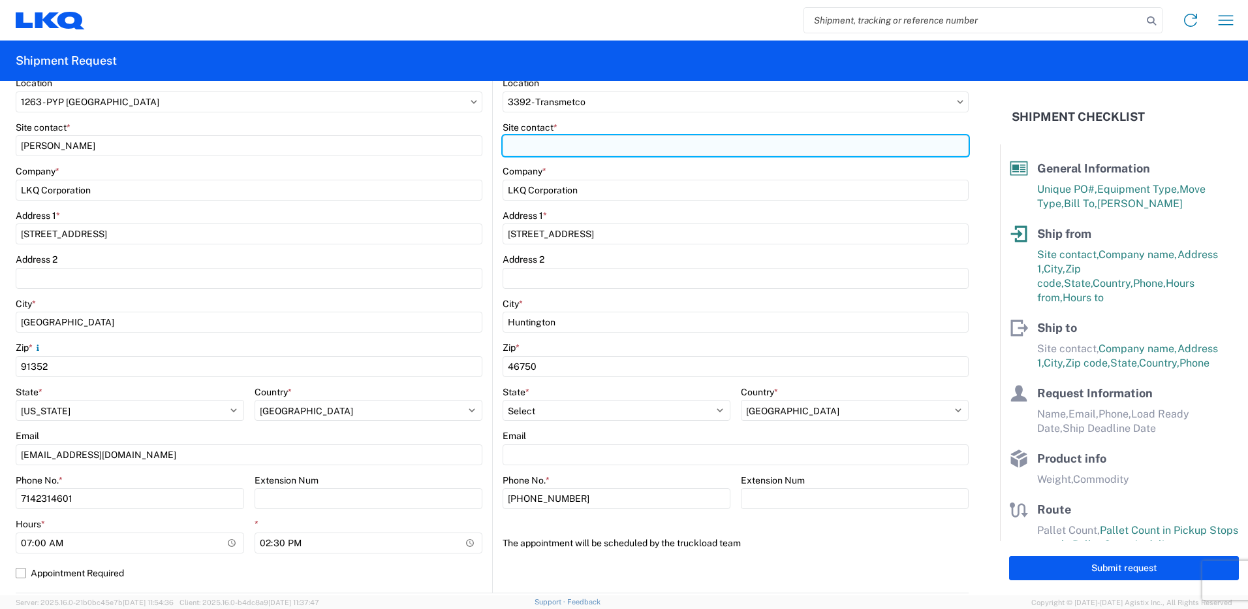
click at [545, 149] on input "Site contact *" at bounding box center [736, 145] width 466 height 21
type input "d"
type input "DISPATCH"
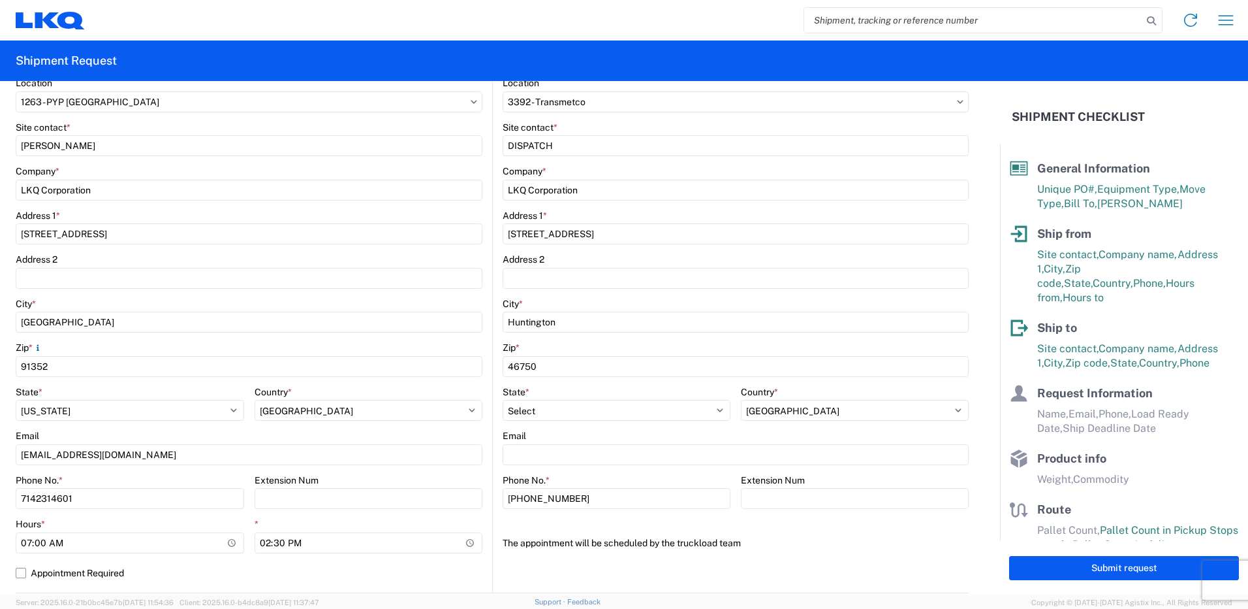
click at [493, 221] on main "3392 Location 3392 - Transmetco Site contact * DISPATCH Company * LKQ Corporati…" at bounding box center [731, 319] width 476 height 485
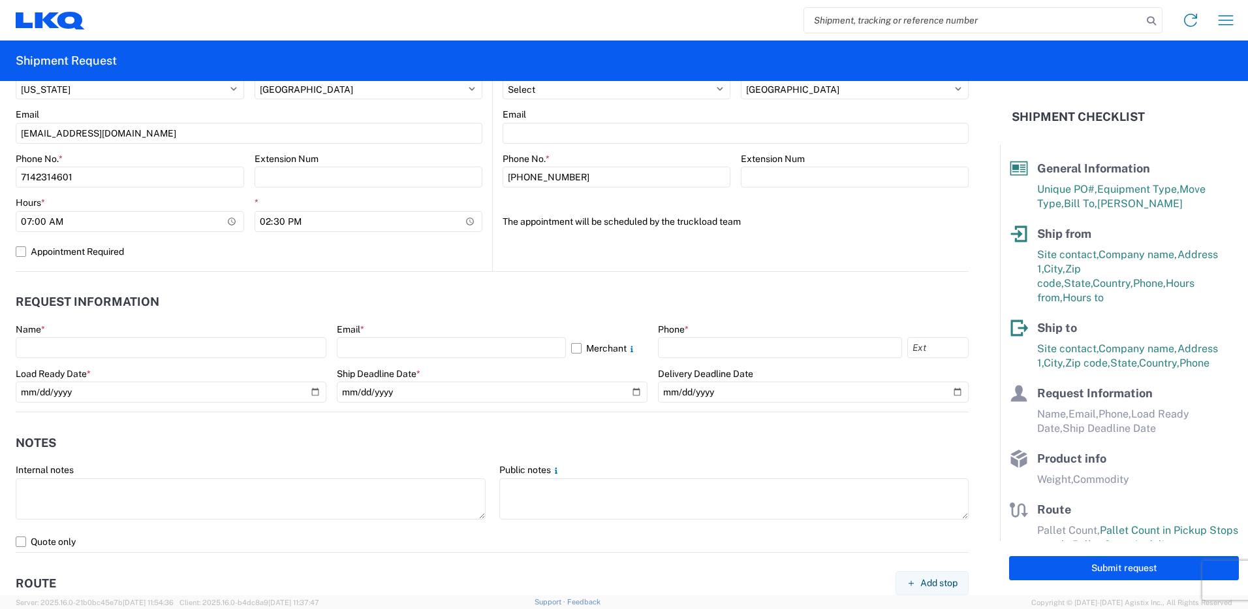
scroll to position [457, 0]
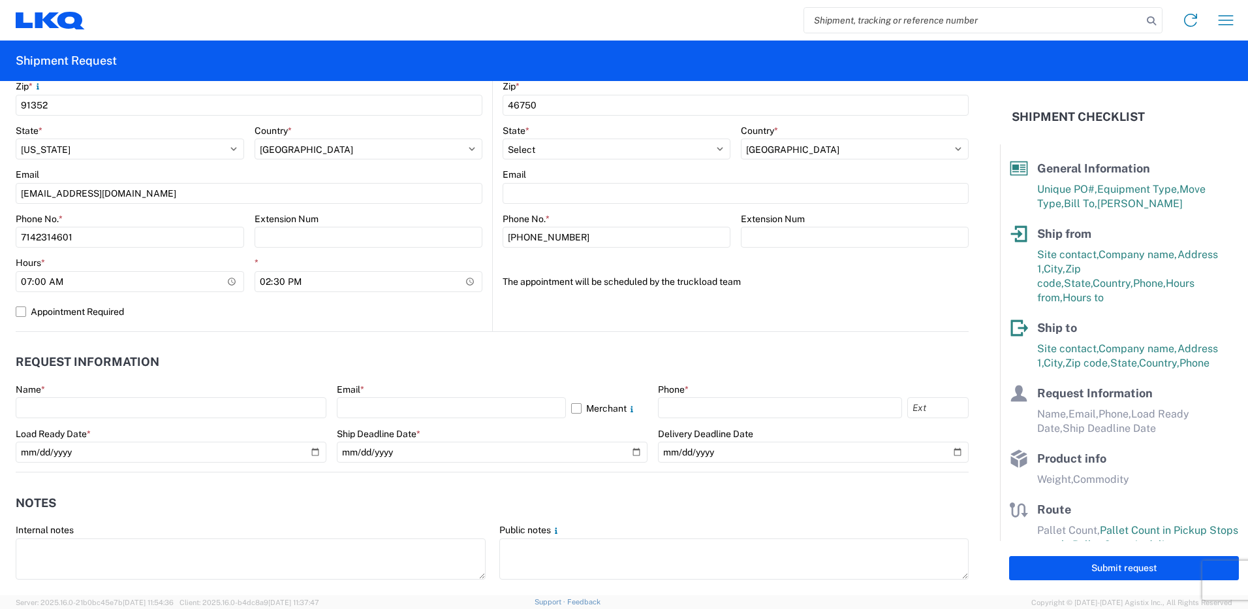
click at [287, 360] on header "Request Information" at bounding box center [492, 361] width 953 height 29
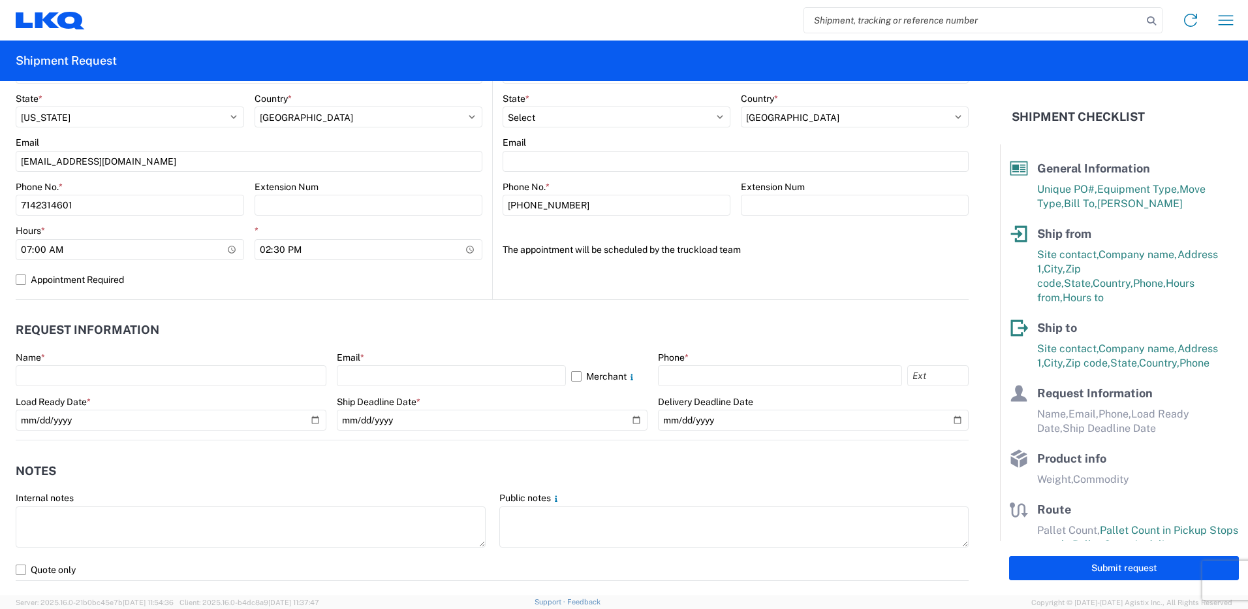
scroll to position [522, 0]
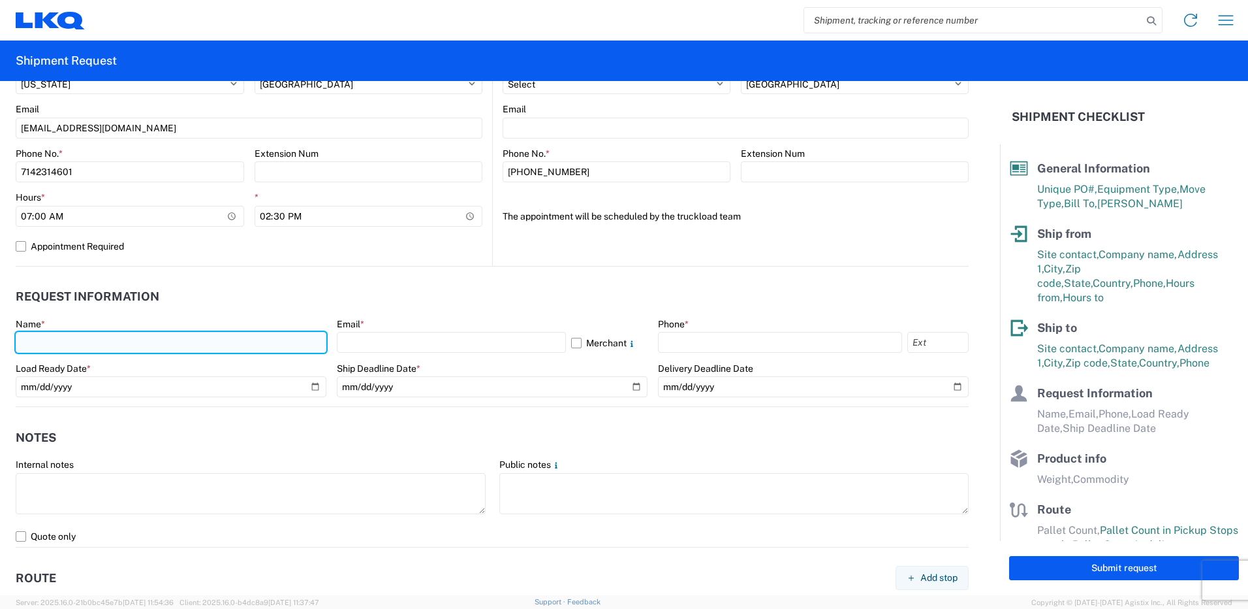
click at [82, 345] on input "text" at bounding box center [171, 342] width 311 height 21
type input "a"
type input "[PERSON_NAME]"
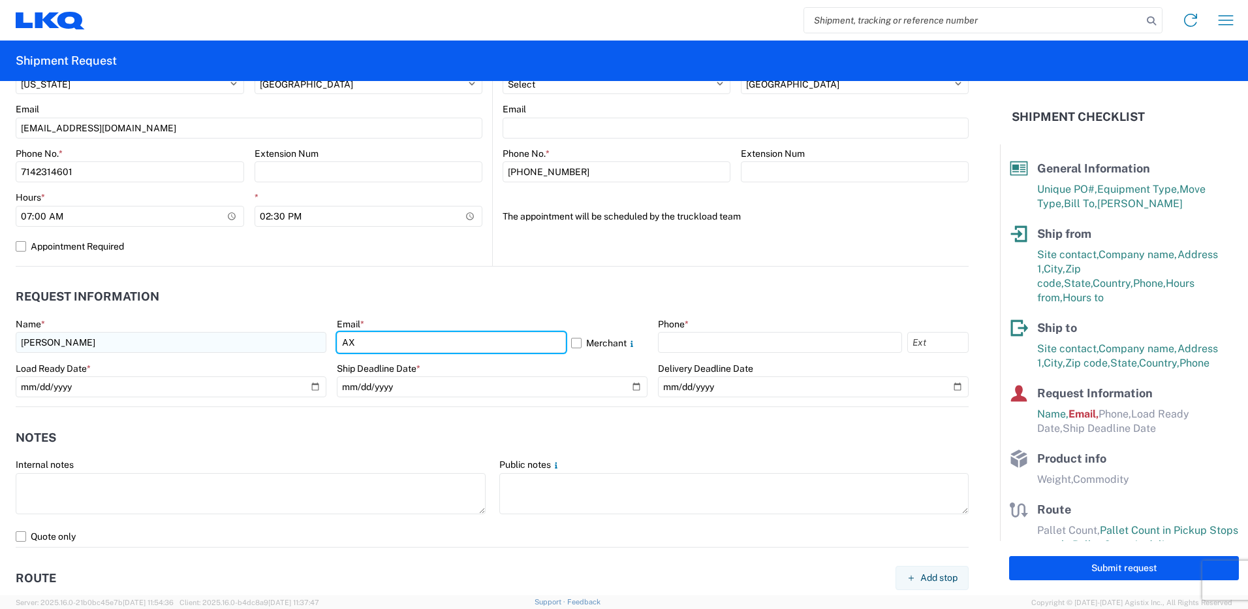
type input "[EMAIL_ADDRESS][DOMAIN_NAME]"
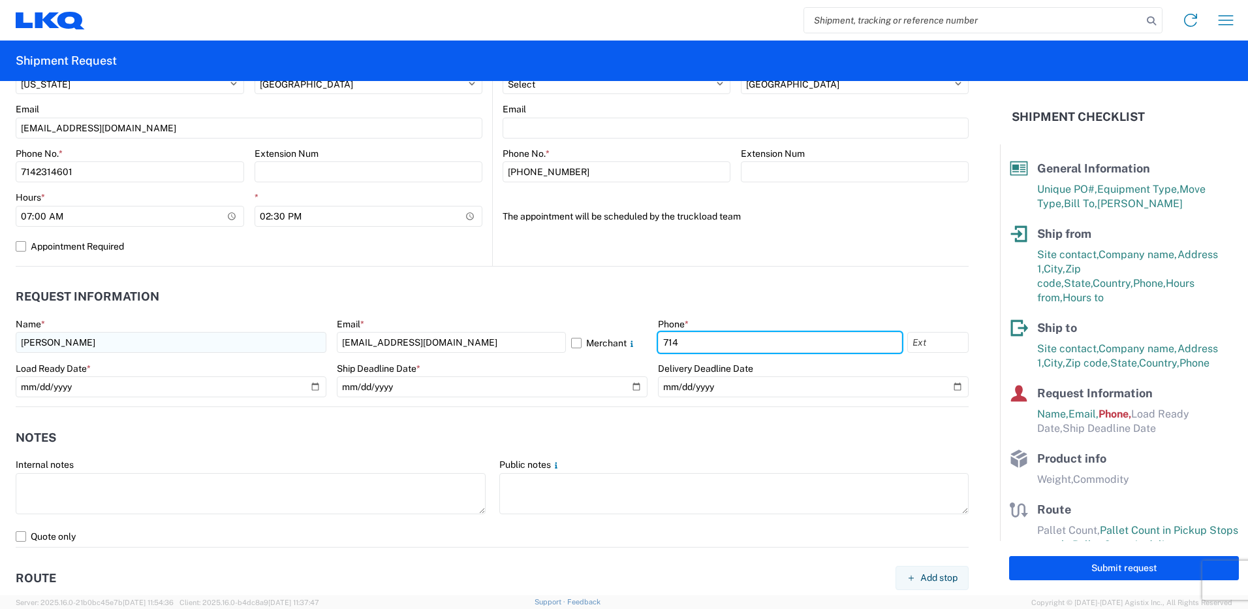
type input "7142314601"
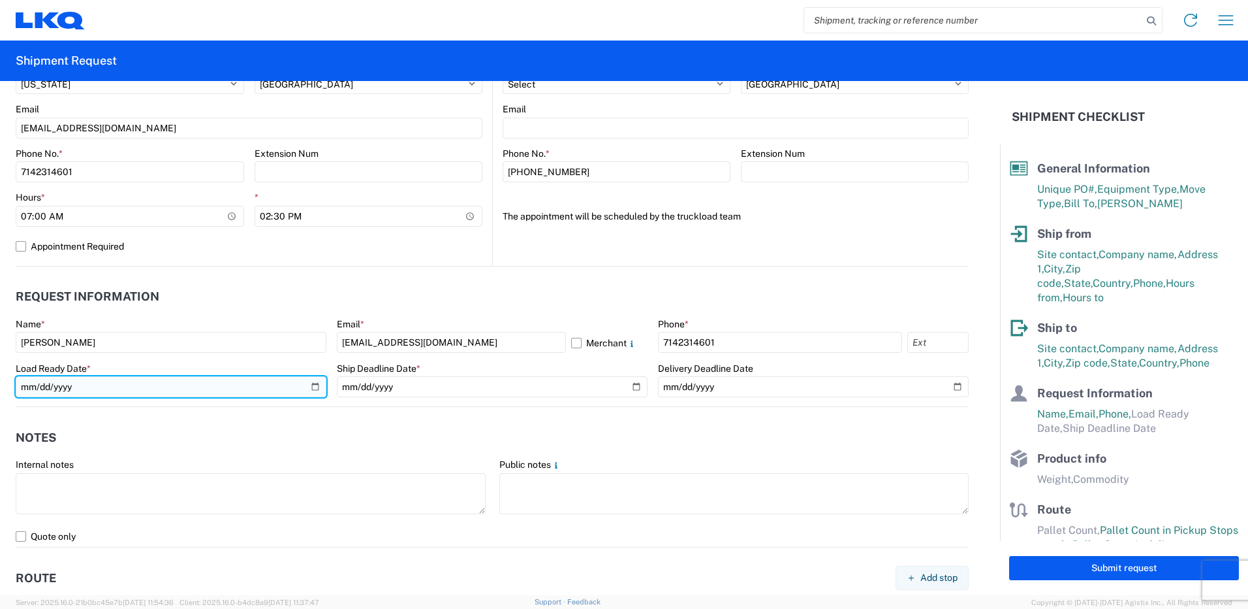
click at [311, 385] on input "date" at bounding box center [171, 386] width 311 height 21
type input "[DATE]"
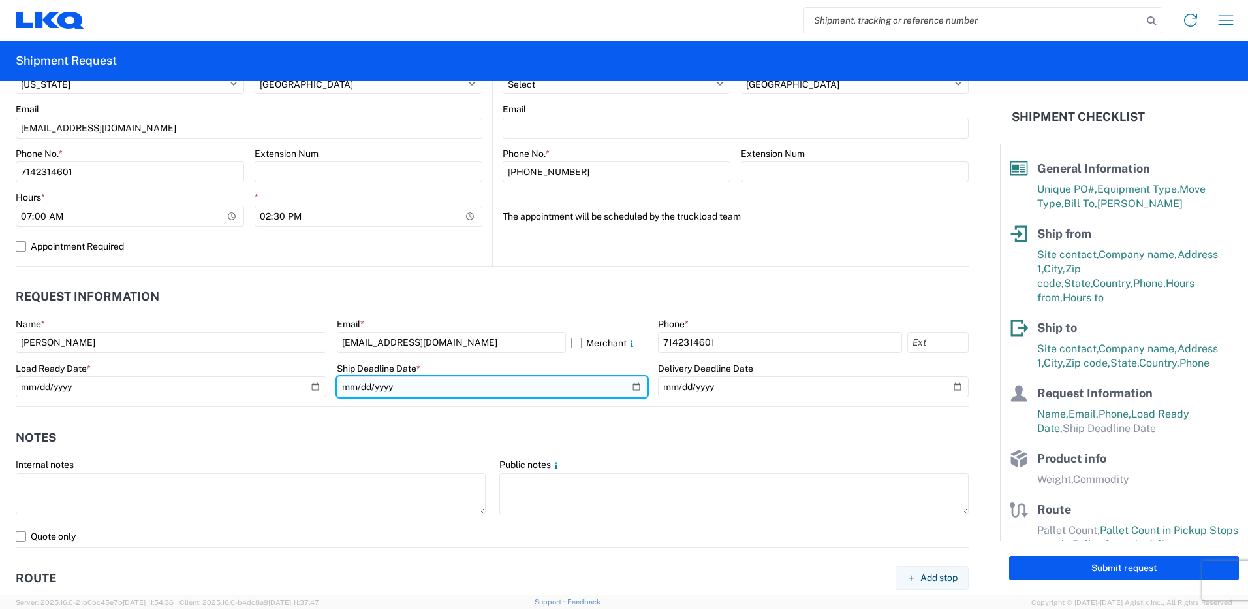
click at [627, 385] on input "date" at bounding box center [492, 386] width 311 height 21
click at [630, 389] on input "[DATE]" at bounding box center [492, 386] width 311 height 21
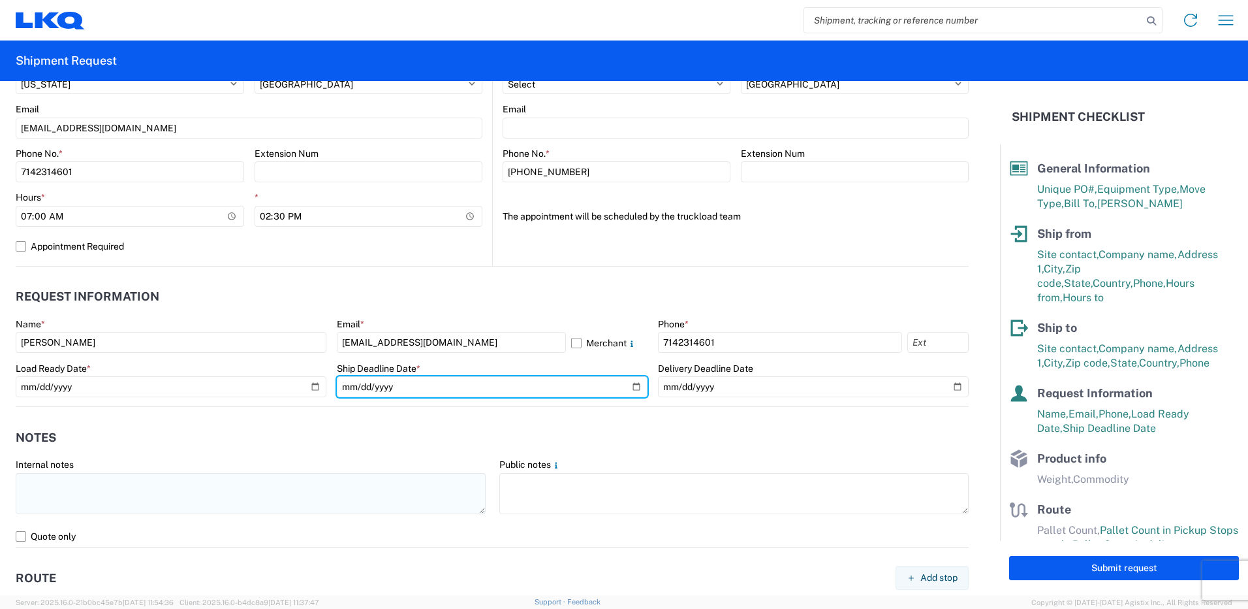
type input "[DATE]"
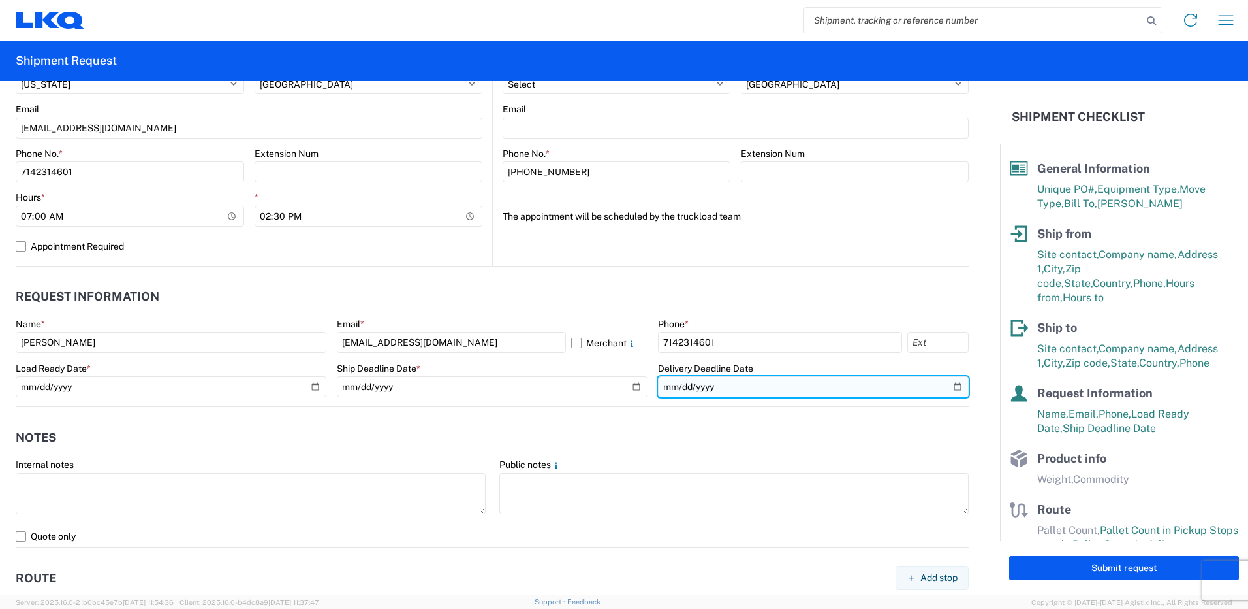
click at [889, 385] on input "date" at bounding box center [813, 386] width 311 height 21
click at [944, 382] on input "date" at bounding box center [813, 386] width 311 height 21
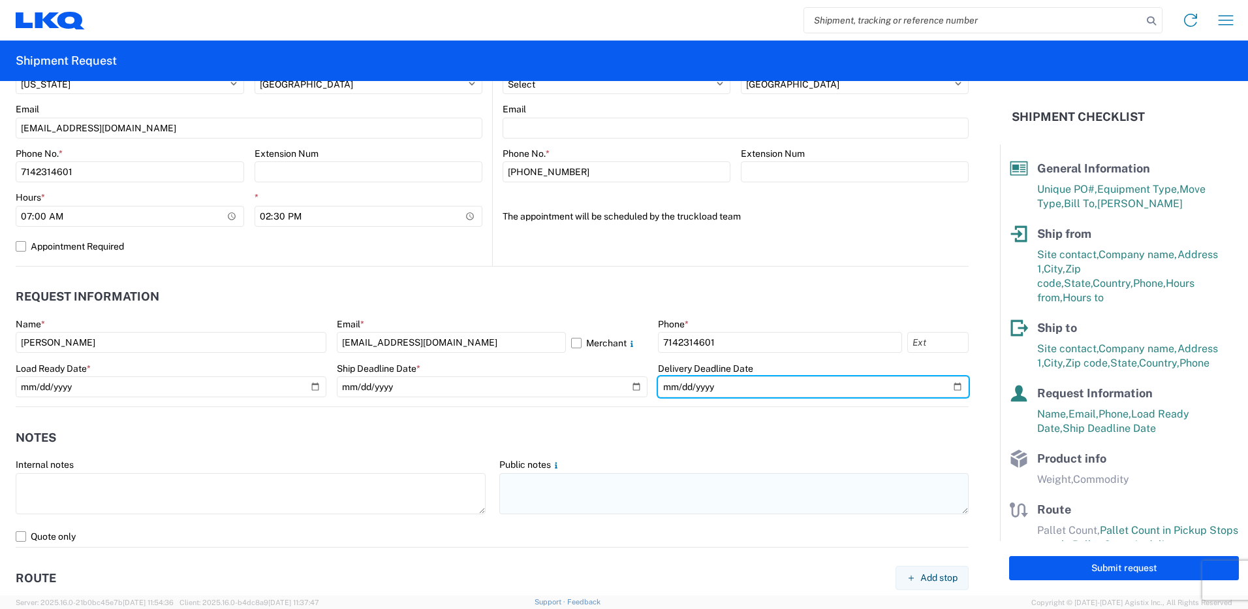
type input "[DATE]"
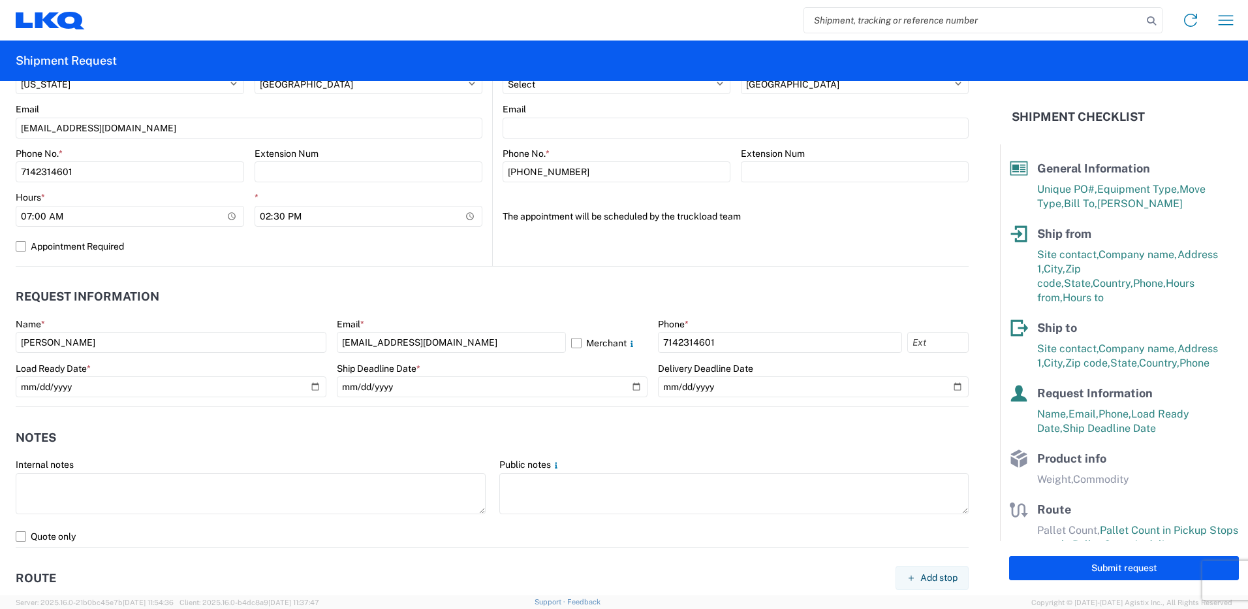
click at [245, 456] on agx-form-section "Notes Internal notes Public notes Quote only" at bounding box center [492, 484] width 953 height 124
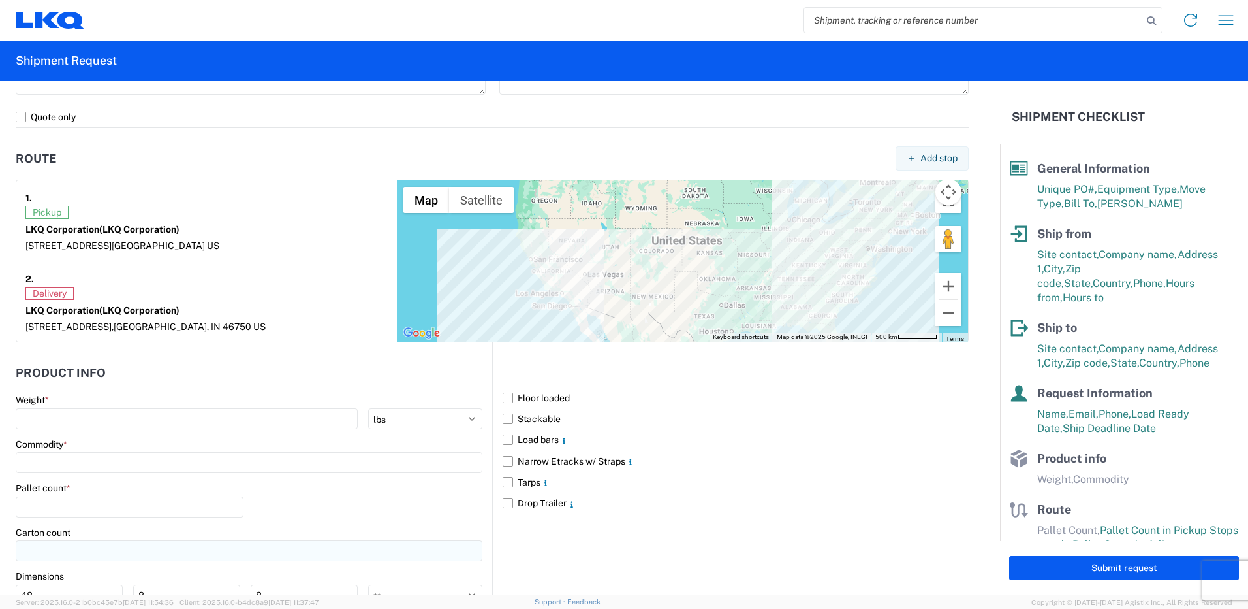
scroll to position [1045, 0]
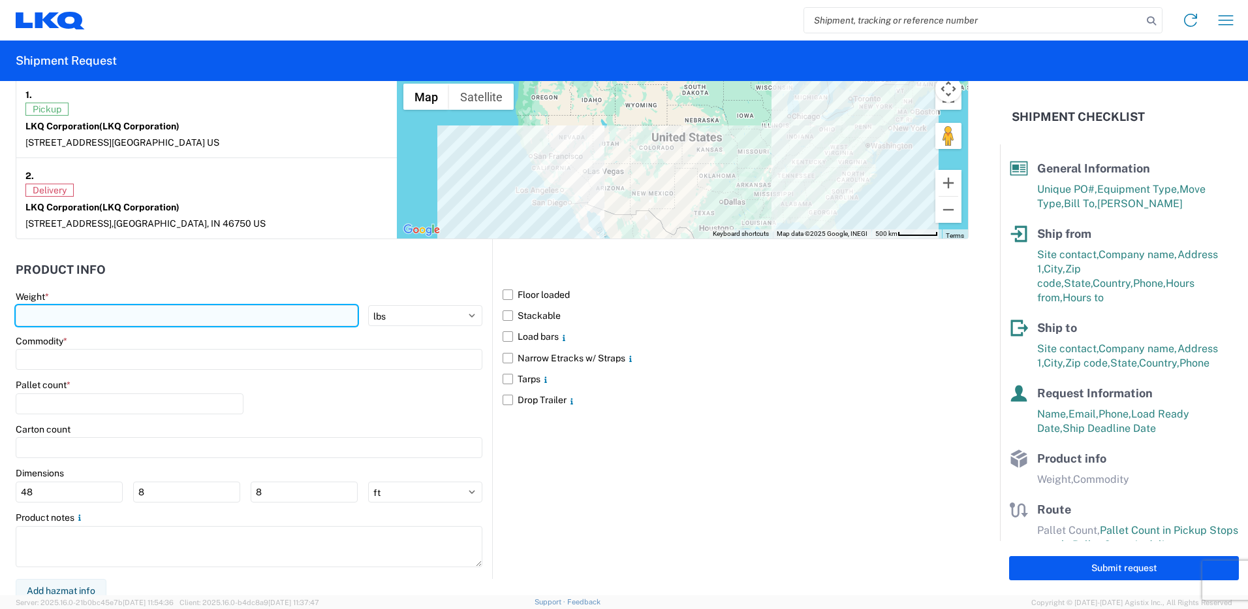
click at [103, 317] on input "number" at bounding box center [187, 315] width 342 height 21
type input "40000"
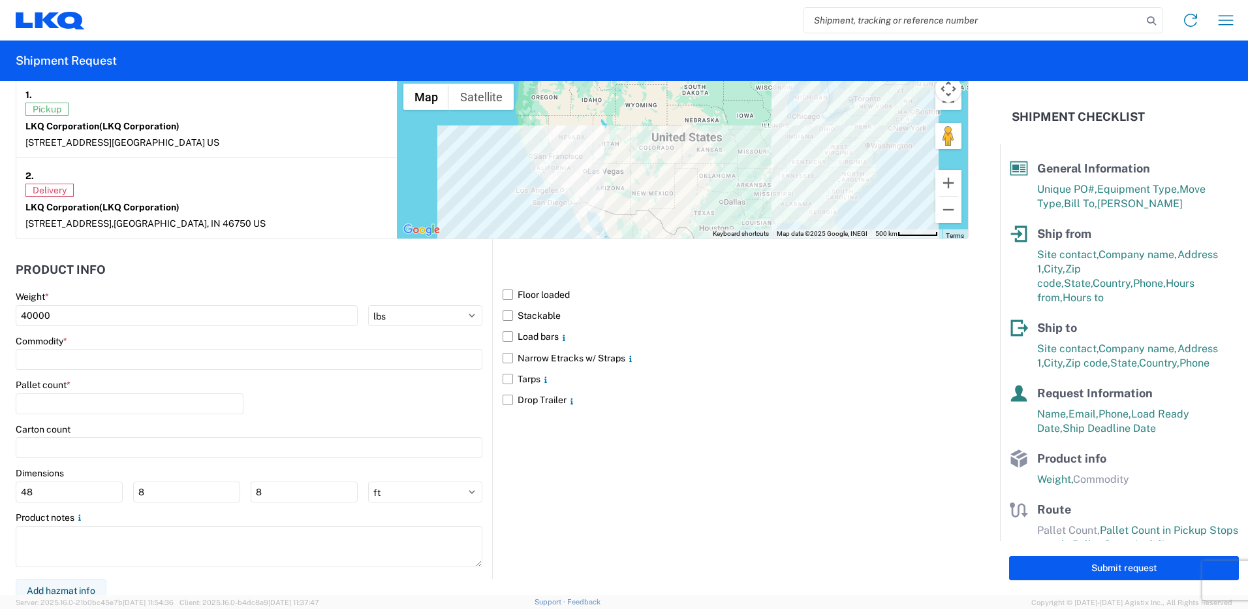
click at [104, 341] on div "Commodity *" at bounding box center [249, 341] width 467 height 12
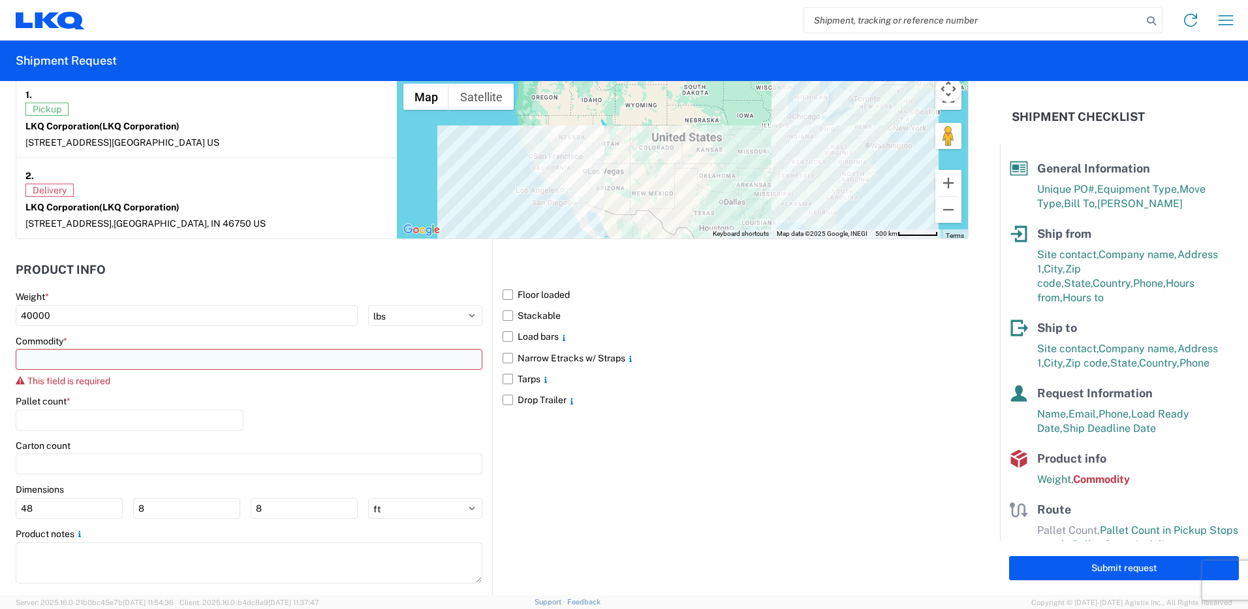
click at [108, 360] on input at bounding box center [249, 359] width 467 height 21
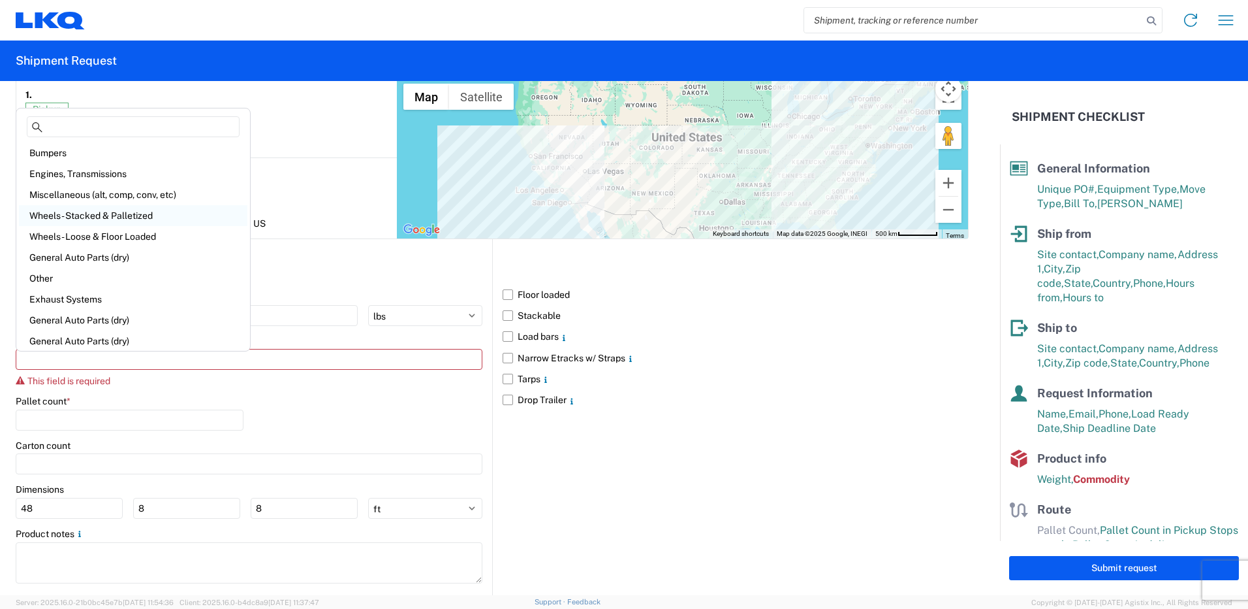
click at [121, 221] on div "Wheels - Stacked & Palletized" at bounding box center [133, 215] width 229 height 21
type input "Wheels - Stacked & Palletized"
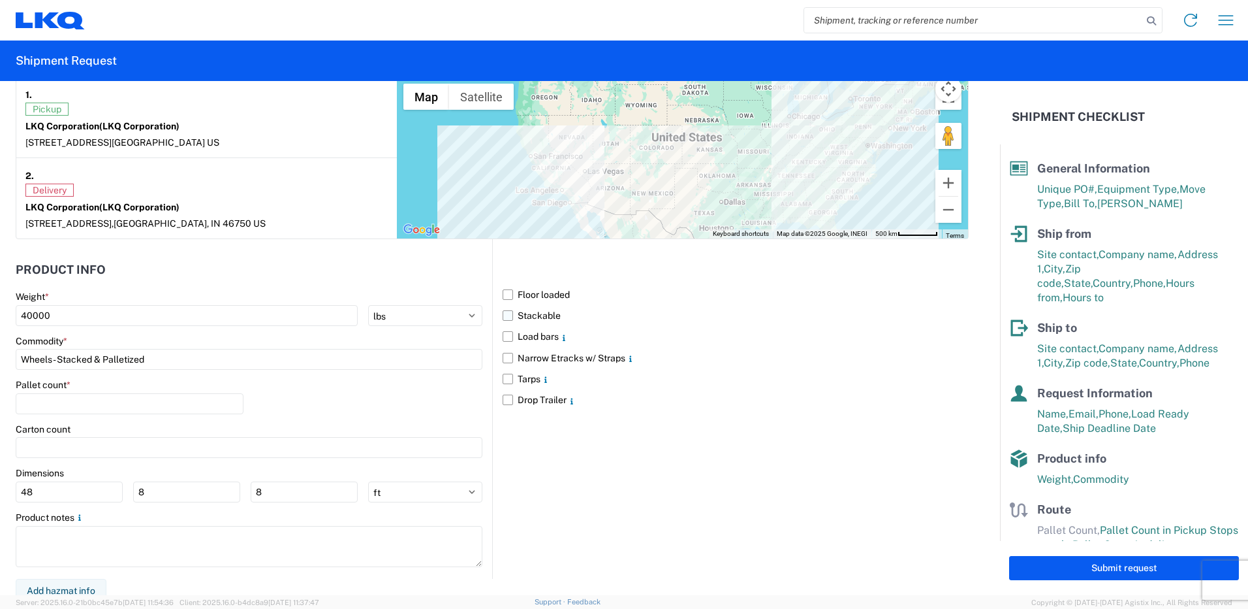
click at [503, 316] on label "Stackable" at bounding box center [736, 315] width 466 height 21
click at [0, 0] on input "Stackable" at bounding box center [0, 0] width 0 height 0
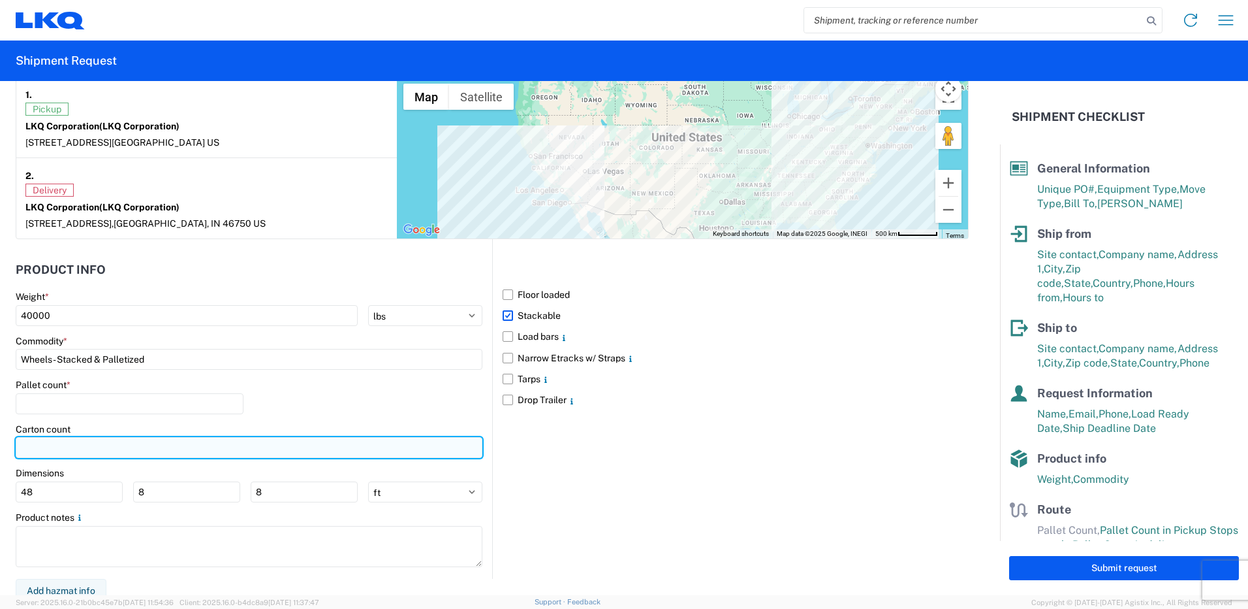
click at [43, 447] on input "number" at bounding box center [249, 447] width 467 height 21
type input "42"
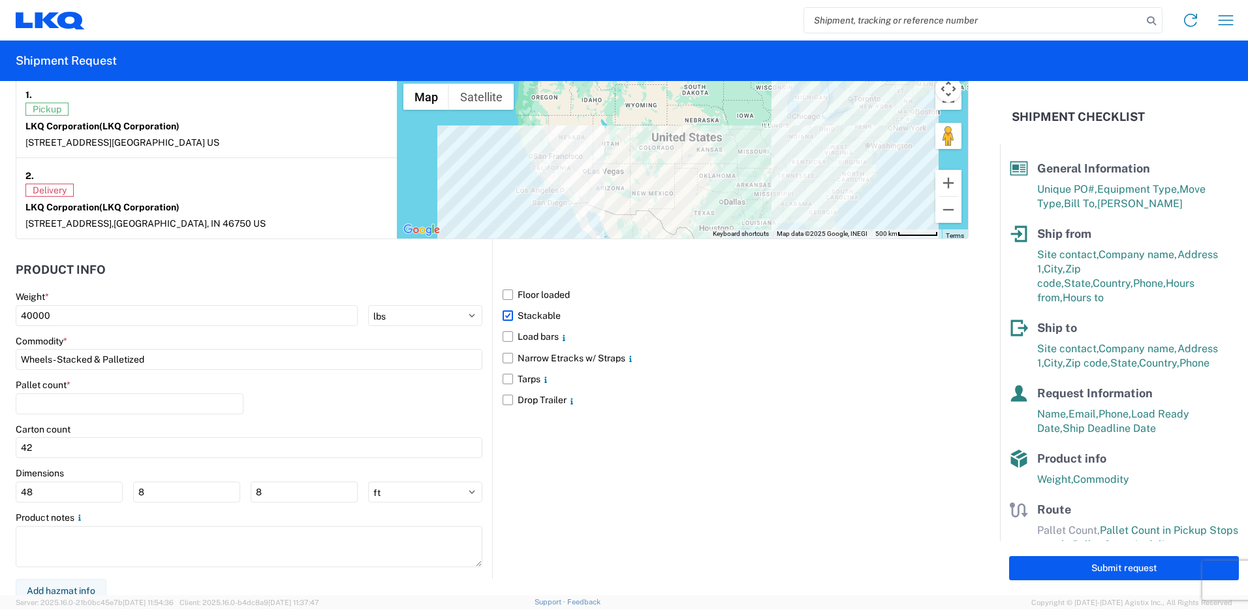
click at [49, 391] on div "Pallet count *" at bounding box center [130, 396] width 228 height 35
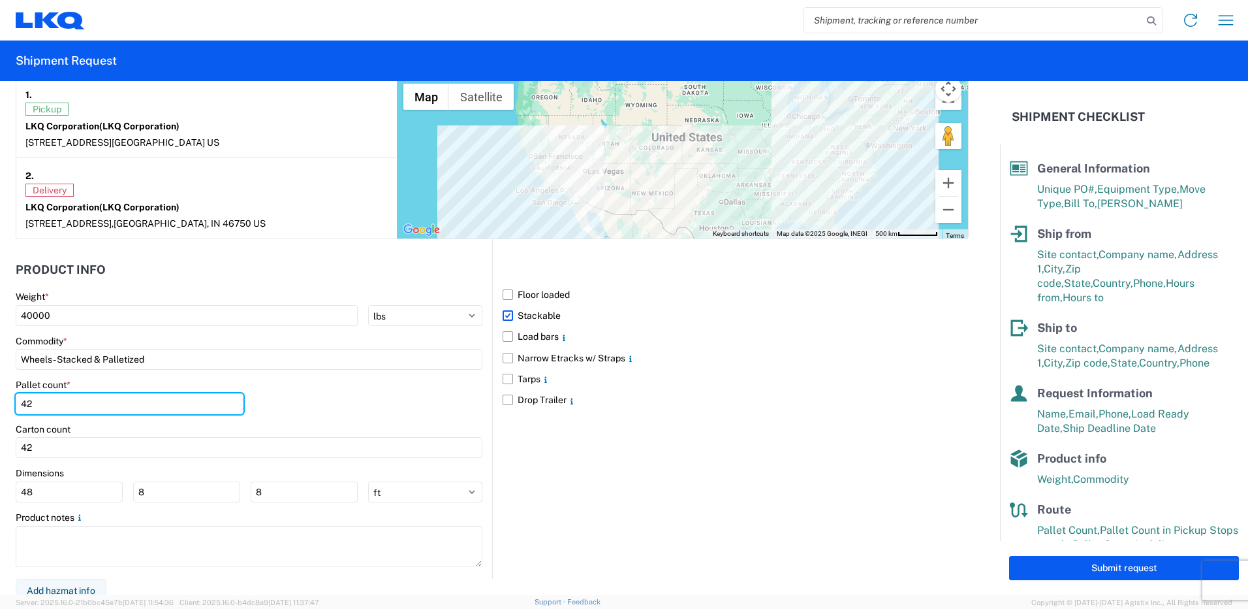
type input "42"
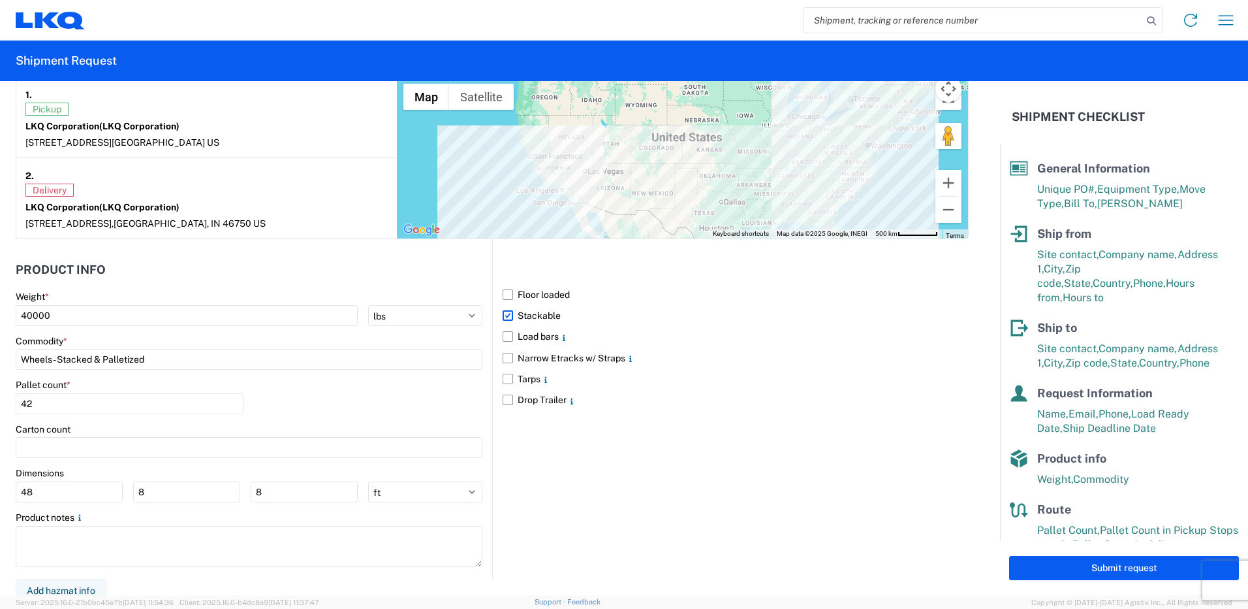
click at [423, 403] on div "Pallet count * 42" at bounding box center [249, 401] width 467 height 44
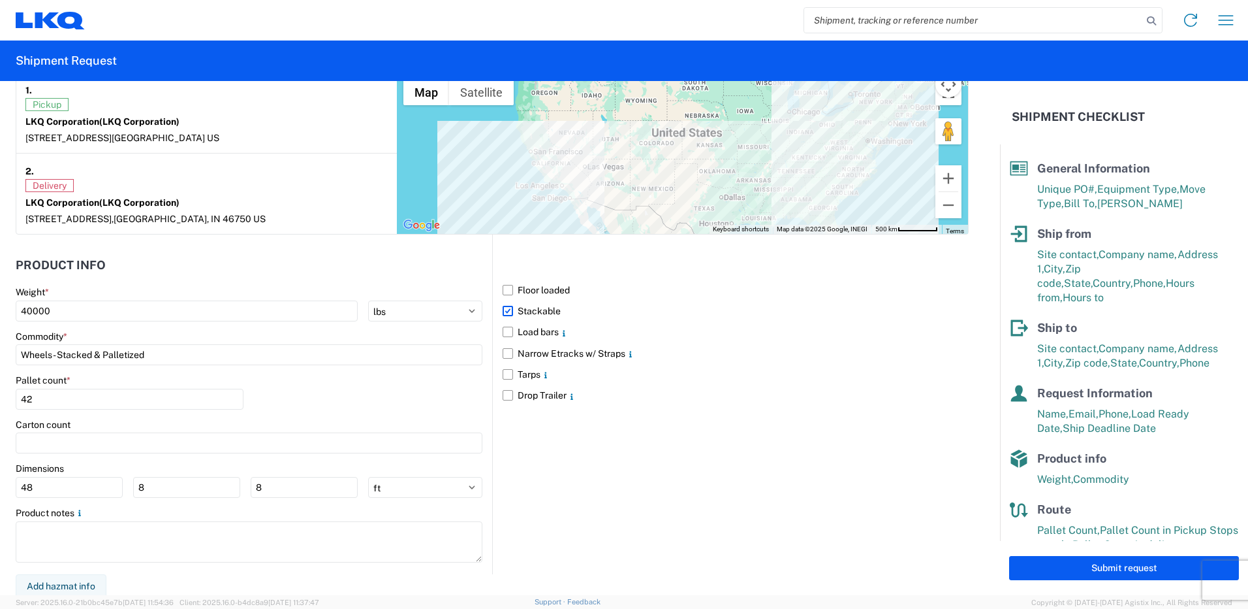
scroll to position [1053, 0]
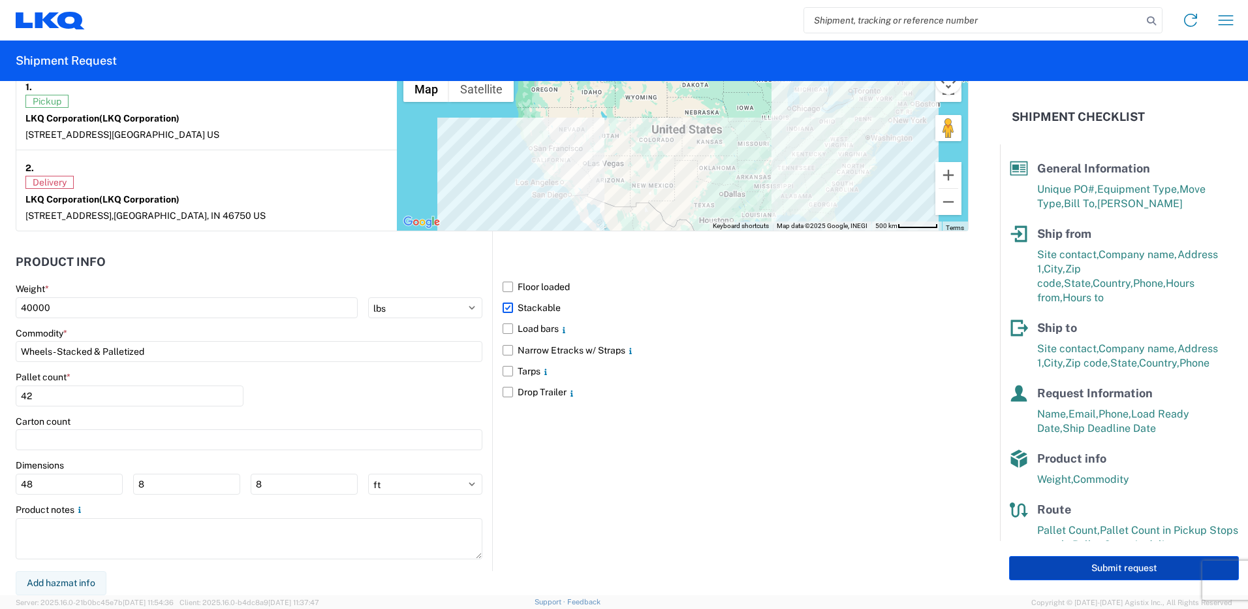
click at [1111, 562] on button "Submit request" at bounding box center [1124, 568] width 230 height 24
select select "US"
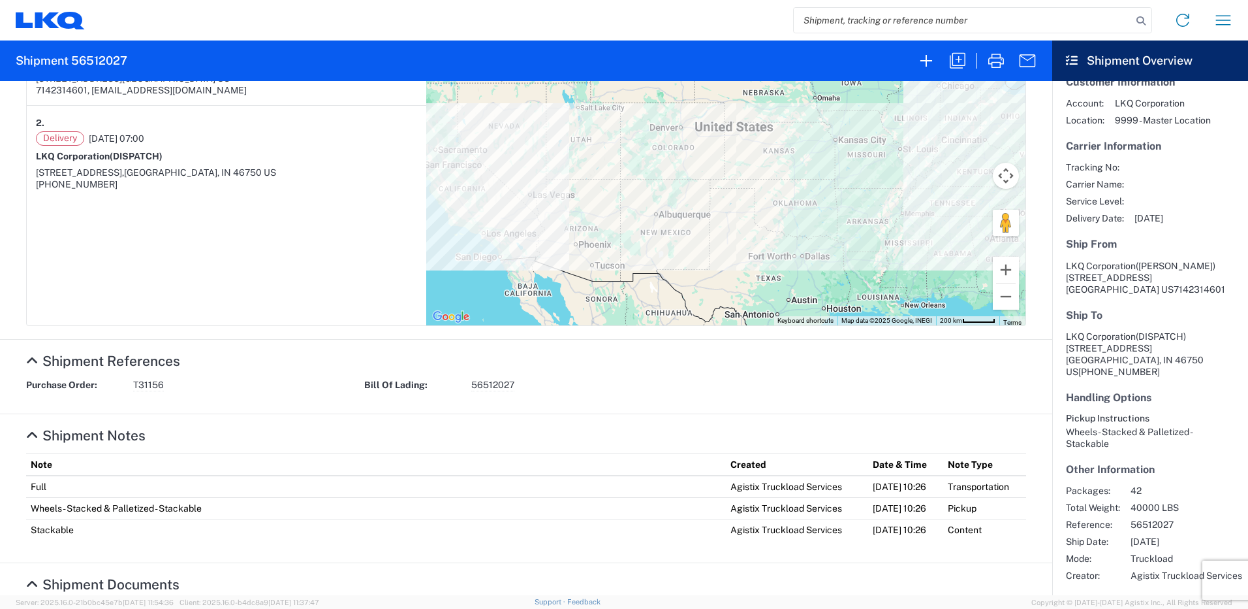
scroll to position [322, 0]
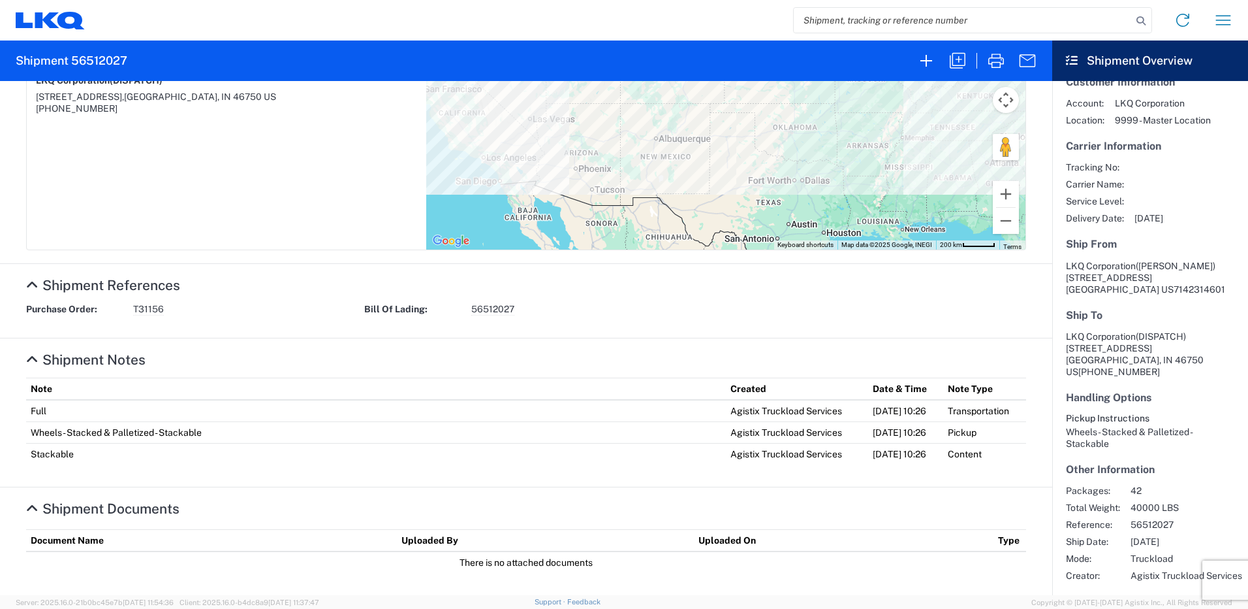
click at [139, 312] on span "T31156" at bounding box center [148, 309] width 31 height 12
copy span "T31156"
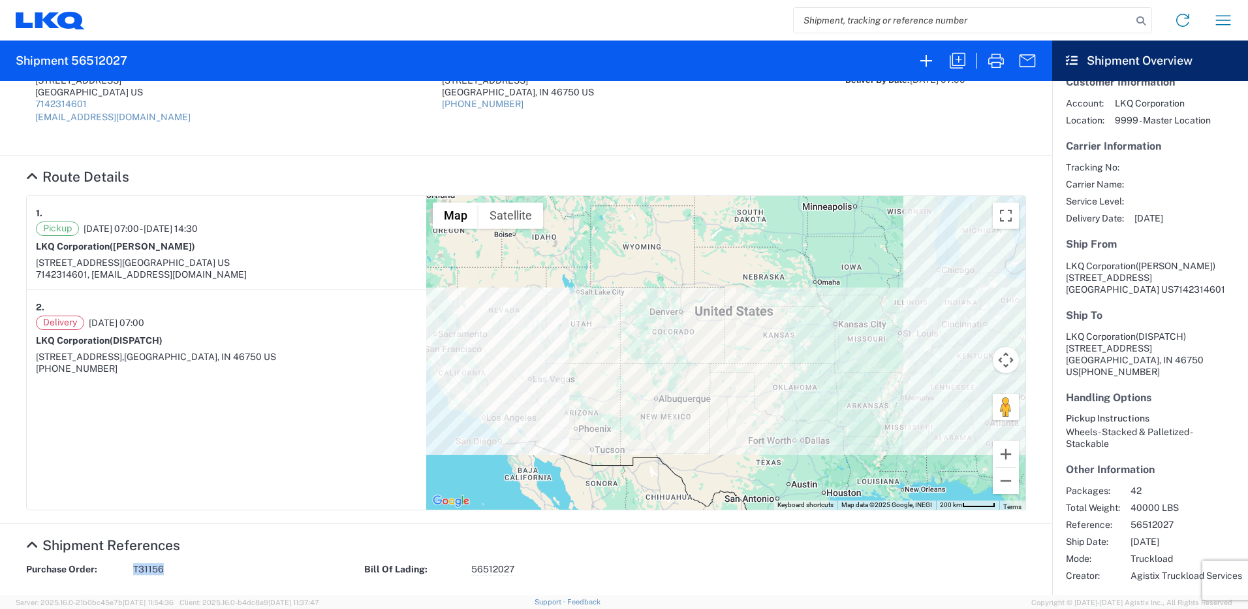
scroll to position [0, 0]
